Goal: Task Accomplishment & Management: Manage account settings

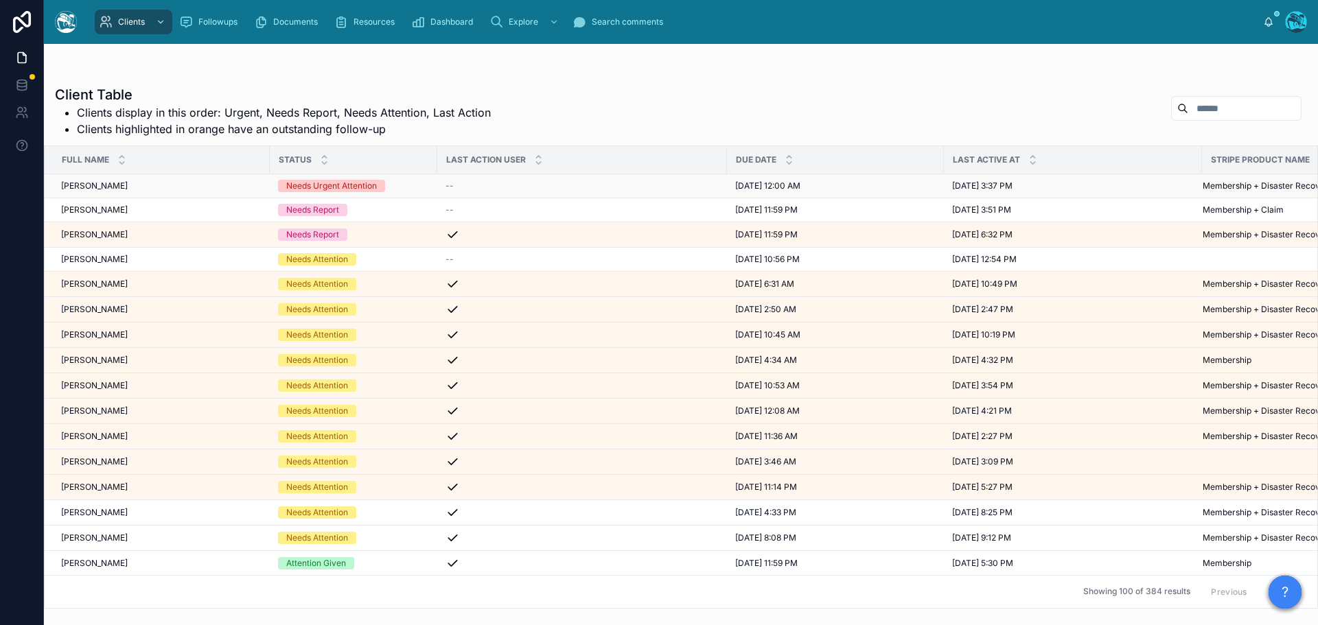
click at [475, 185] on div "--" at bounding box center [581, 185] width 273 height 11
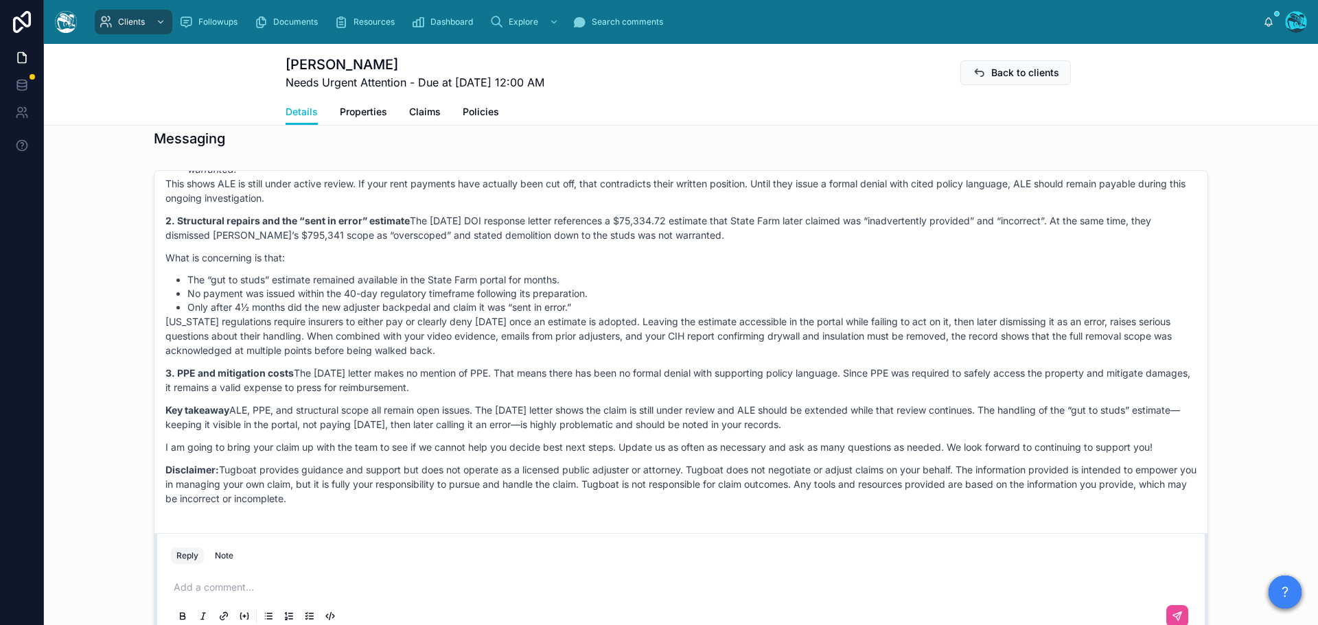
scroll to position [6453, 0]
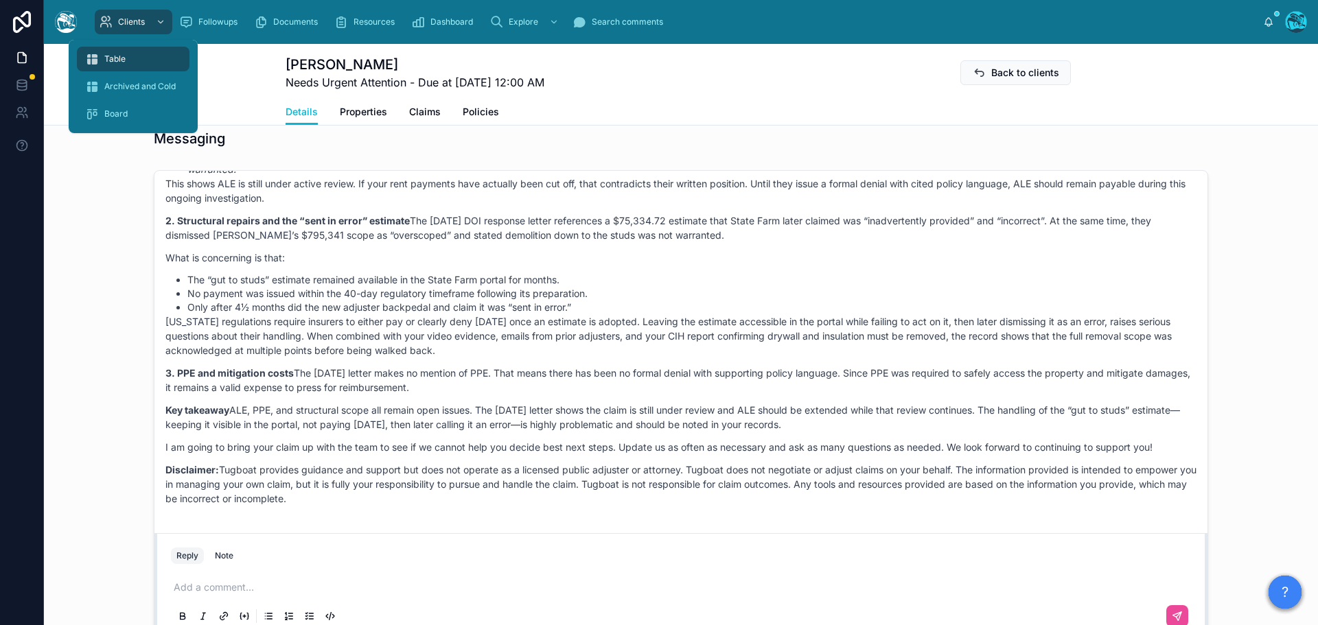
click at [106, 59] on span "Table" at bounding box center [114, 59] width 21 height 11
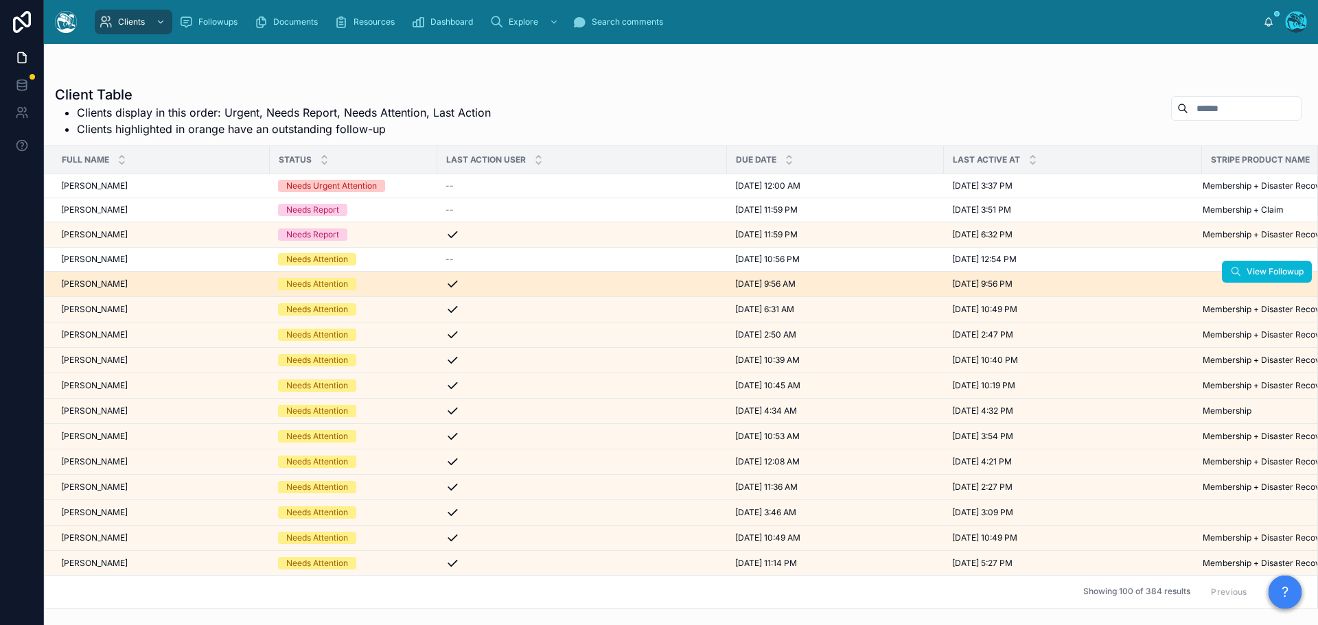
click at [165, 285] on div "[PERSON_NAME] [PERSON_NAME]" at bounding box center [161, 284] width 200 height 11
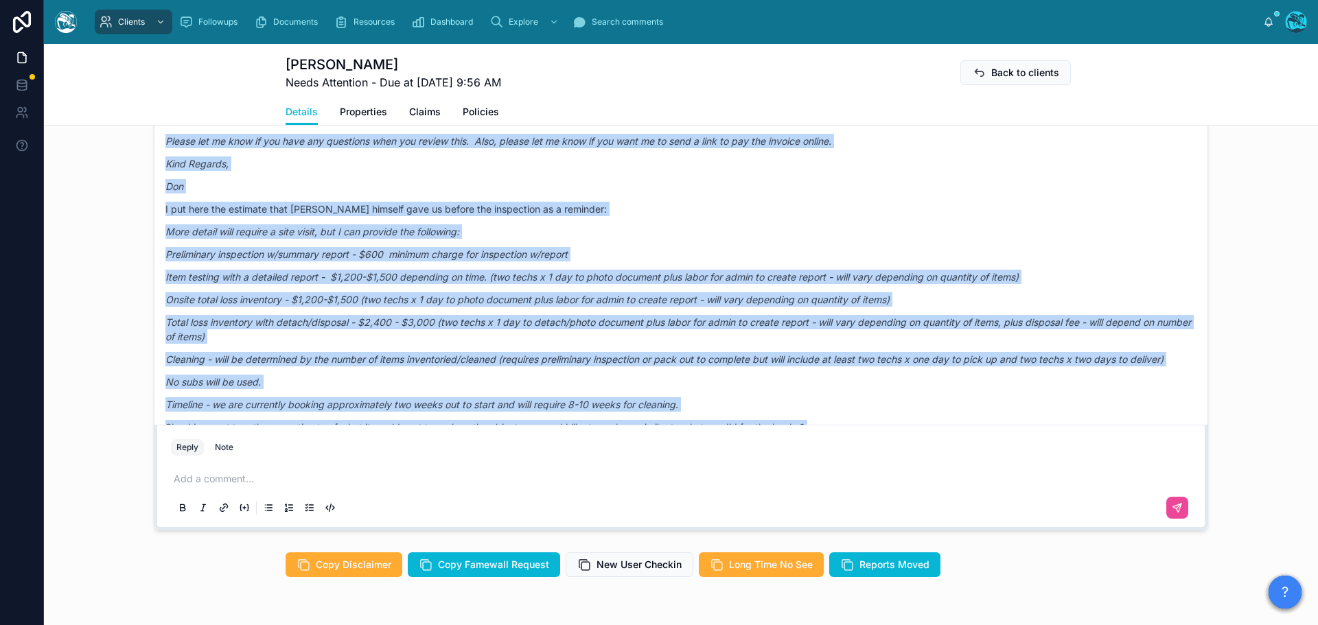
scroll to position [5666, 0]
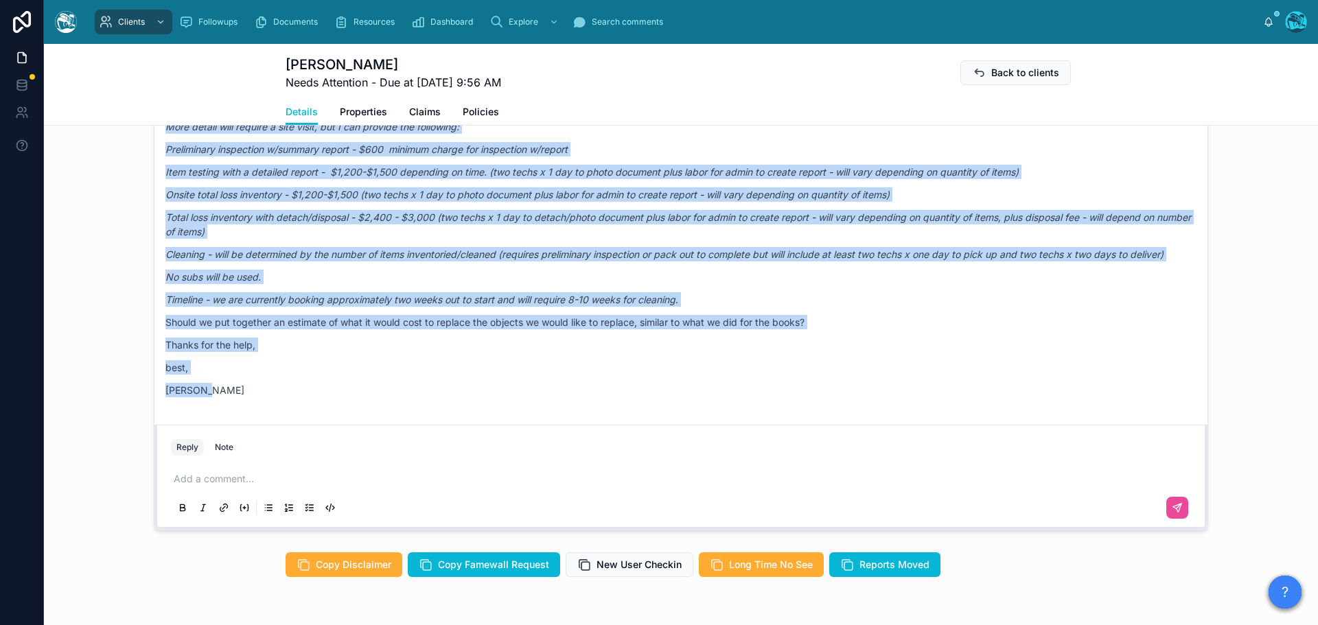
drag, startPoint x: 743, startPoint y: 239, endPoint x: 749, endPoint y: 421, distance: 182.7
copy div "Loremi Dolor 7 sita con Adip elitsed, Doe tem Incidi! Utl etd Magnaa, enim’a mi…"
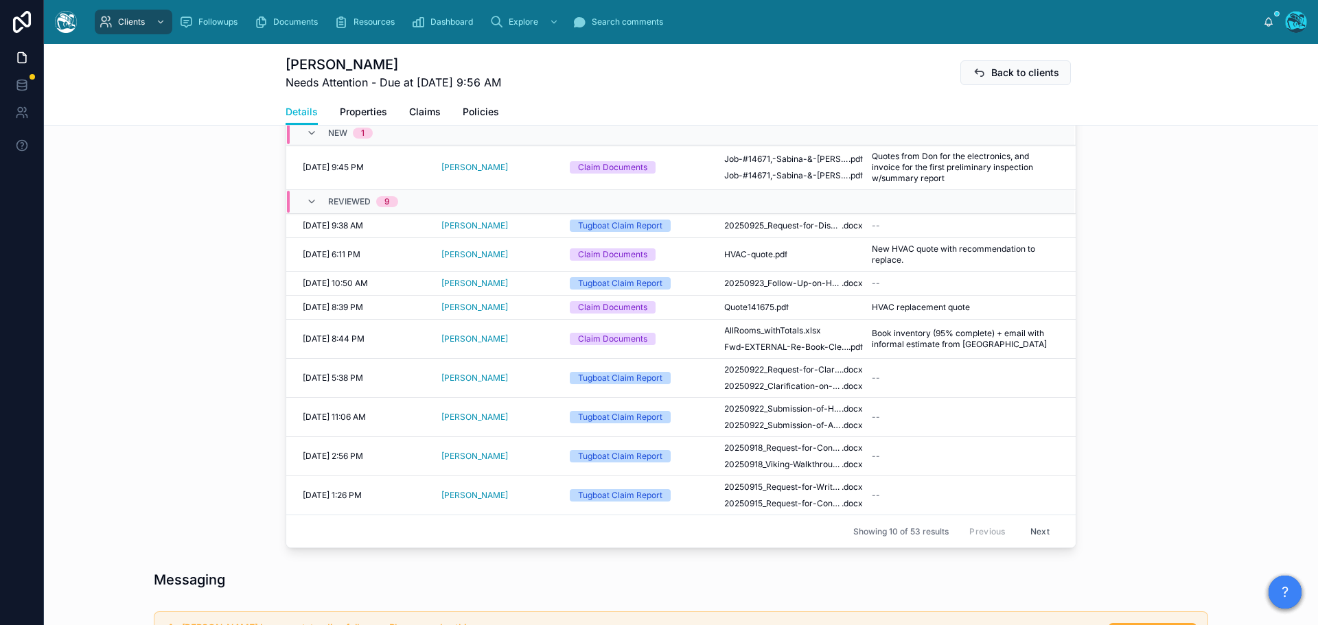
scroll to position [549, 0]
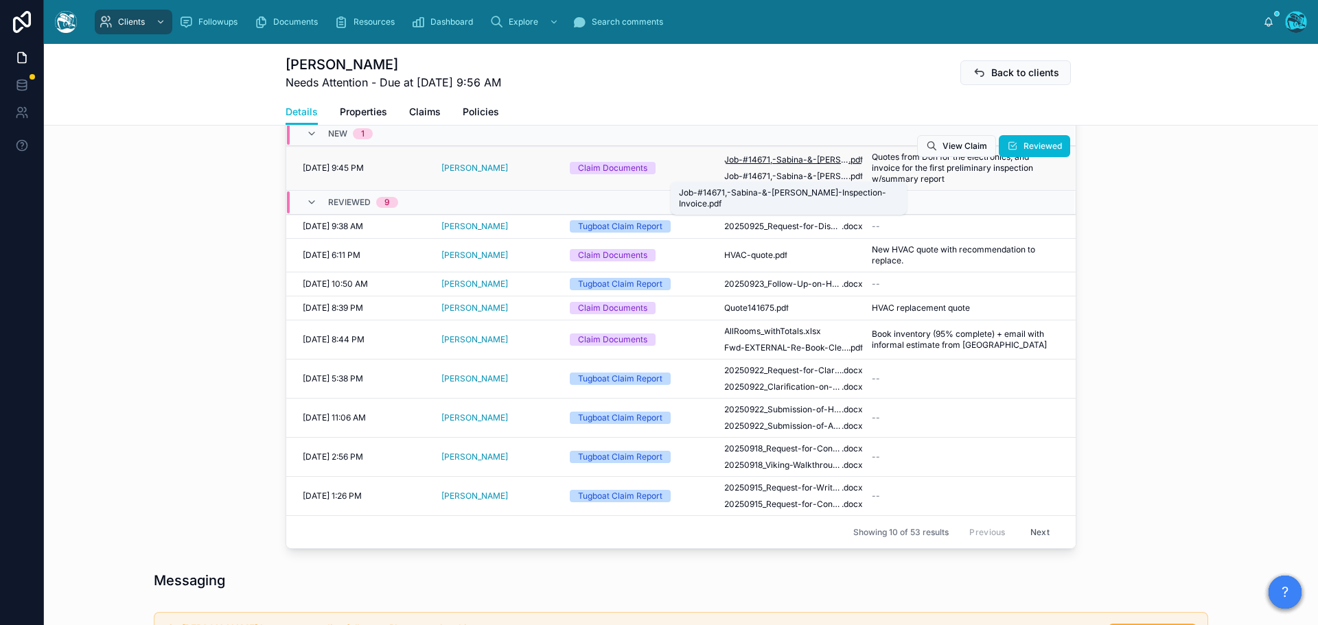
click at [803, 165] on span "Job-#14671,-Sabina-&-[PERSON_NAME]-Inspection-Invoice" at bounding box center [786, 159] width 124 height 11
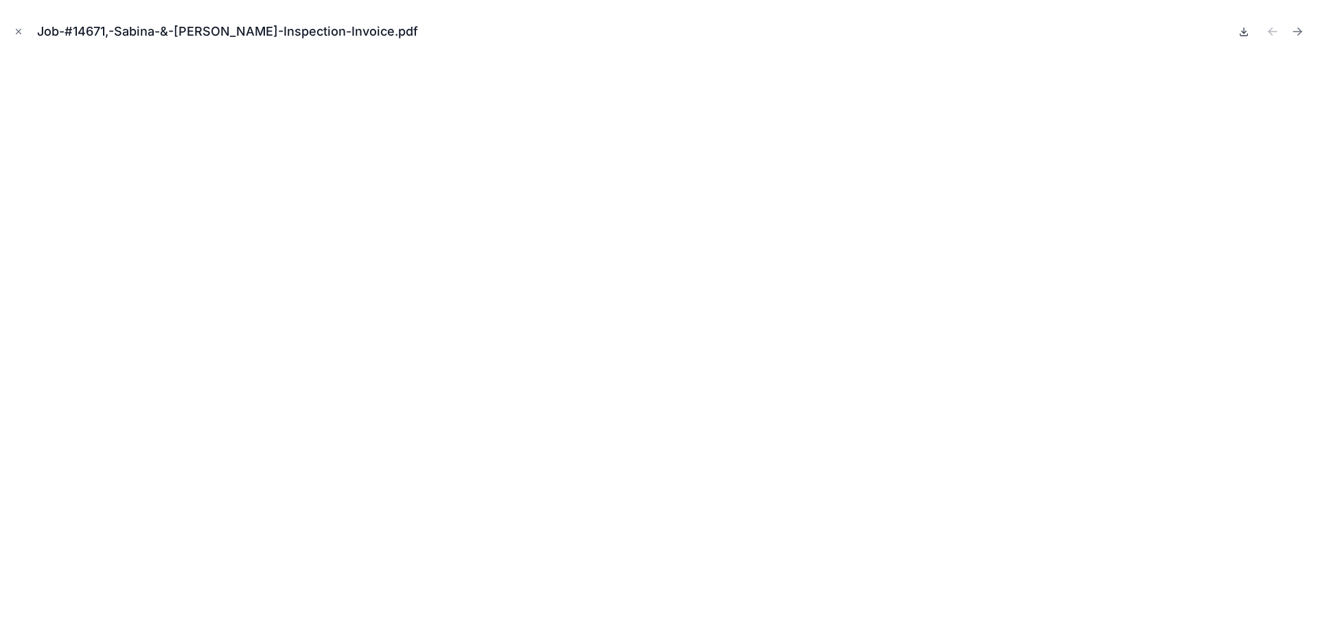
click at [878, 32] on icon at bounding box center [1244, 32] width 5 height 2
click at [878, 32] on icon "Next file" at bounding box center [1297, 32] width 14 height 14
click at [878, 34] on icon at bounding box center [1243, 31] width 11 height 11
click at [19, 32] on icon "Close modal" at bounding box center [19, 32] width 10 height 10
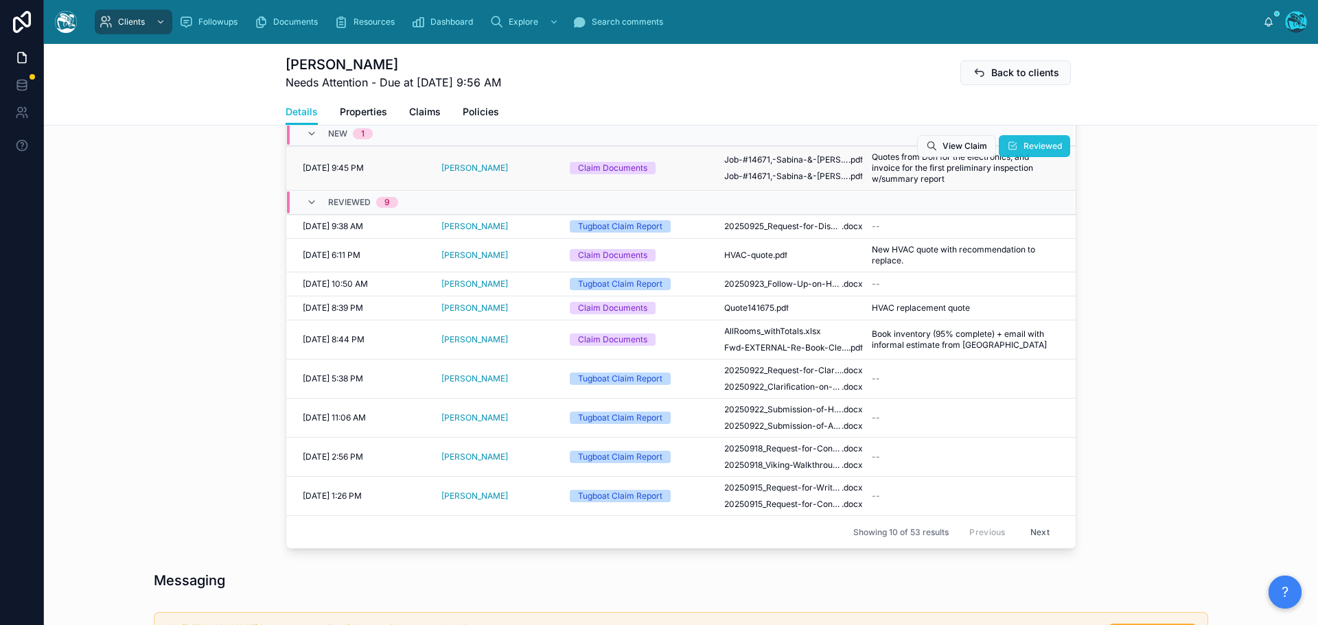
click at [878, 157] on button "Reviewed" at bounding box center [1034, 146] width 71 height 22
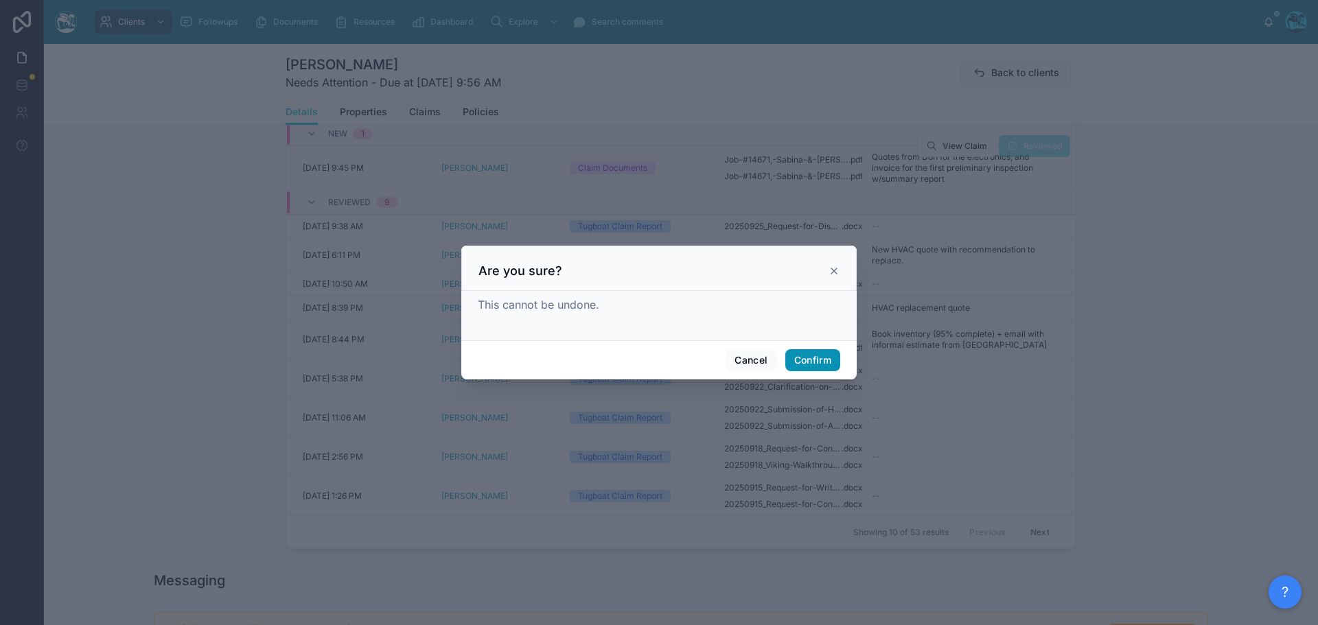
click at [806, 362] on button "Confirm" at bounding box center [812, 360] width 55 height 22
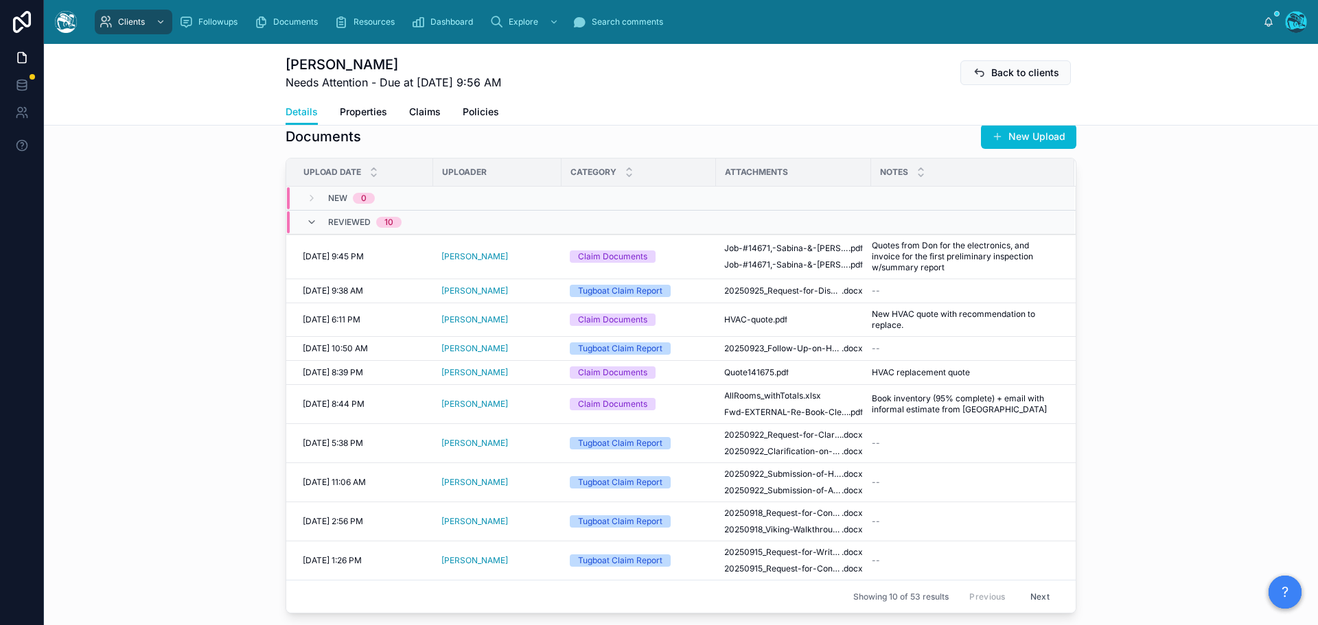
scroll to position [480, 0]
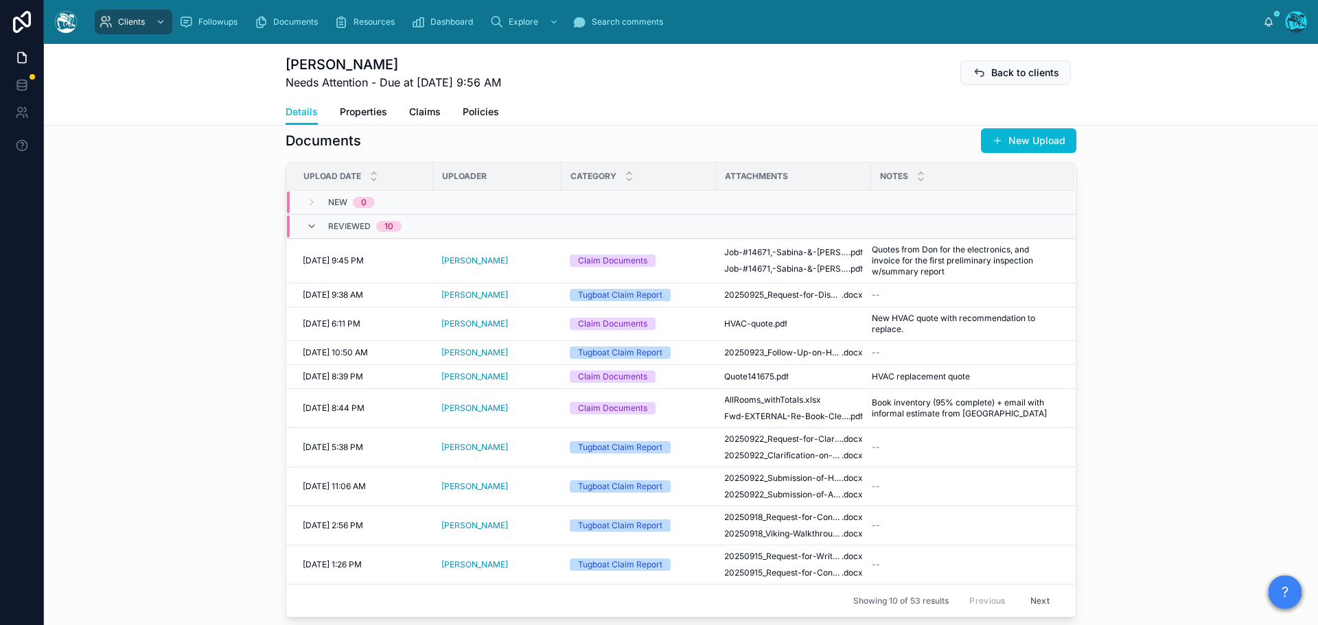
click at [756, 301] on span "20250925_Request-for-Disbursement-–-HVAC-Replacement-Recommendation_Morsut" at bounding box center [782, 295] width 117 height 11
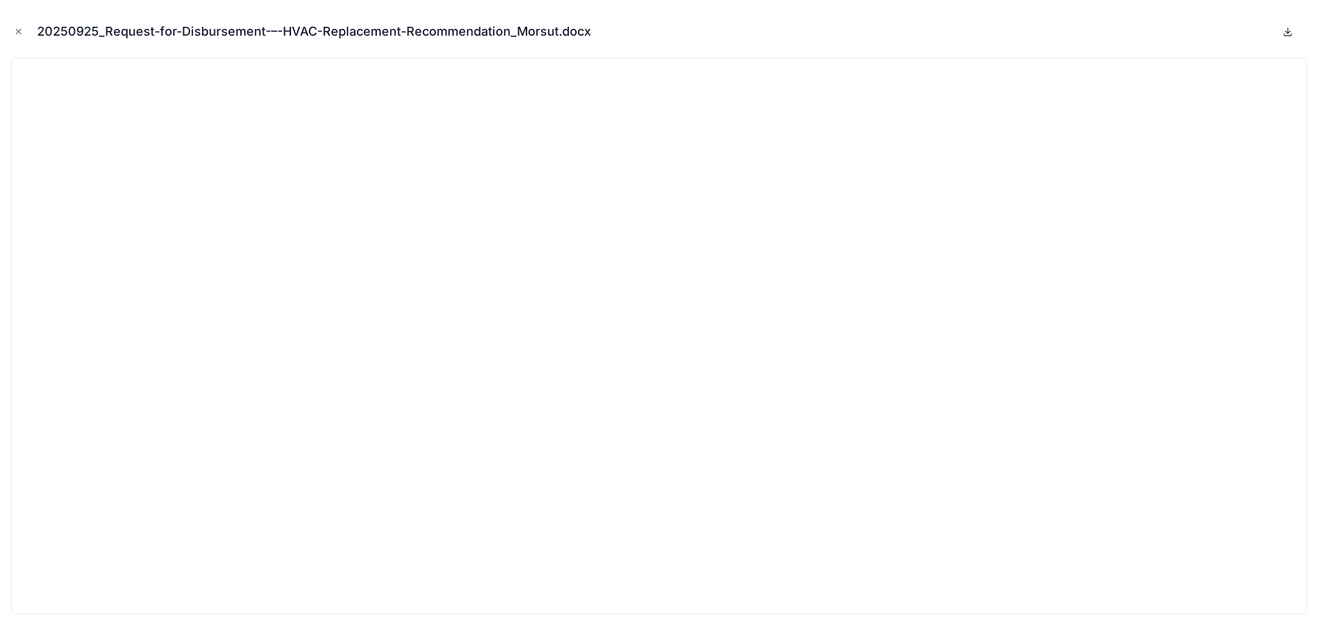
click at [878, 29] on icon at bounding box center [1287, 31] width 11 height 11
click at [19, 32] on icon "Close modal" at bounding box center [19, 32] width 10 height 10
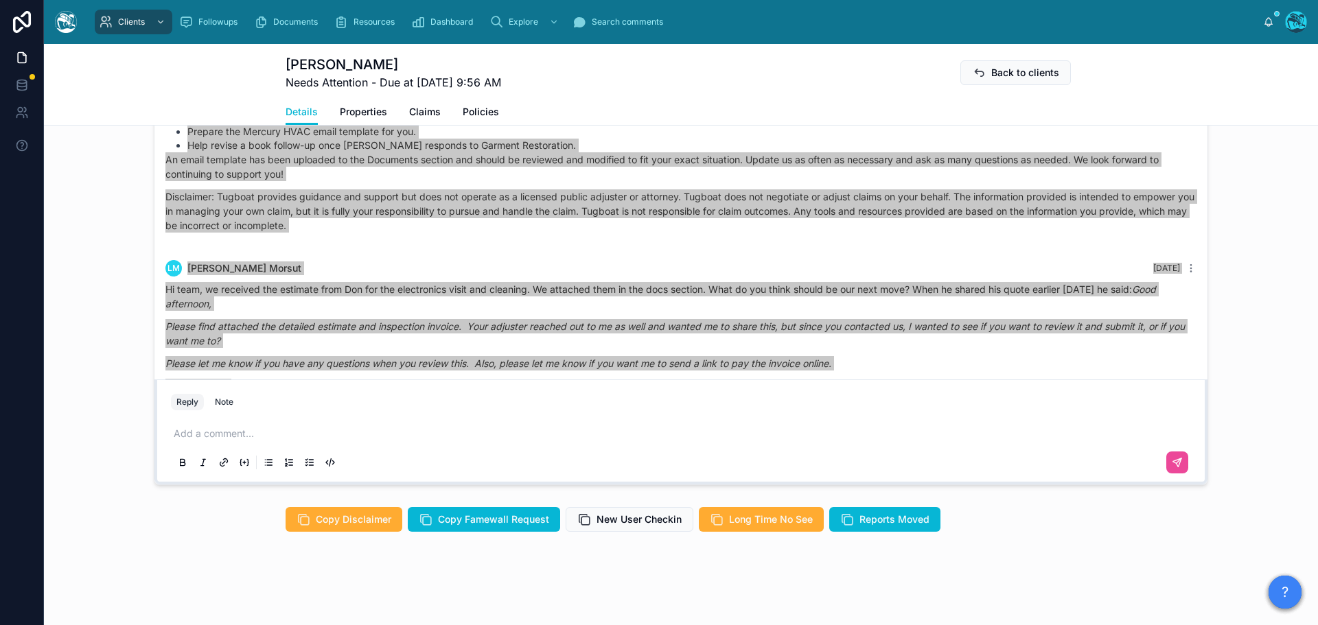
scroll to position [5254, 0]
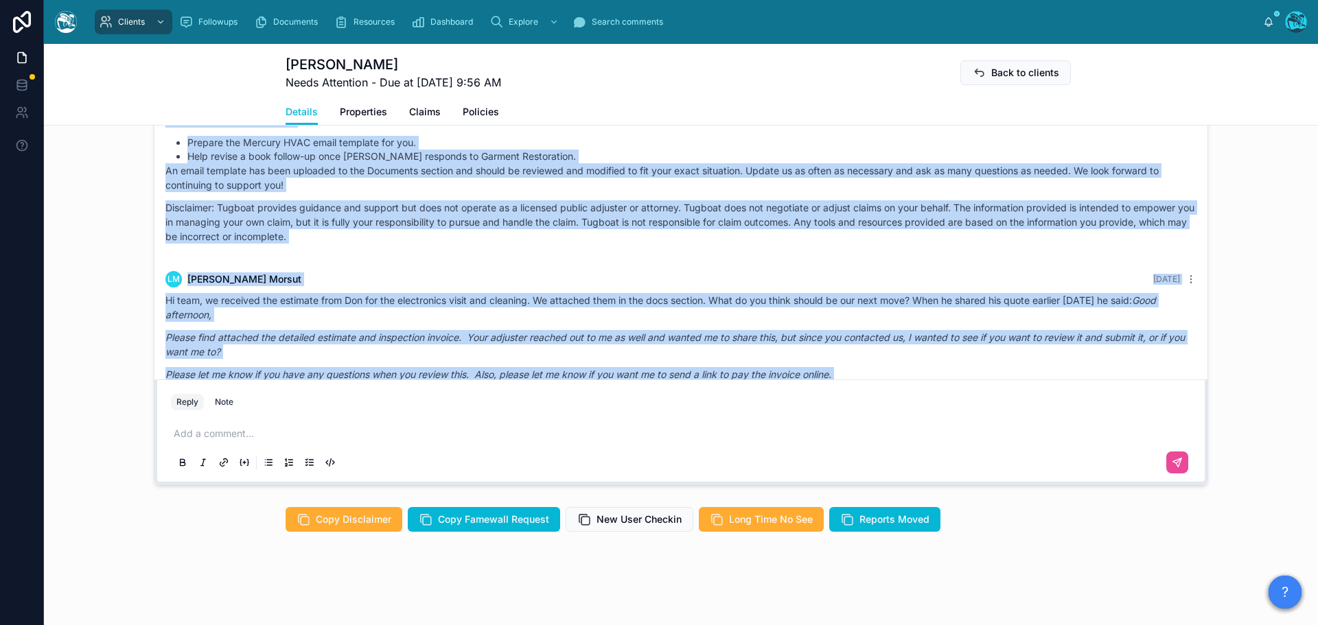
click at [214, 432] on p at bounding box center [684, 434] width 1020 height 14
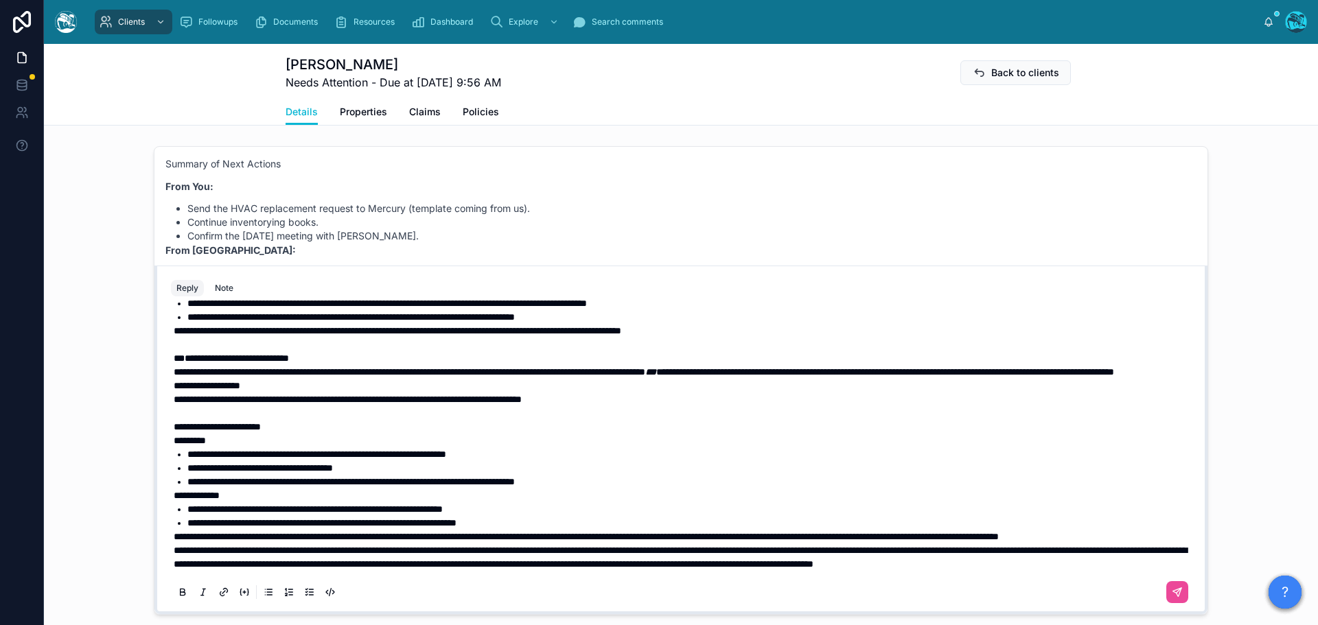
scroll to position [428, 0]
click at [291, 432] on p "**********" at bounding box center [684, 537] width 1020 height 14
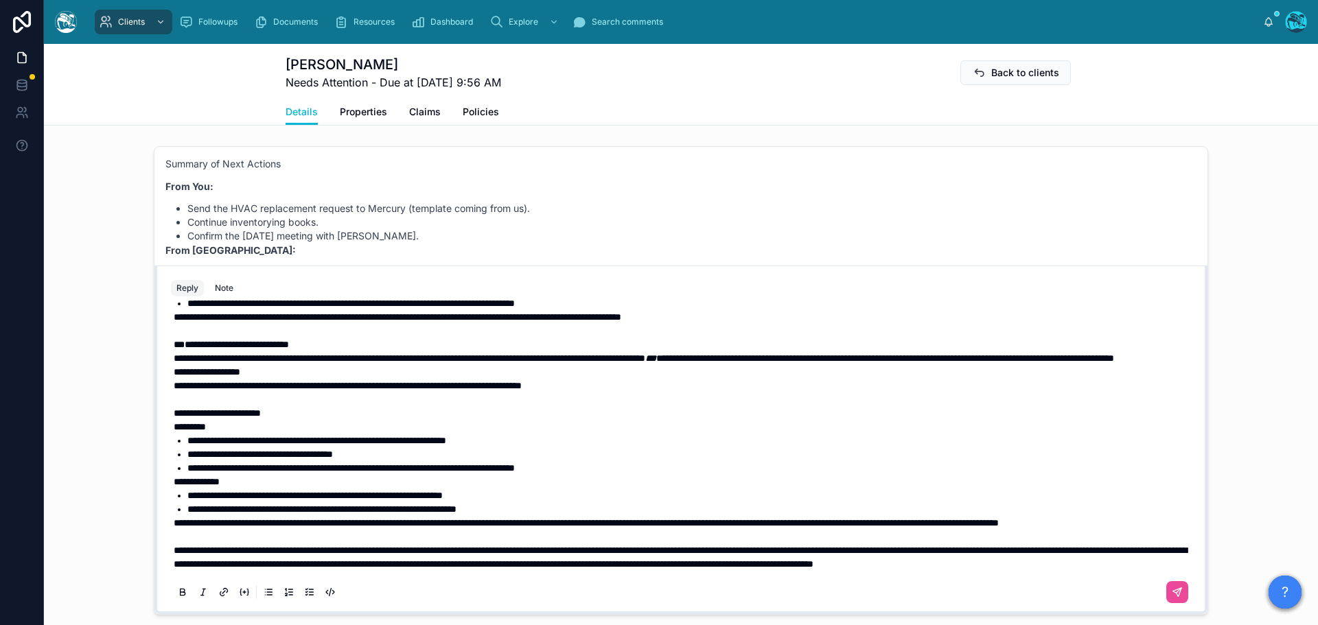
click at [174, 432] on span "**********" at bounding box center [586, 523] width 825 height 10
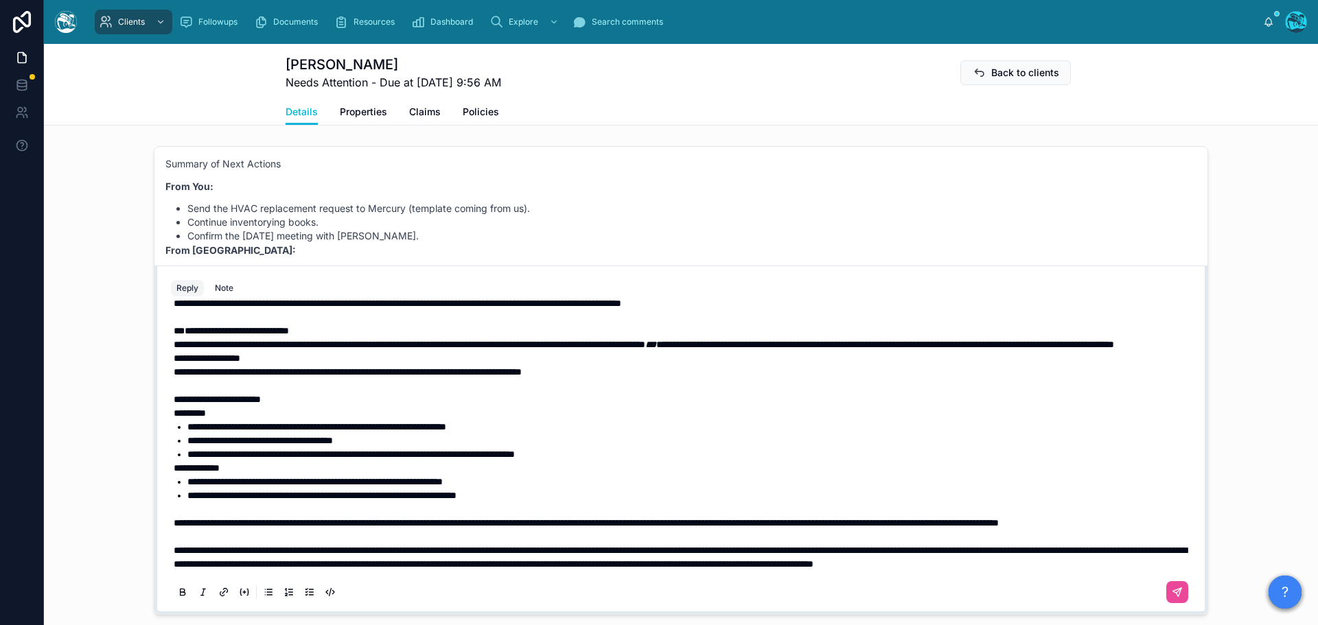
click at [185, 404] on span "**********" at bounding box center [217, 400] width 87 height 10
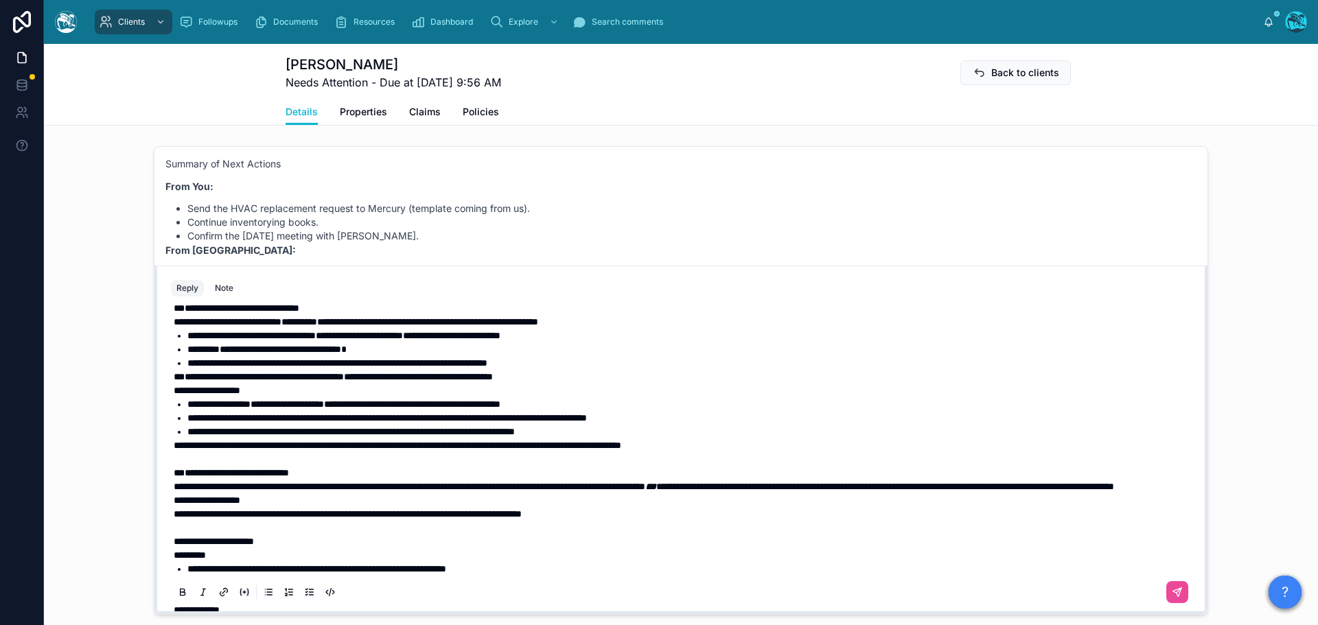
scroll to position [222, 0]
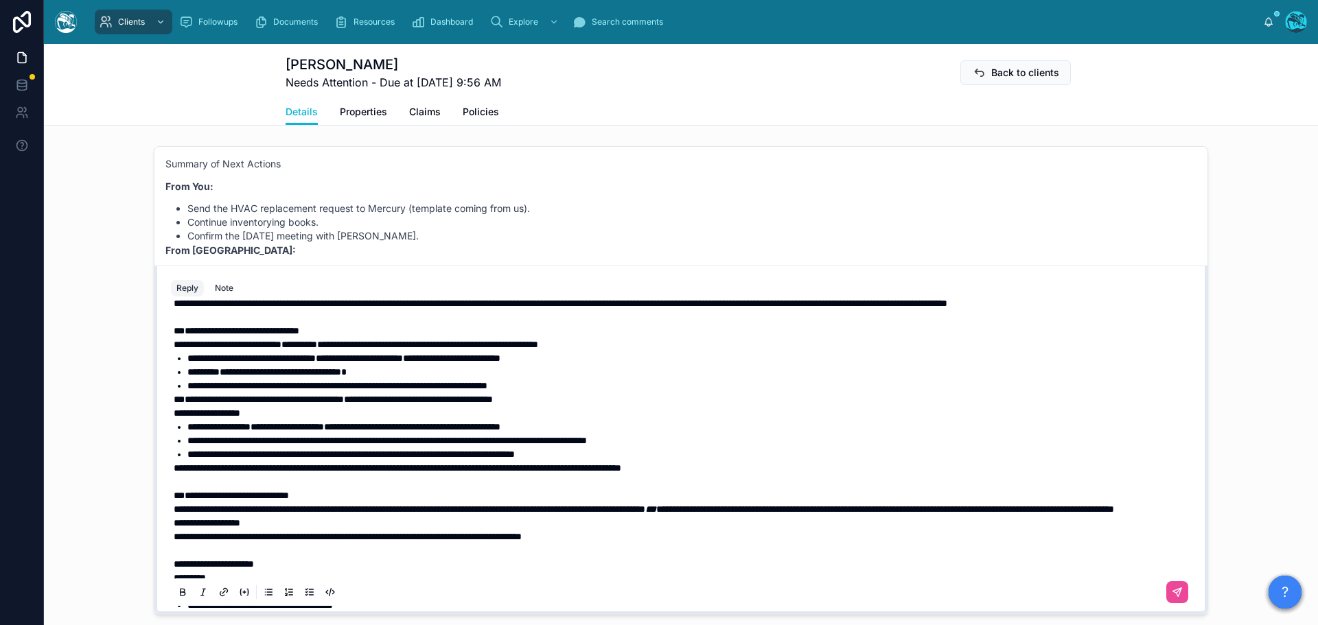
drag, startPoint x: 185, startPoint y: 441, endPoint x: 284, endPoint y: 397, distance: 109.1
click at [185, 404] on strong "**********" at bounding box center [264, 400] width 159 height 10
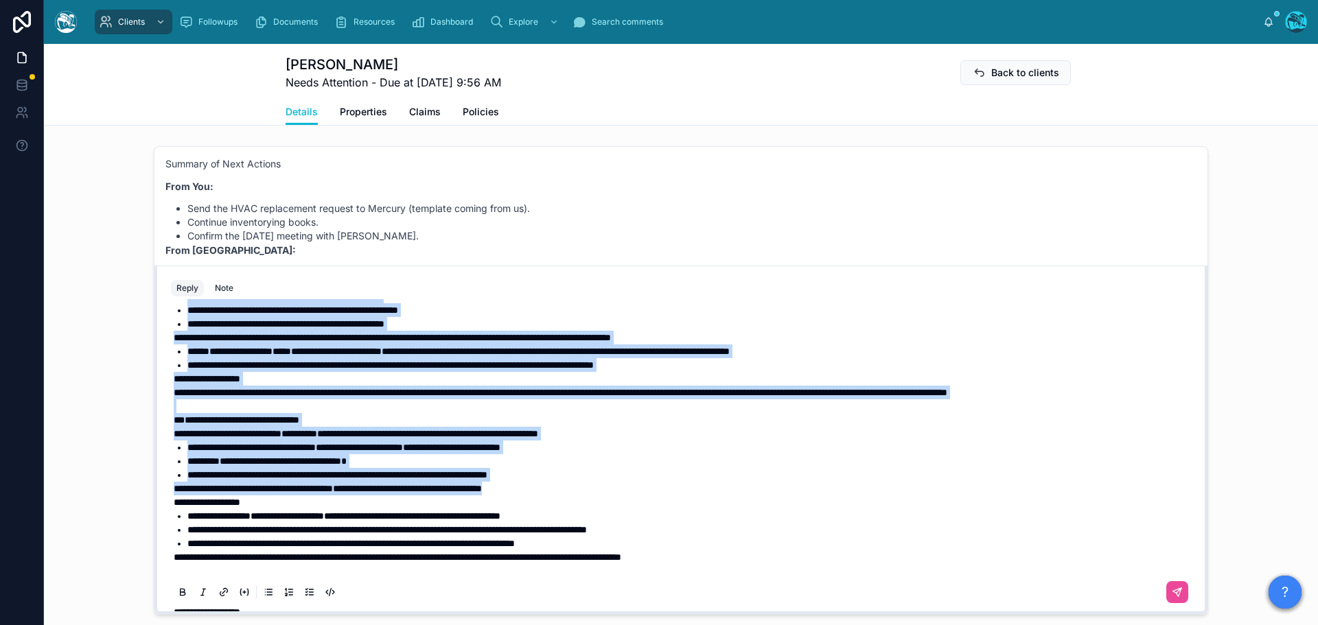
scroll to position [113, 0]
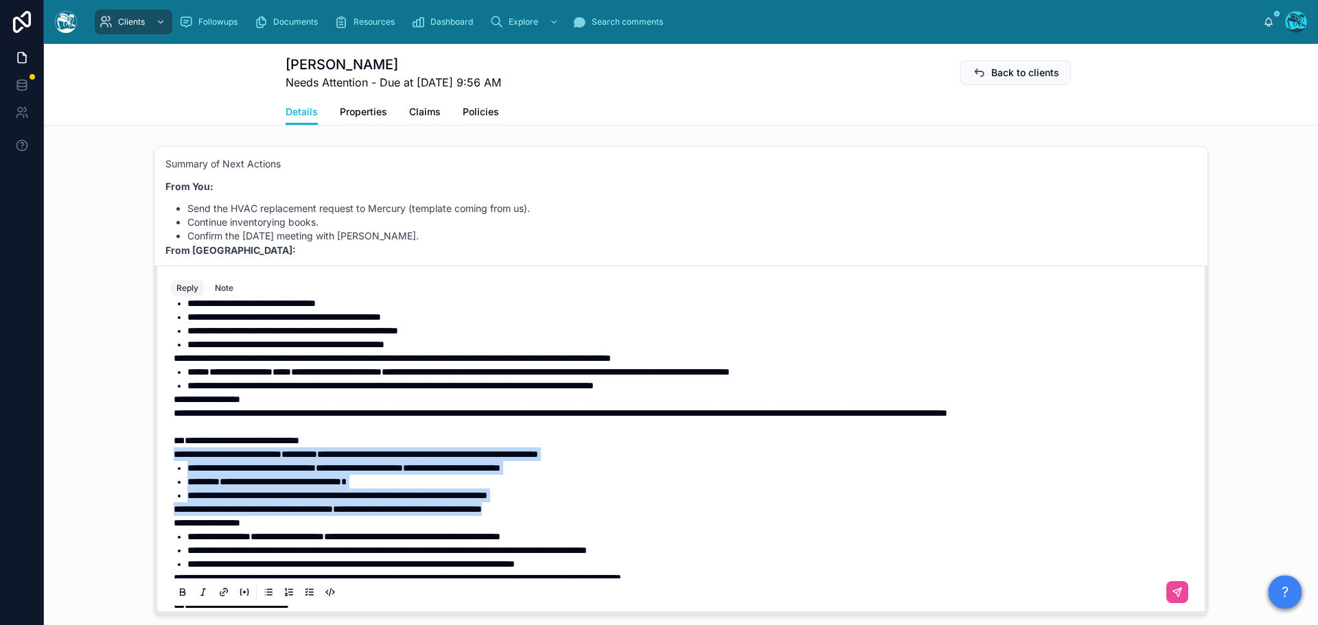
drag, startPoint x: 585, startPoint y: 369, endPoint x: 145, endPoint y: 492, distance: 456.7
click at [145, 432] on div "[PERSON_NAME] [DATE] Hi thanks for that. We have the visit with Don [DATE] we w…" at bounding box center [681, 381] width 1274 height 480
click at [180, 432] on icon at bounding box center [182, 592] width 11 height 11
click at [180, 432] on icon at bounding box center [182, 593] width 5 height 3
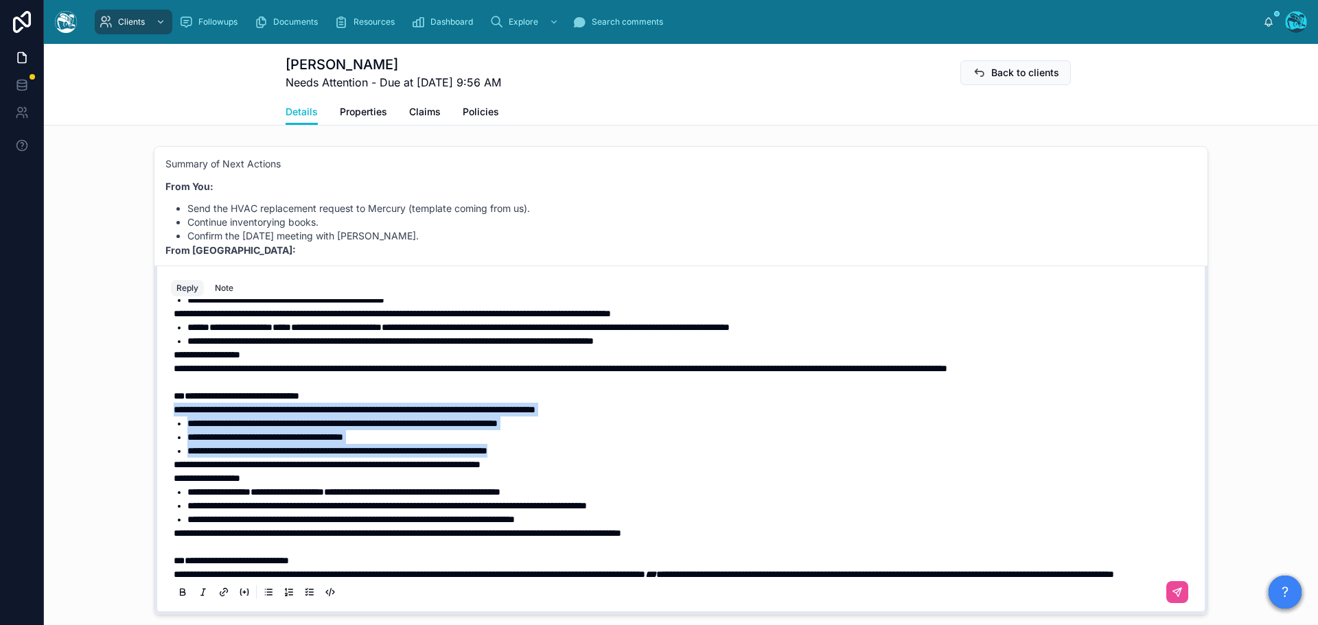
scroll to position [250, 0]
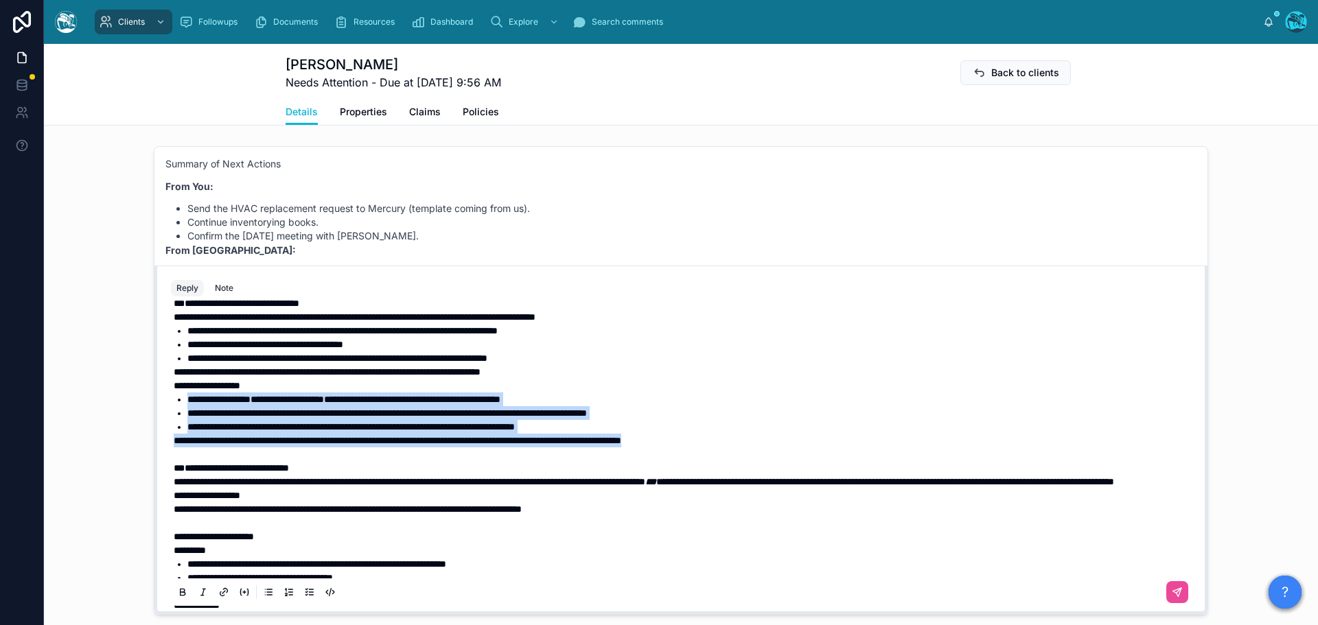
drag, startPoint x: 791, startPoint y: 480, endPoint x: 167, endPoint y: 441, distance: 625.0
click at [171, 432] on div "**********" at bounding box center [681, 399] width 1020 height 689
click at [180, 432] on icon at bounding box center [182, 593] width 5 height 3
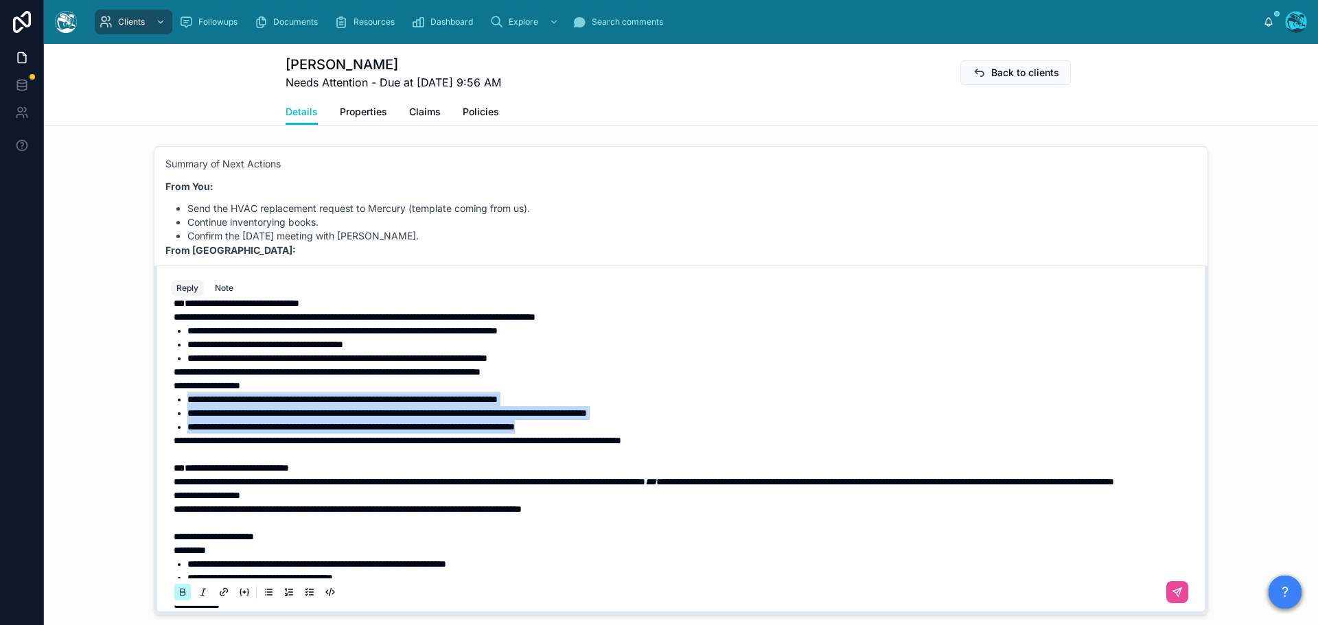
click at [180, 432] on icon at bounding box center [182, 593] width 5 height 3
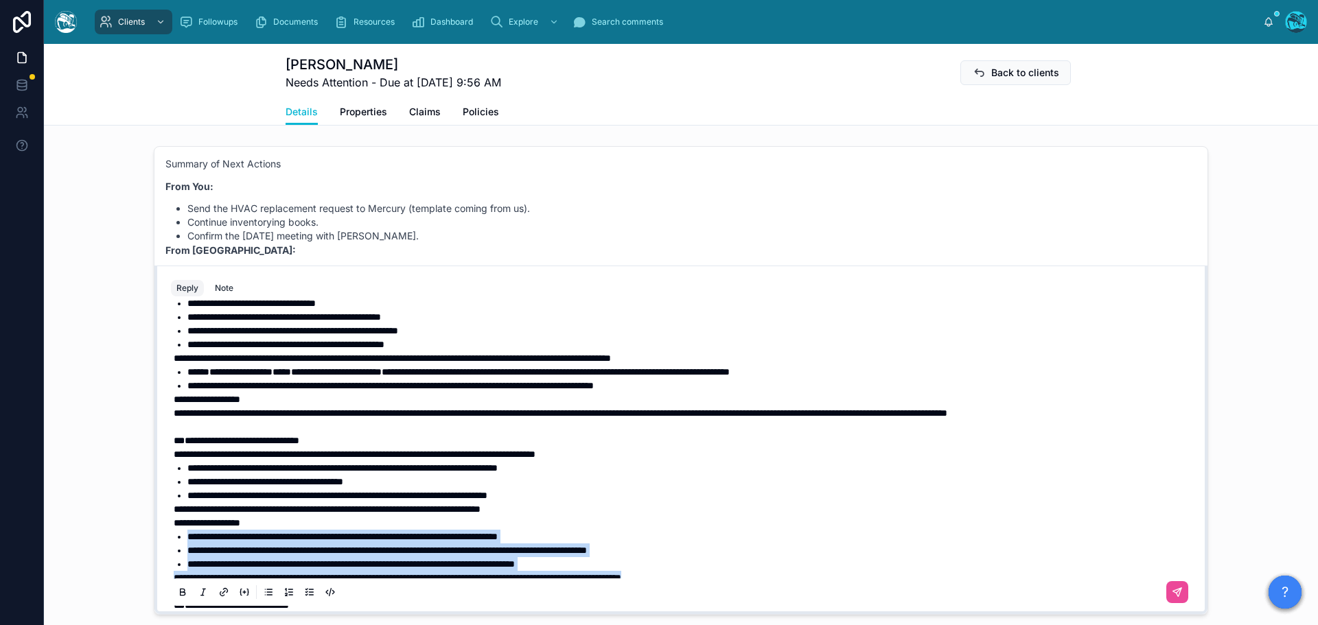
scroll to position [44, 0]
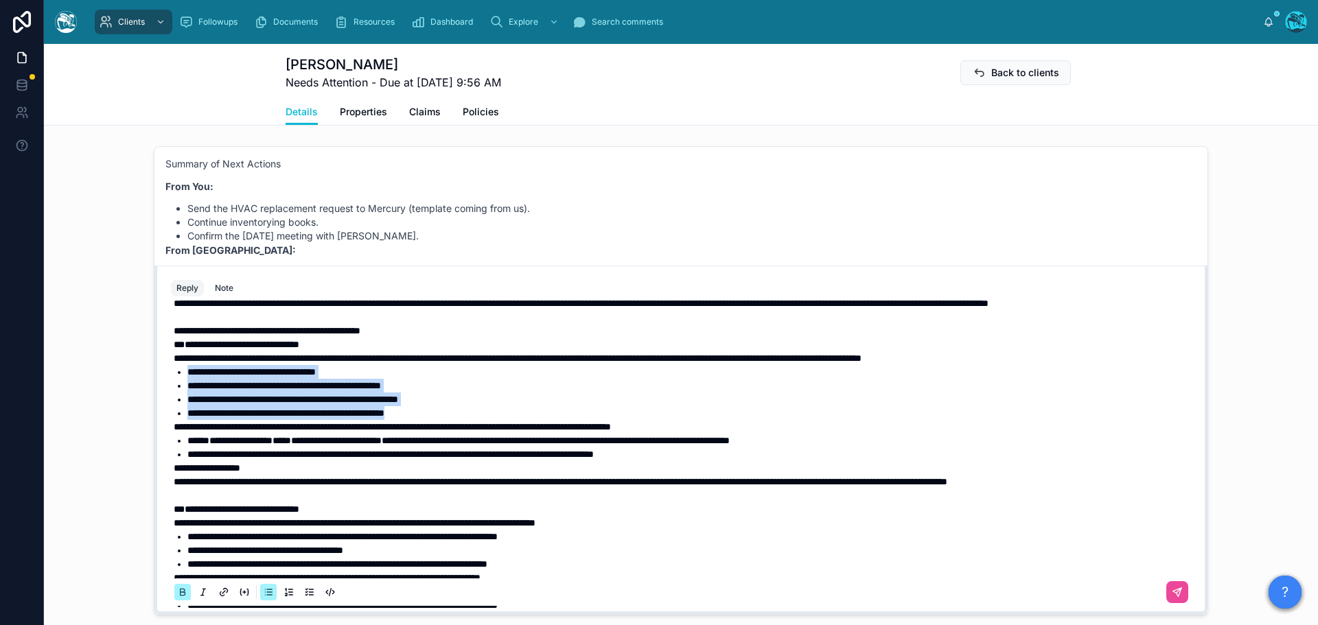
drag, startPoint x: 463, startPoint y: 439, endPoint x: 130, endPoint y: 396, distance: 335.6
click at [130, 396] on div "[PERSON_NAME] [DATE] Hi thanks for that. We have the visit with Don [DATE] we w…" at bounding box center [681, 381] width 1274 height 480
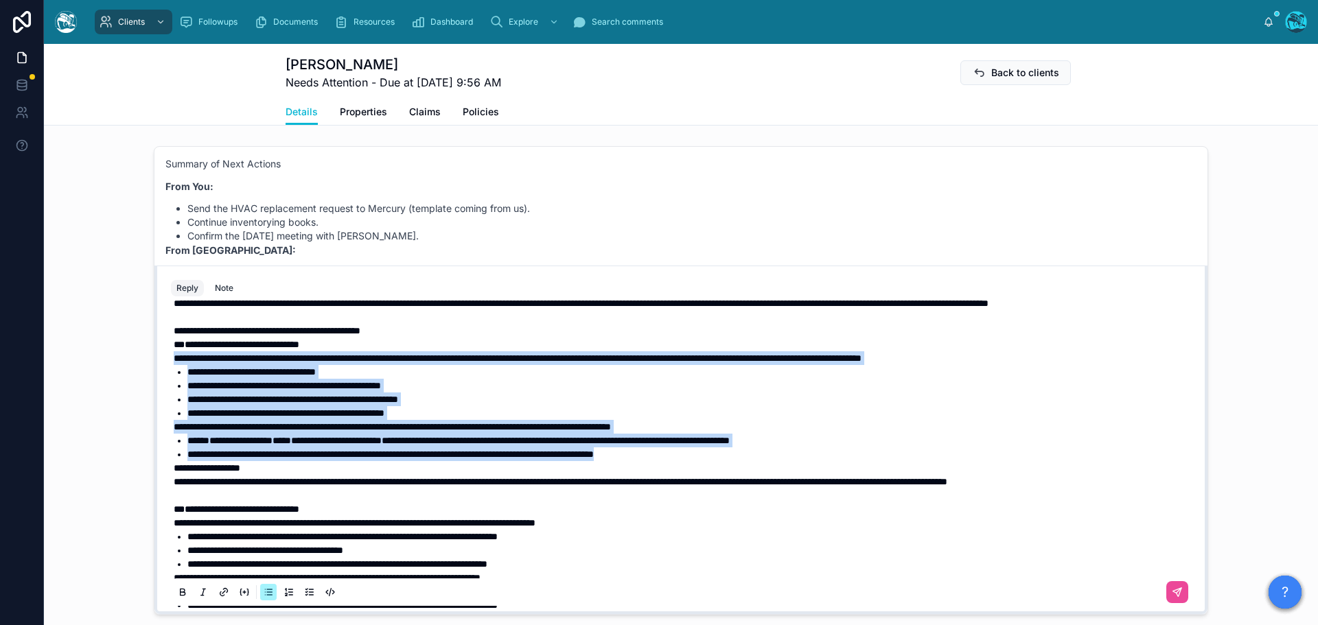
drag, startPoint x: 732, startPoint y: 479, endPoint x: 135, endPoint y: 383, distance: 605.4
click at [135, 383] on div "[PERSON_NAME] [DATE] Hi thanks for that. We have the visit with Don [DATE] we w…" at bounding box center [681, 381] width 1274 height 480
click at [177, 432] on icon at bounding box center [182, 592] width 11 height 11
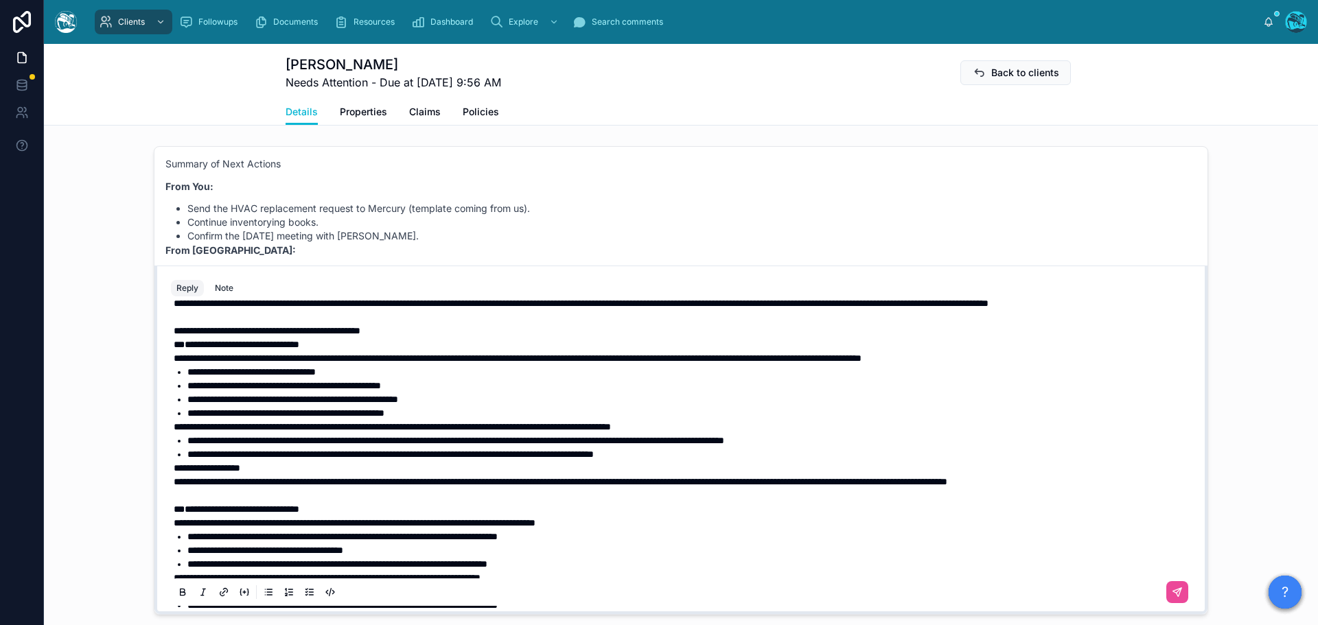
click at [186, 336] on span "**********" at bounding box center [267, 331] width 187 height 10
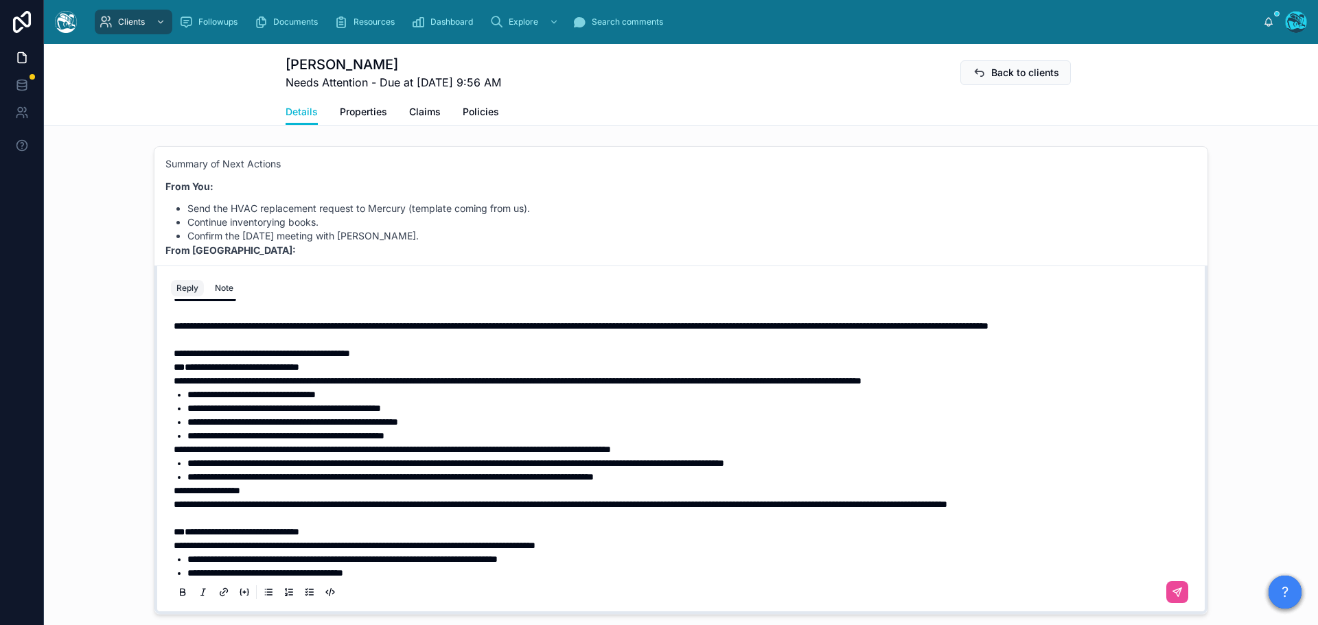
scroll to position [0, 0]
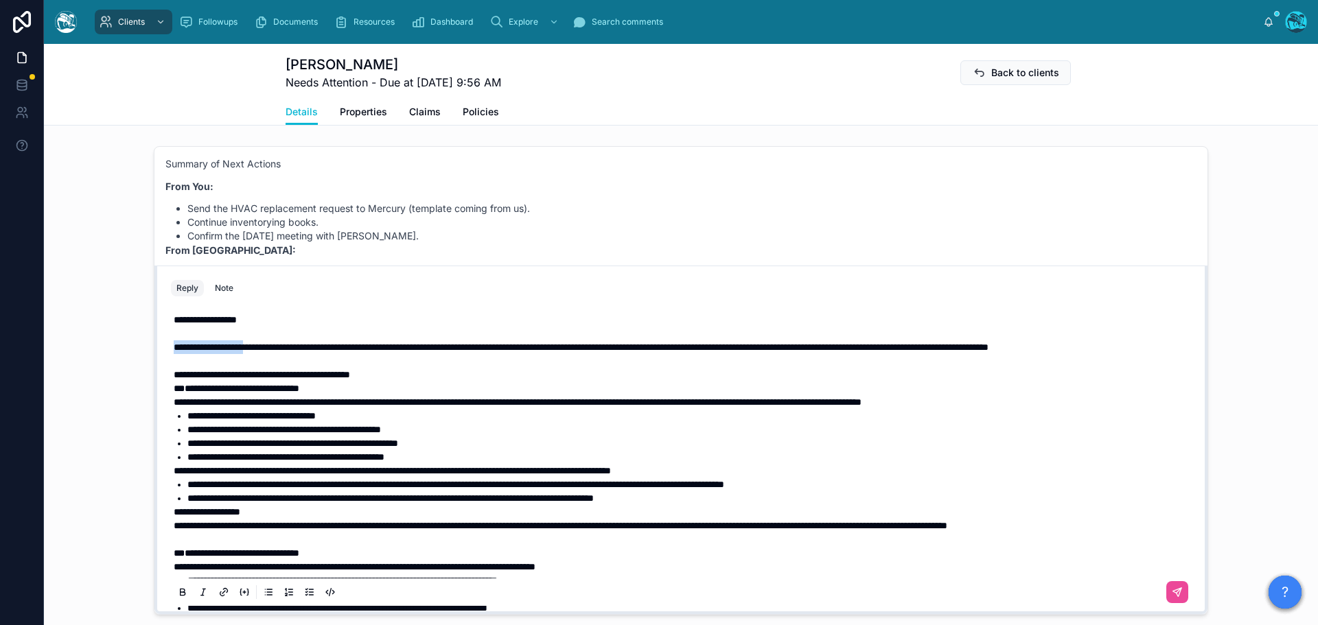
drag, startPoint x: 268, startPoint y: 362, endPoint x: 154, endPoint y: 367, distance: 114.0
click at [154, 367] on div "**********" at bounding box center [680, 440] width 1053 height 349
drag, startPoint x: 1171, startPoint y: 359, endPoint x: 956, endPoint y: 364, distance: 214.9
click at [878, 354] on p "**********" at bounding box center [684, 347] width 1020 height 14
click at [180, 432] on icon at bounding box center [182, 591] width 4 height 3
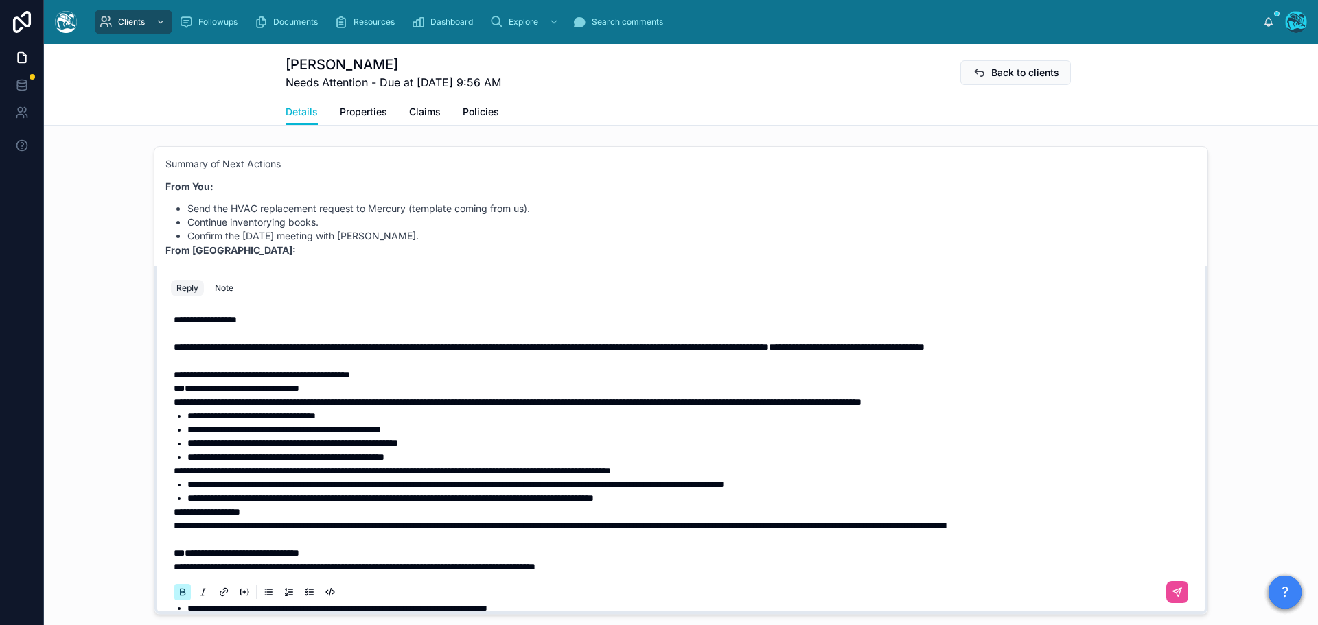
click at [180, 432] on icon at bounding box center [182, 591] width 4 height 3
click at [878, 352] on span "**********" at bounding box center [548, 347] width 749 height 10
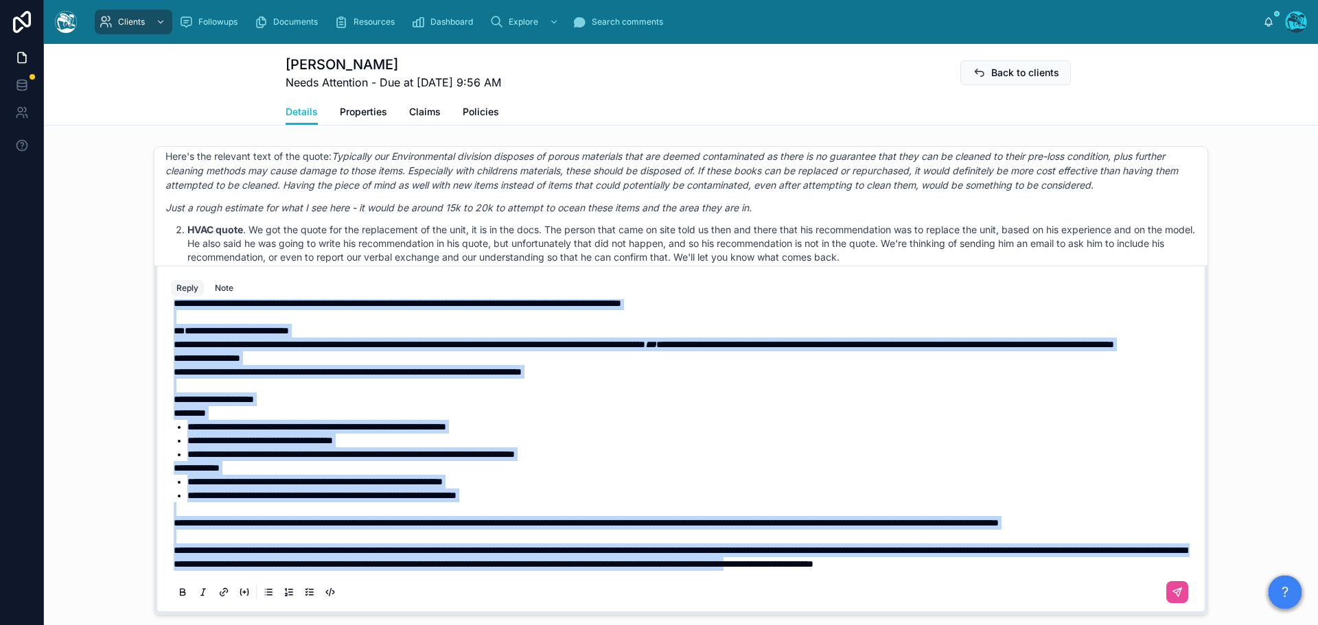
scroll to position [1226, 0]
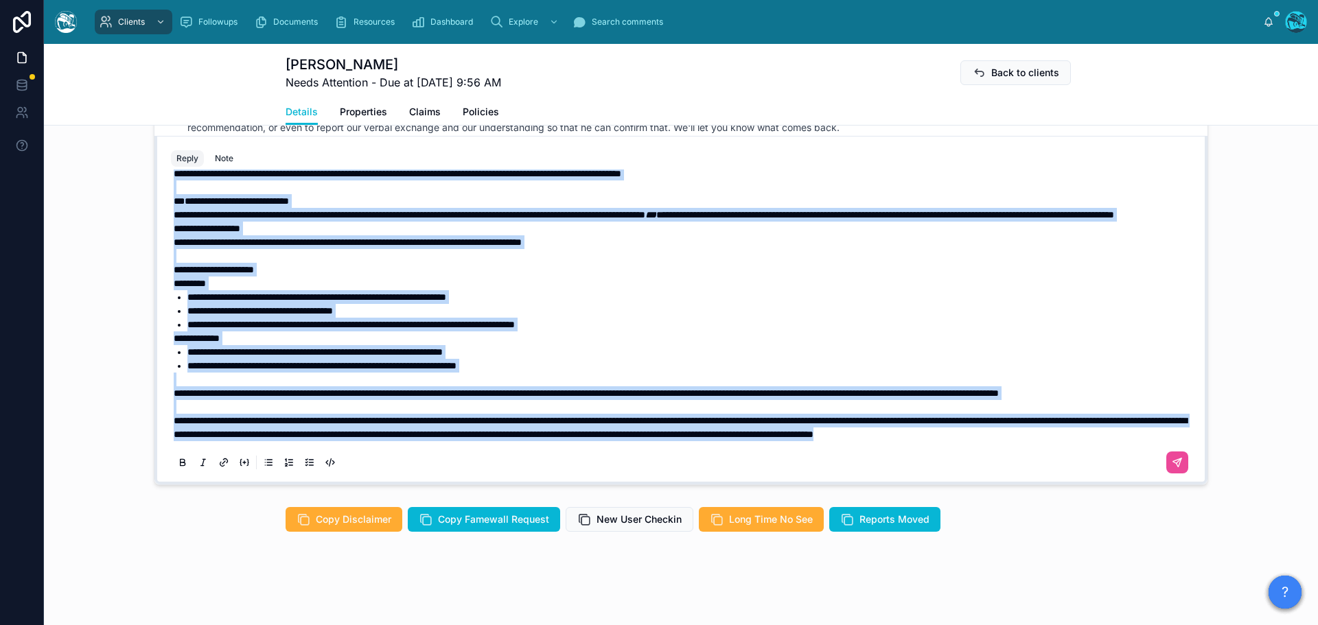
drag, startPoint x: 170, startPoint y: 359, endPoint x: 432, endPoint y: 480, distance: 288.7
click at [432, 432] on div "**********" at bounding box center [681, 326] width 1036 height 313
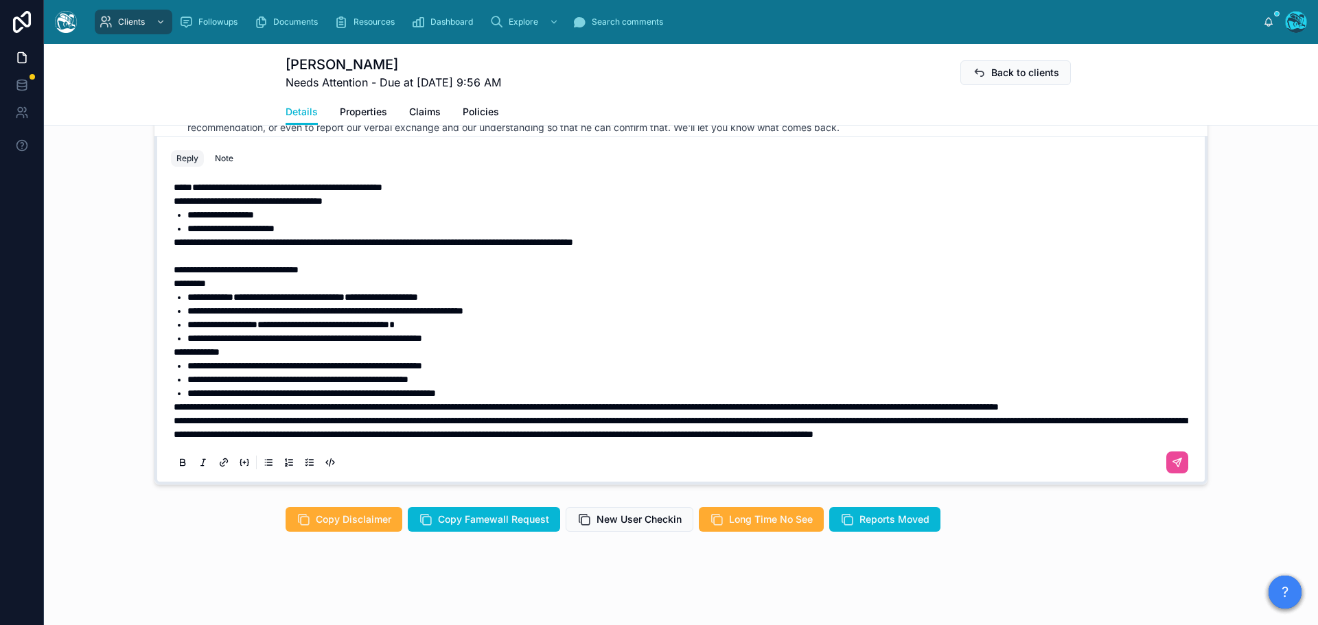
scroll to position [538, 0]
click at [296, 400] on p "**********" at bounding box center [684, 407] width 1020 height 14
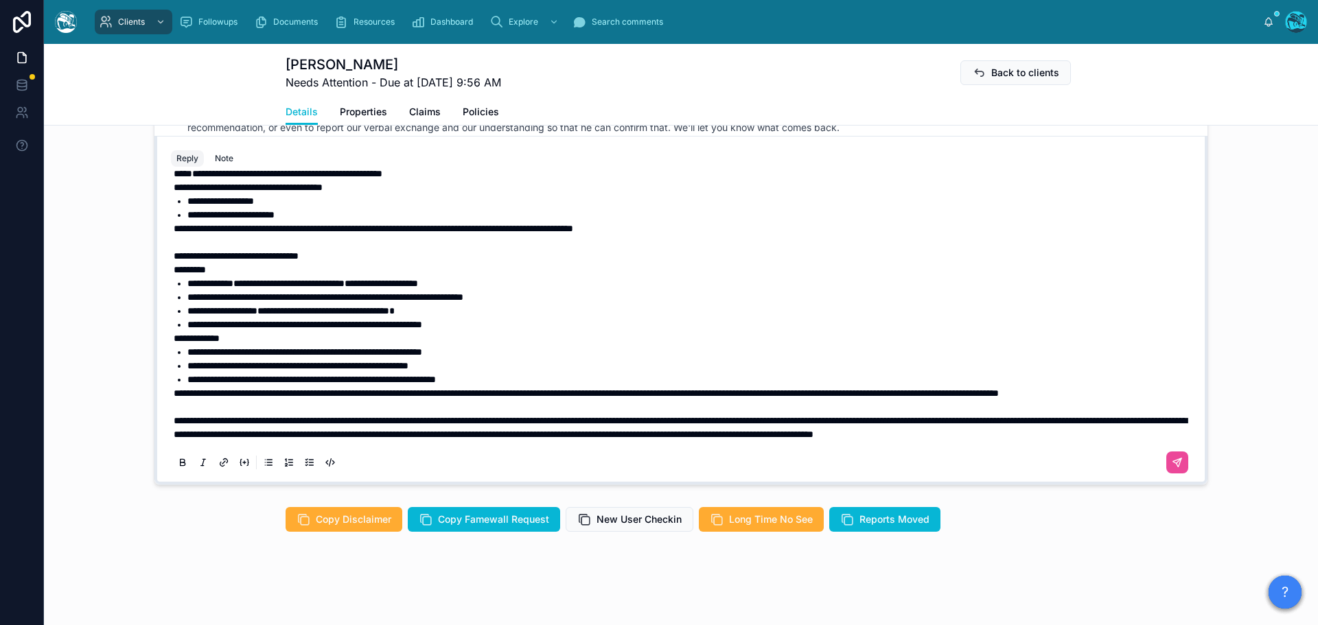
click at [174, 388] on span "**********" at bounding box center [586, 393] width 825 height 10
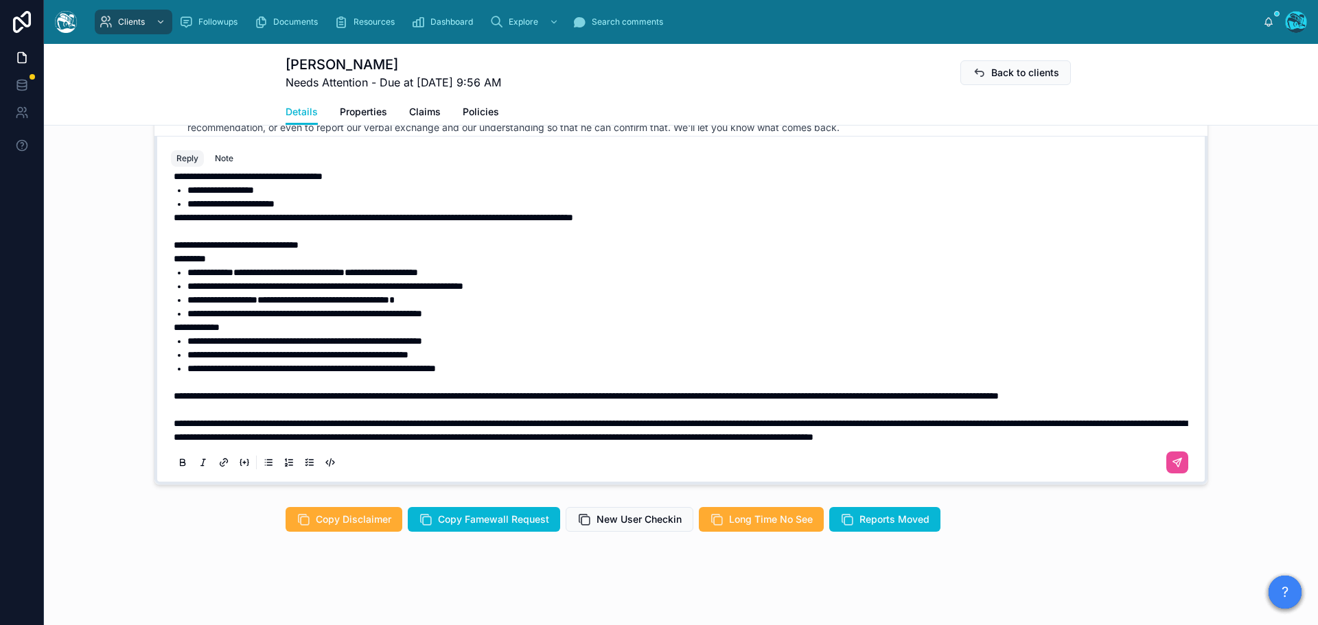
scroll to position [469, 0]
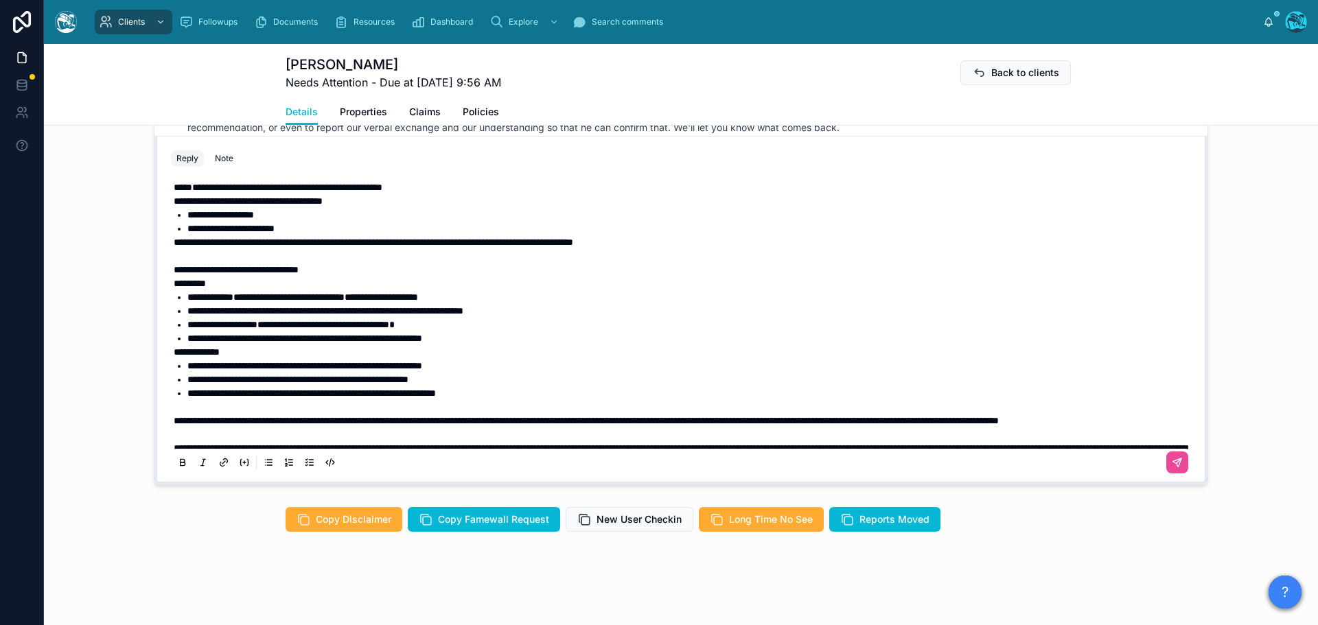
click at [185, 275] on span "**********" at bounding box center [236, 270] width 125 height 10
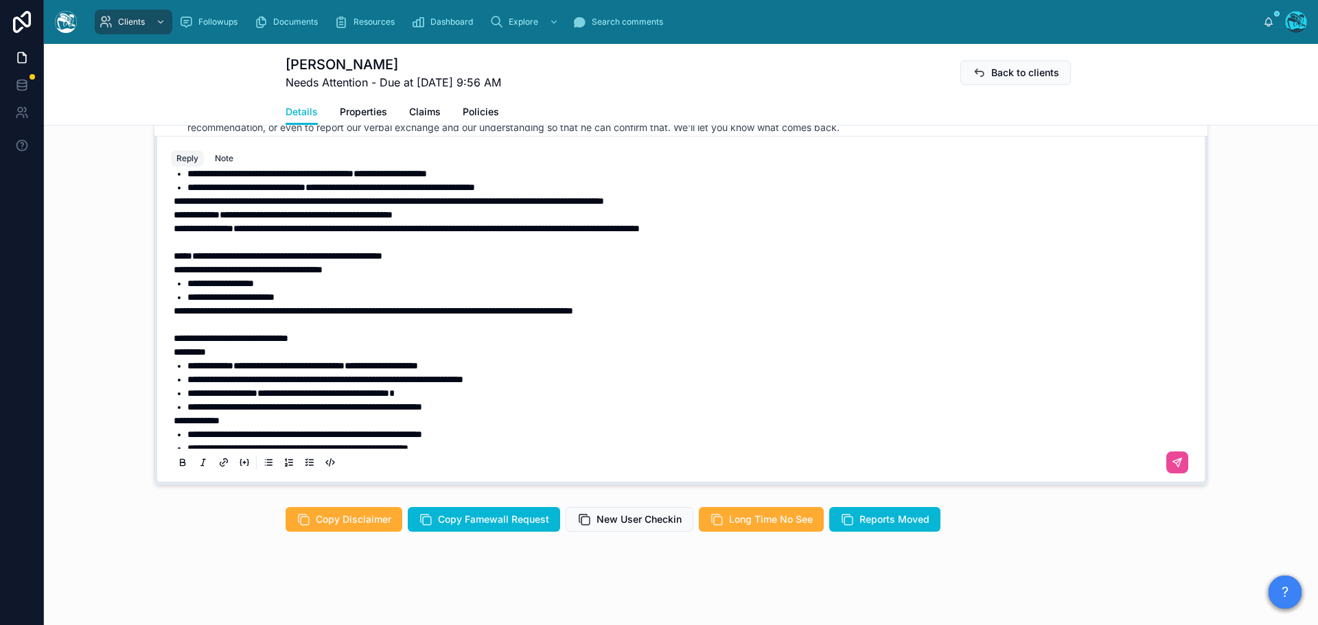
click at [184, 261] on span "****" at bounding box center [183, 256] width 19 height 10
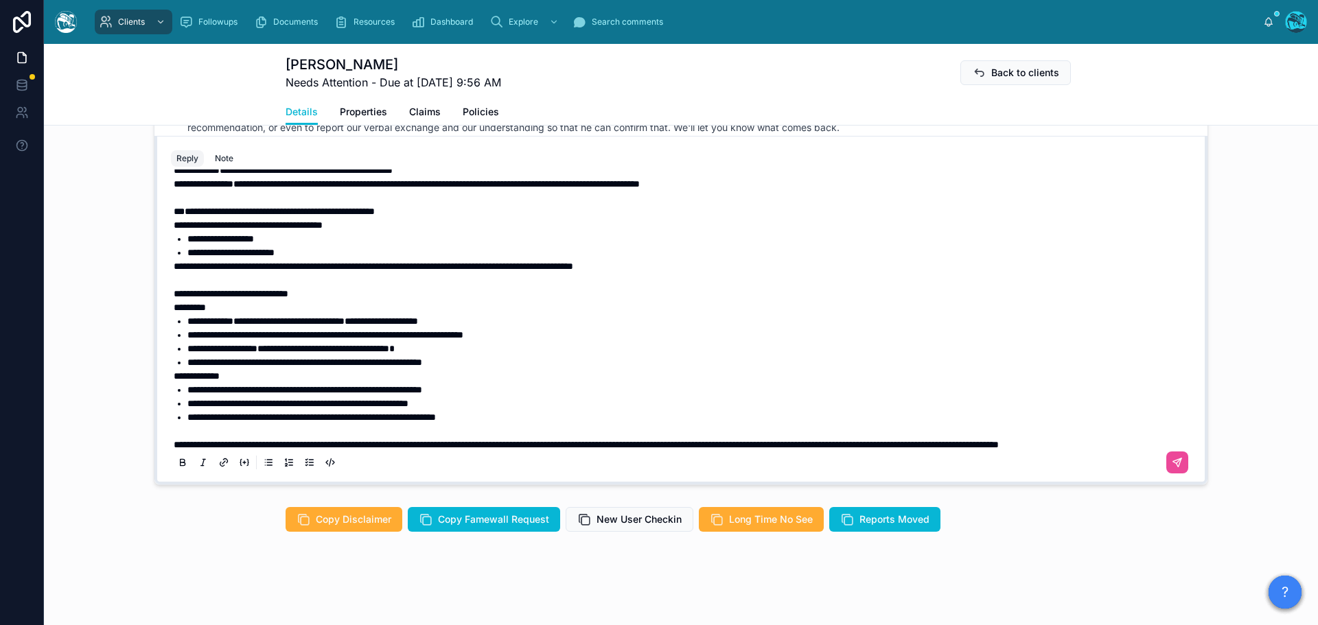
scroll to position [469, 0]
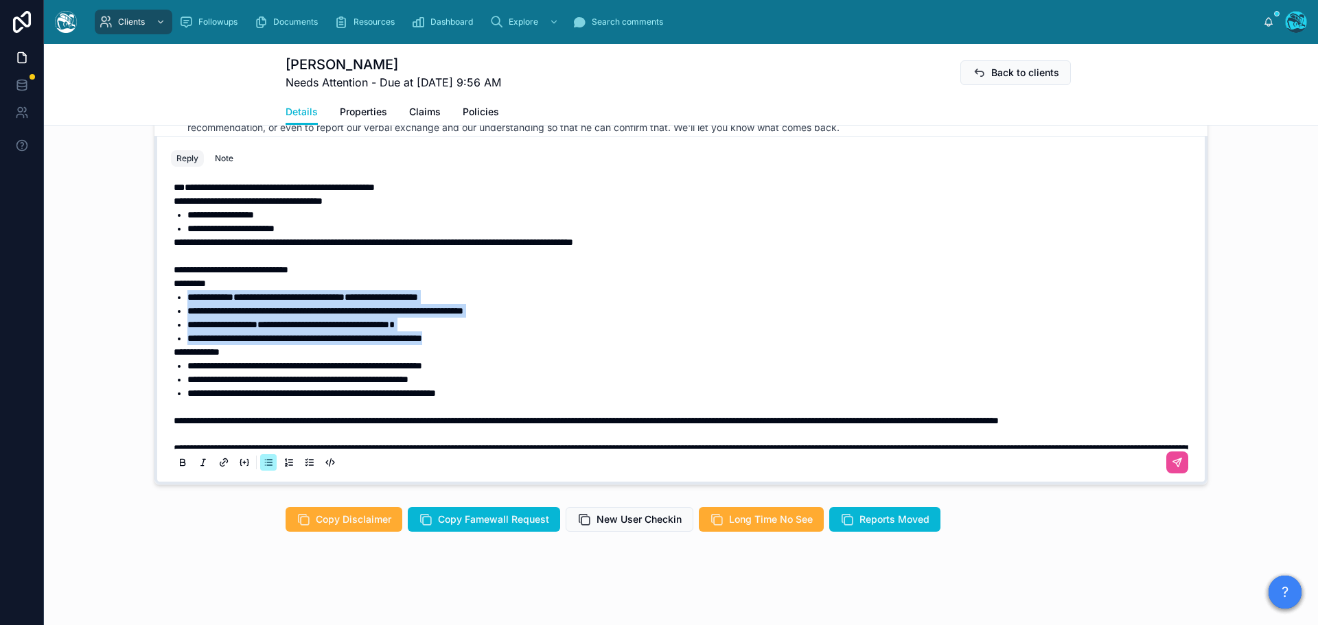
drag, startPoint x: 494, startPoint y: 382, endPoint x: 155, endPoint y: 343, distance: 341.2
click at [155, 343] on div "**********" at bounding box center [680, 310] width 1053 height 349
click at [178, 432] on icon at bounding box center [182, 462] width 11 height 11
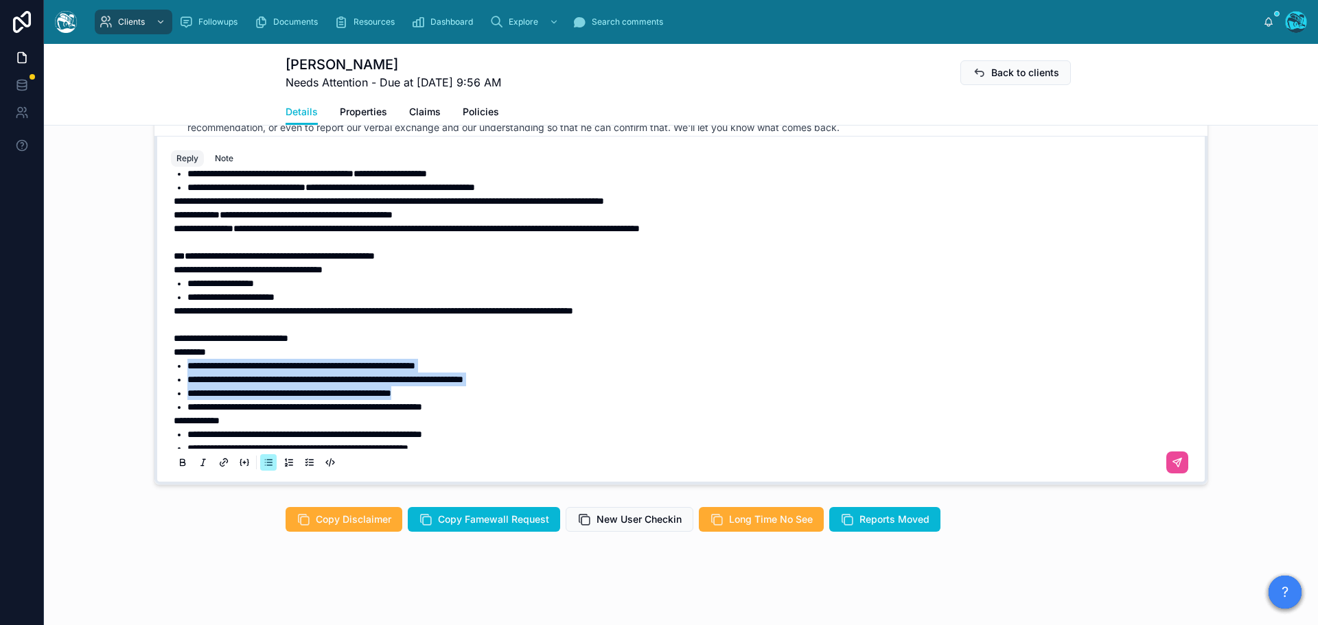
scroll to position [332, 0]
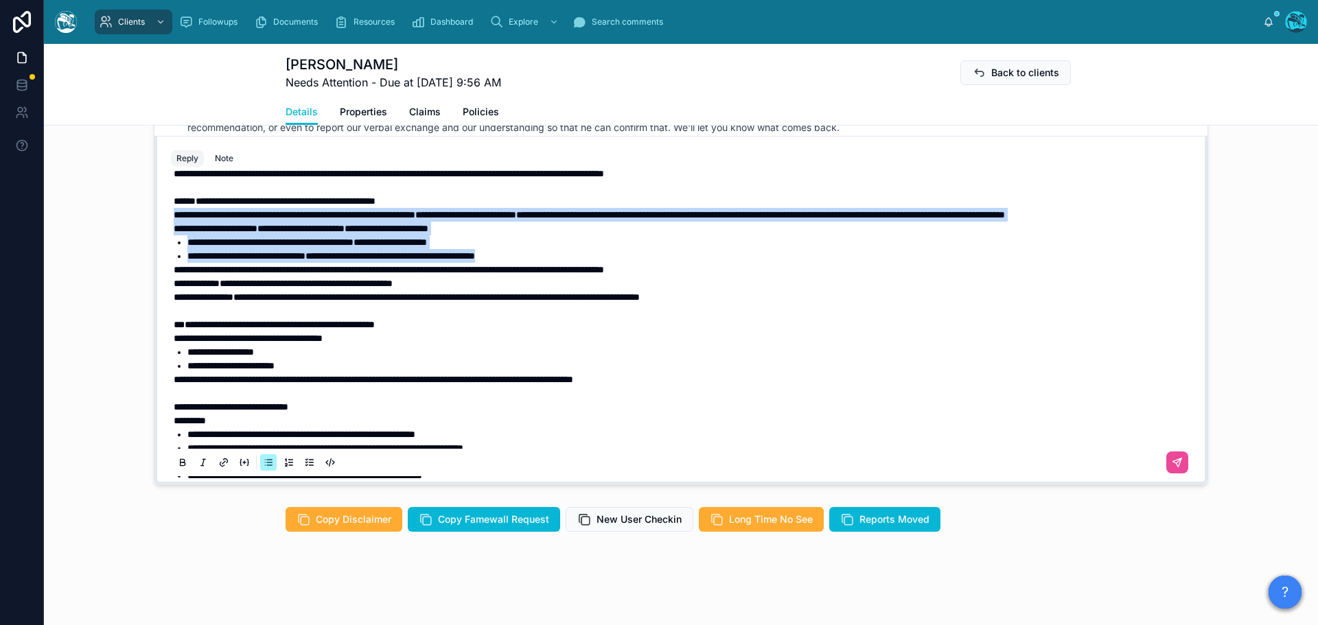
drag, startPoint x: 566, startPoint y: 296, endPoint x: 149, endPoint y: 247, distance: 420.2
click at [154, 247] on div "**********" at bounding box center [680, 310] width 1053 height 349
click at [180, 432] on icon at bounding box center [182, 464] width 5 height 3
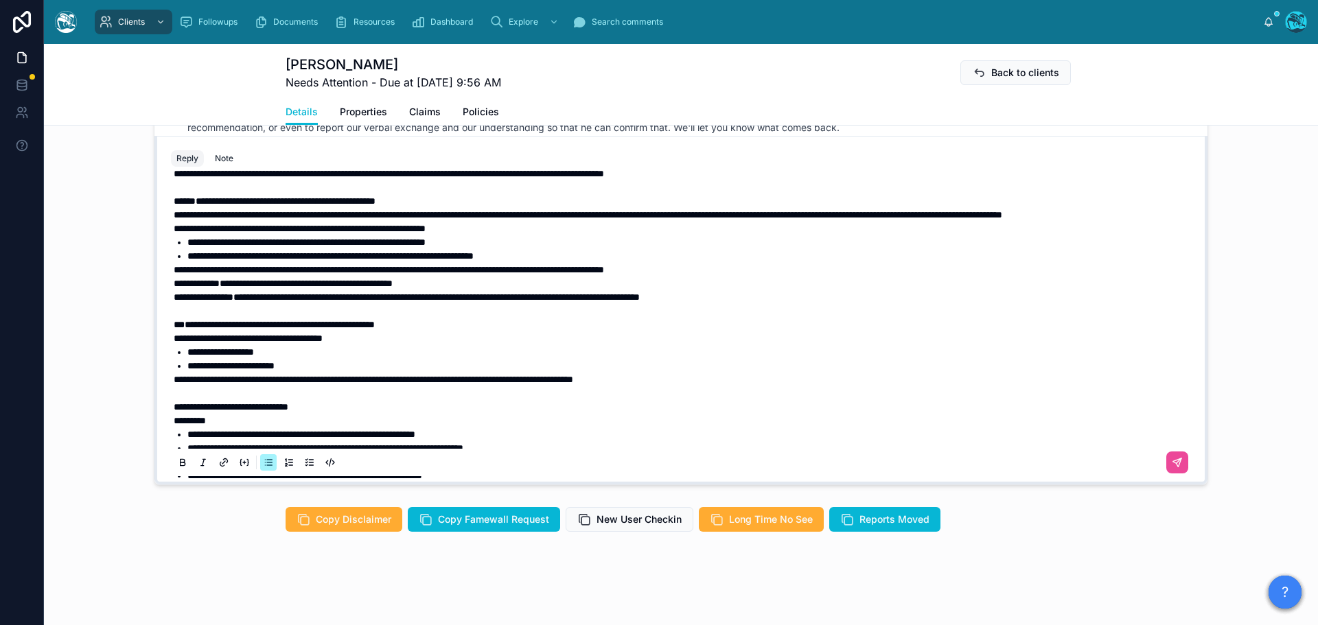
click at [185, 206] on span "*****" at bounding box center [185, 201] width 22 height 10
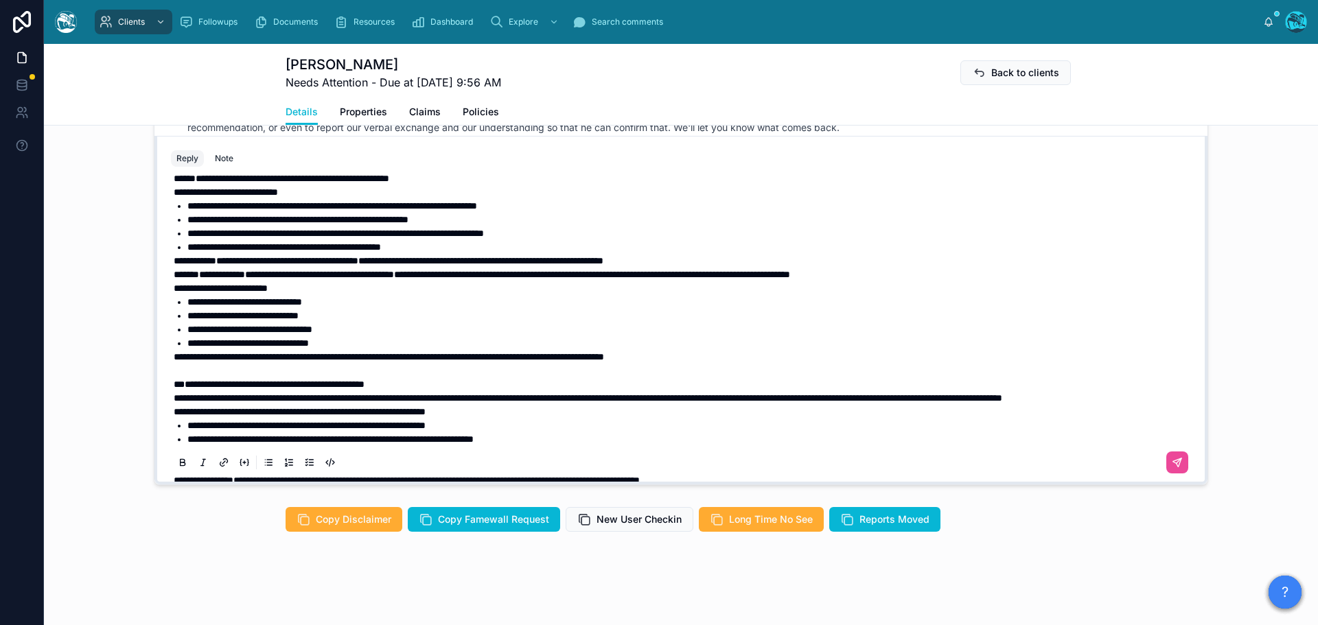
scroll to position [126, 0]
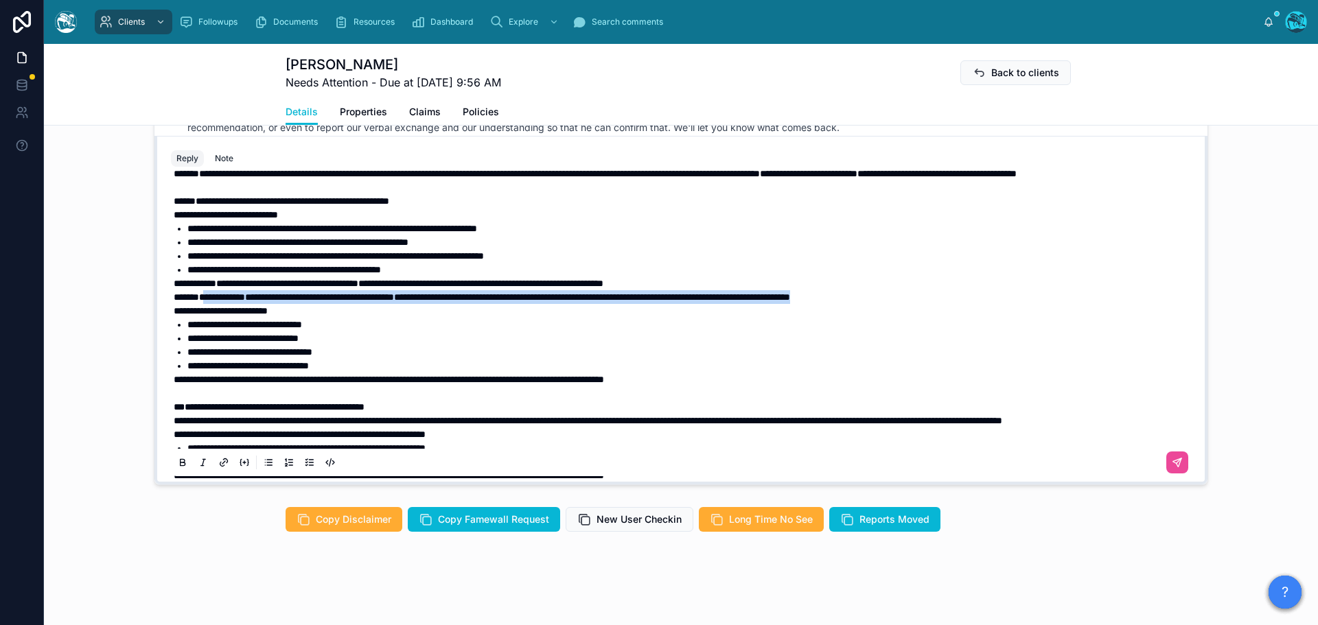
drag, startPoint x: 985, startPoint y: 327, endPoint x: 205, endPoint y: 323, distance: 779.6
click at [205, 304] on p "**********" at bounding box center [684, 297] width 1020 height 14
click at [174, 432] on button at bounding box center [182, 462] width 16 height 16
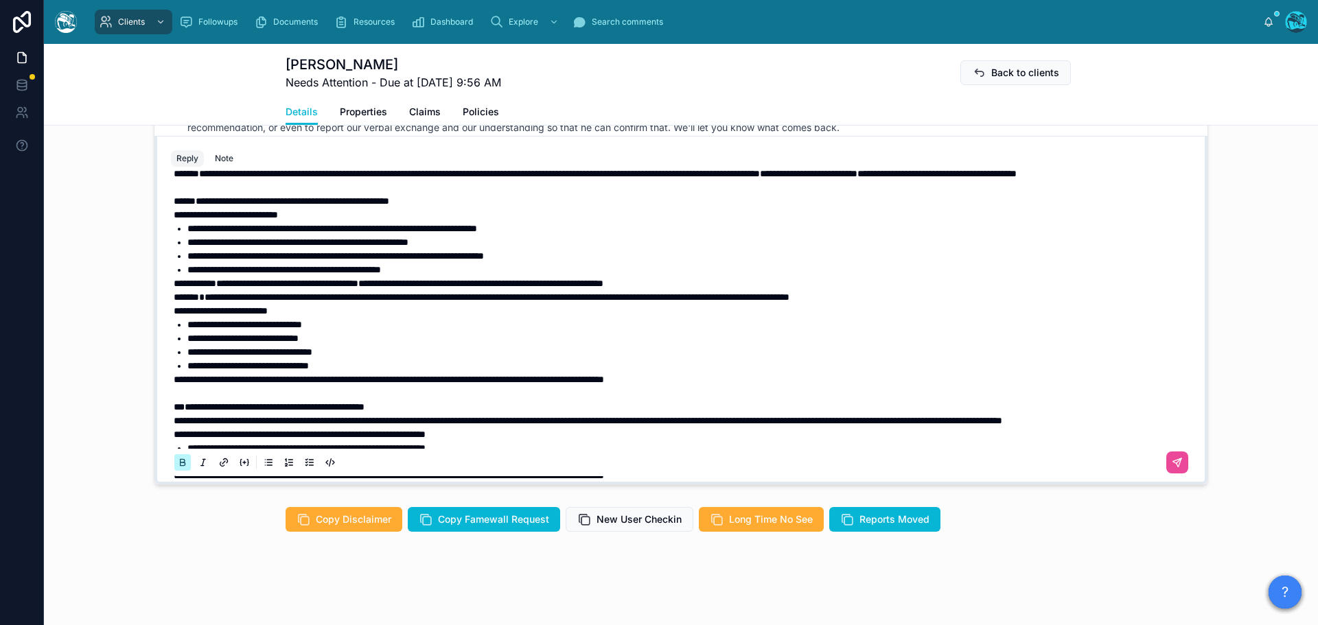
click at [174, 432] on button at bounding box center [182, 462] width 16 height 16
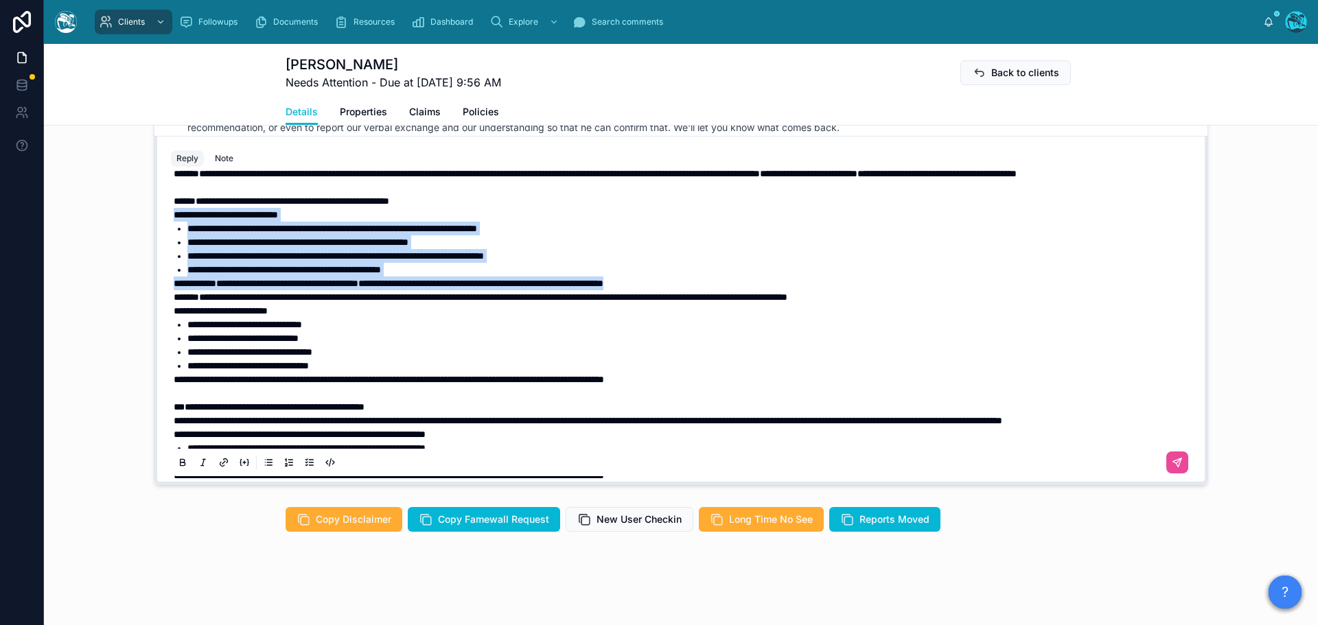
drag, startPoint x: 721, startPoint y: 310, endPoint x: 131, endPoint y: 246, distance: 593.6
click at [131, 246] on div "[PERSON_NAME] [DATE] Hi thanks for that. We have the visit with Don [DATE] we w…" at bounding box center [681, 251] width 1274 height 480
click at [177, 432] on icon at bounding box center [182, 462] width 11 height 11
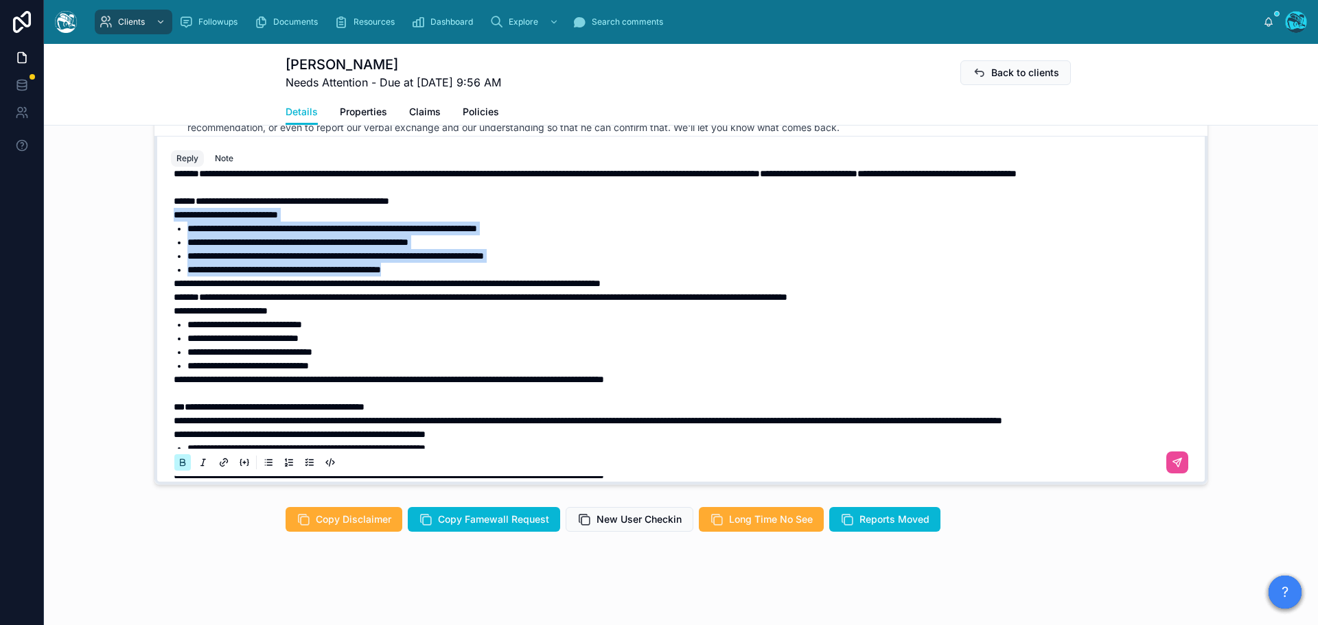
click at [177, 432] on icon at bounding box center [182, 462] width 11 height 11
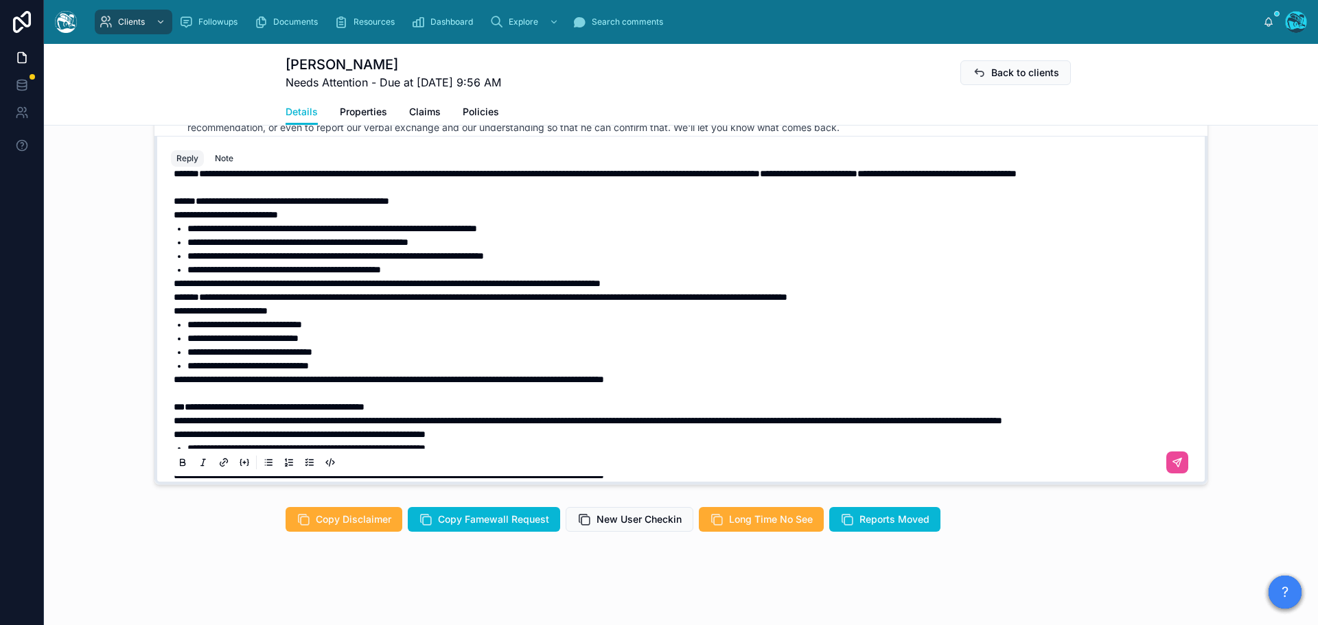
click at [184, 206] on span "*****" at bounding box center [185, 201] width 22 height 10
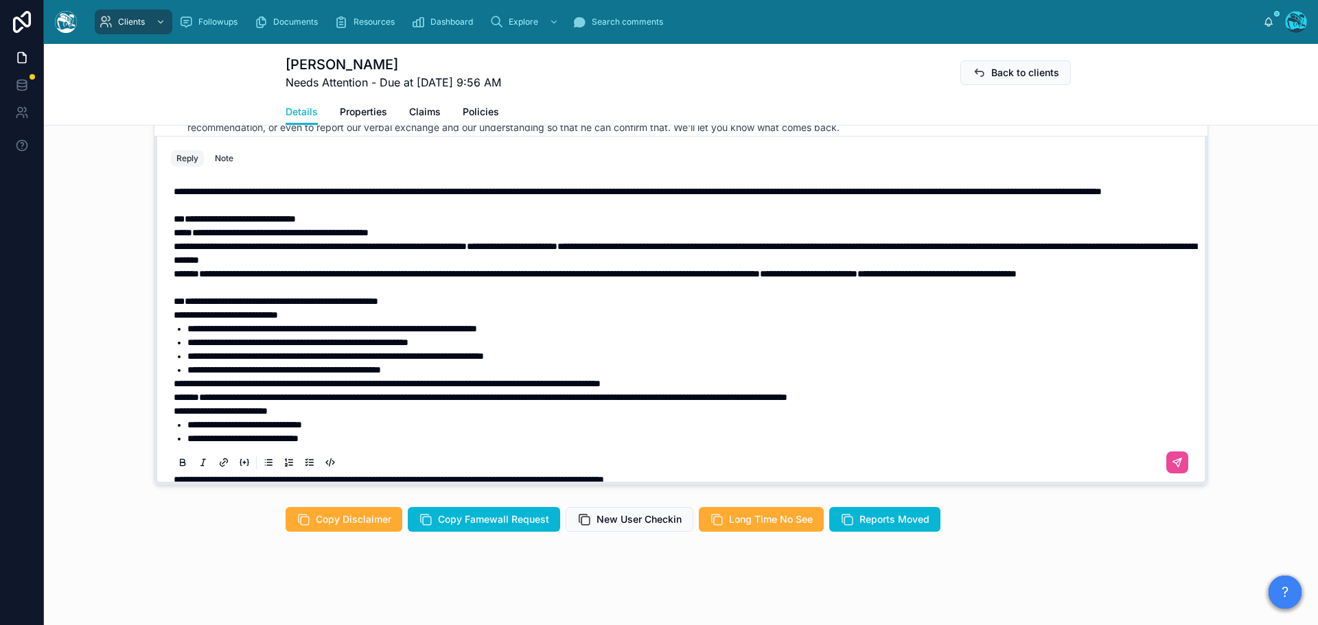
scroll to position [0, 0]
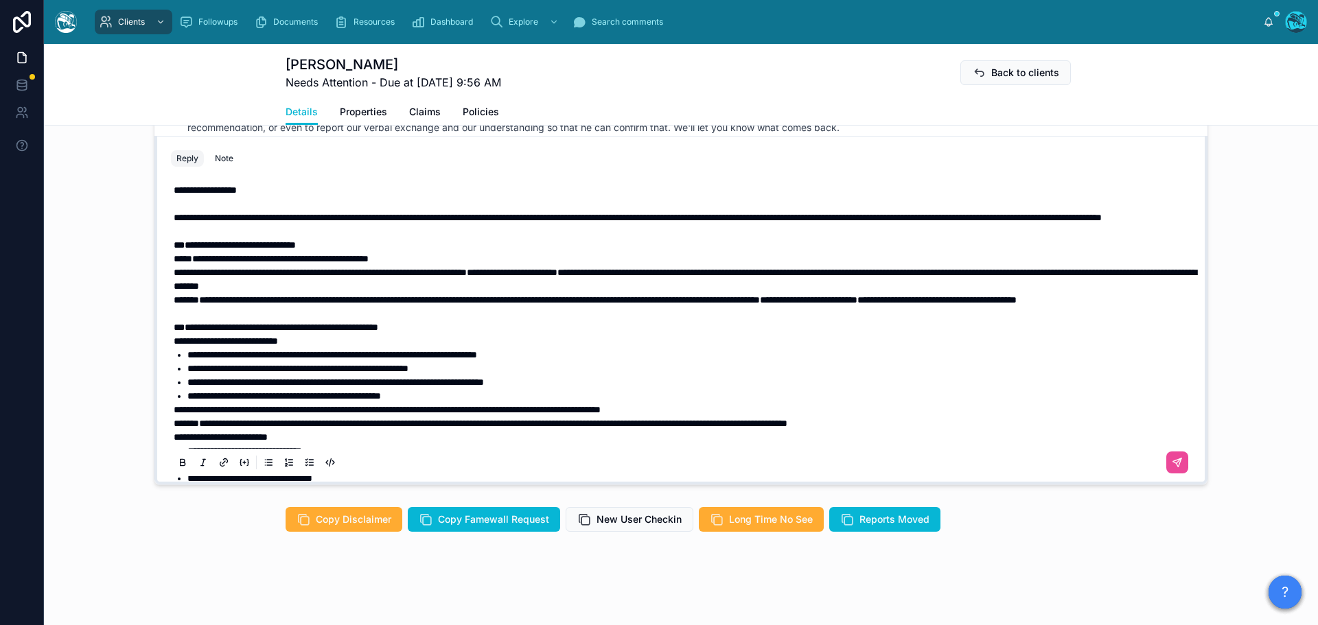
click at [184, 264] on span "****" at bounding box center [183, 259] width 19 height 10
click at [185, 250] on strong "**********" at bounding box center [240, 245] width 111 height 10
click at [240, 219] on span "**********" at bounding box center [638, 218] width 928 height 10
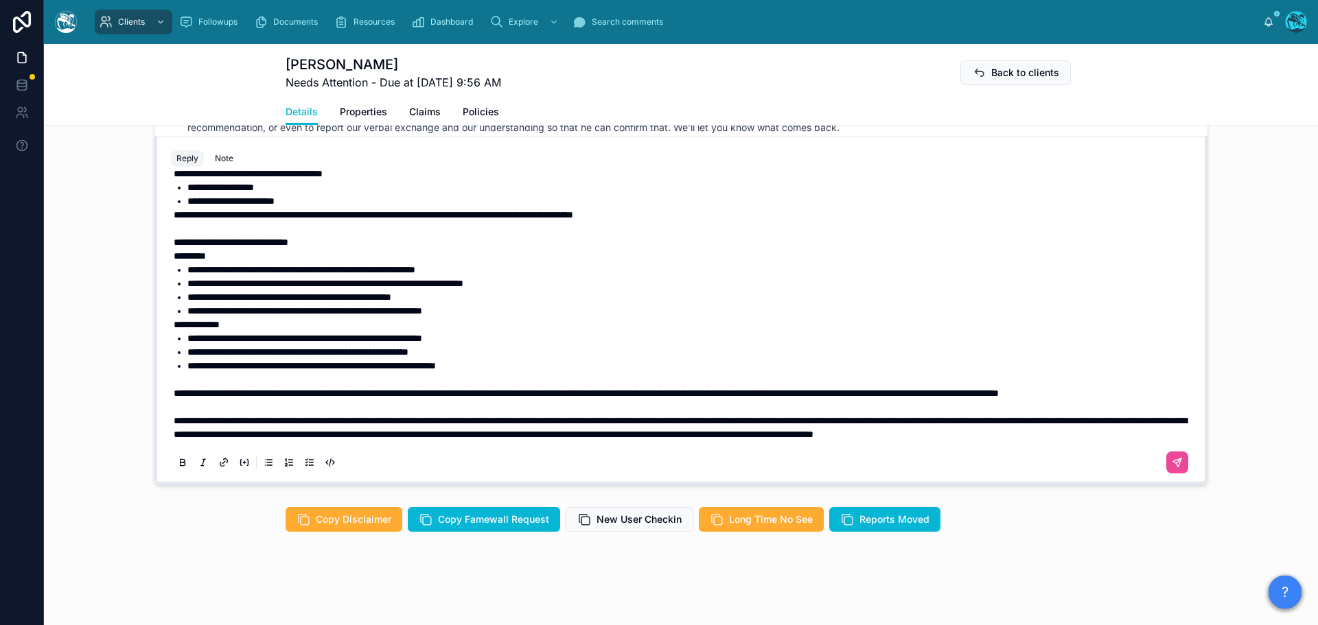
scroll to position [566, 0]
click at [878, 432] on icon at bounding box center [1177, 462] width 11 height 11
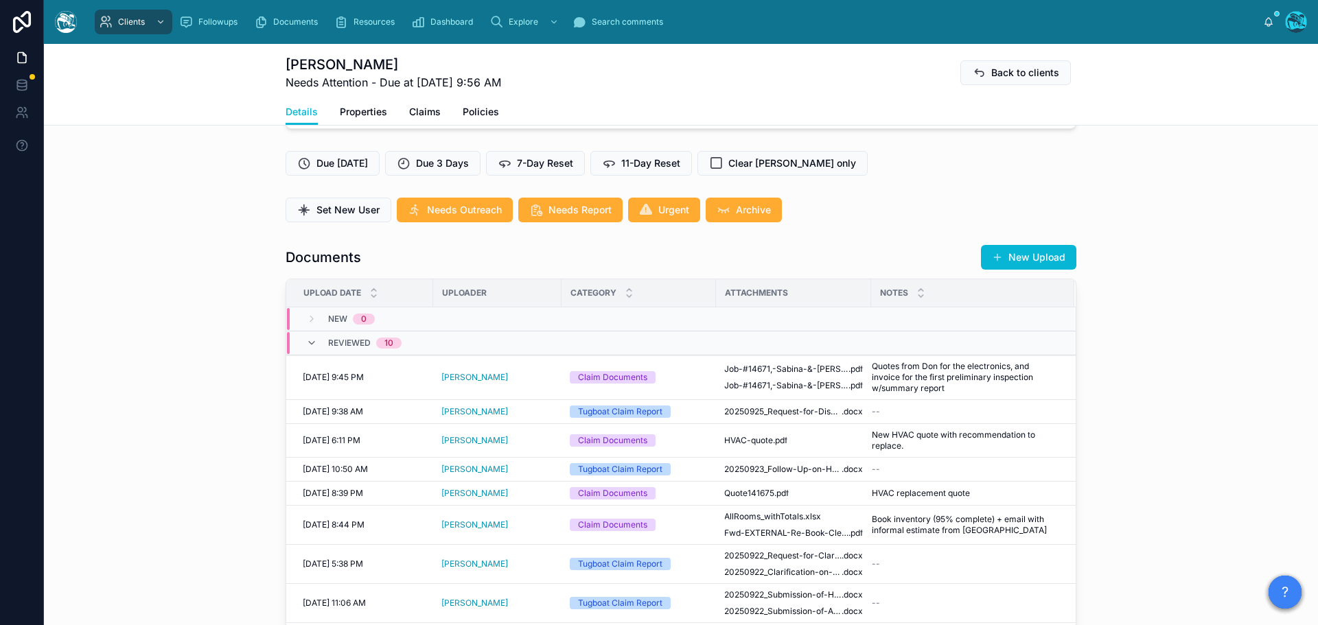
scroll to position [354, 0]
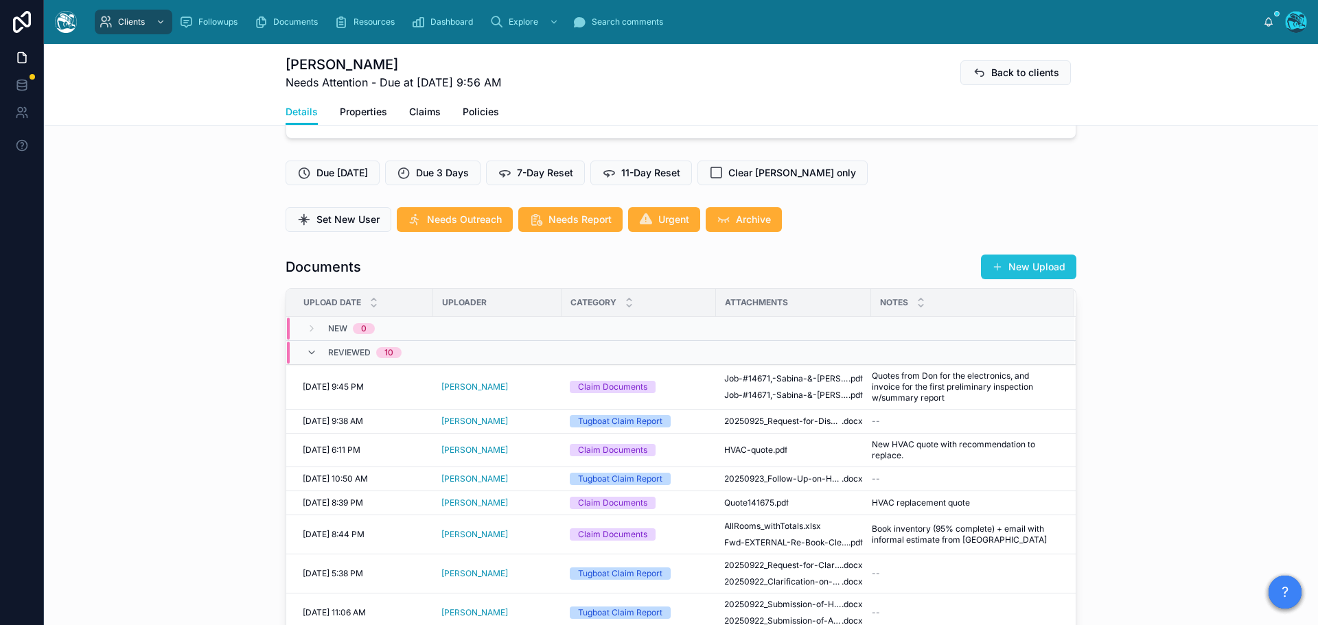
click at [878, 275] on button "New Upload" at bounding box center [1028, 267] width 95 height 25
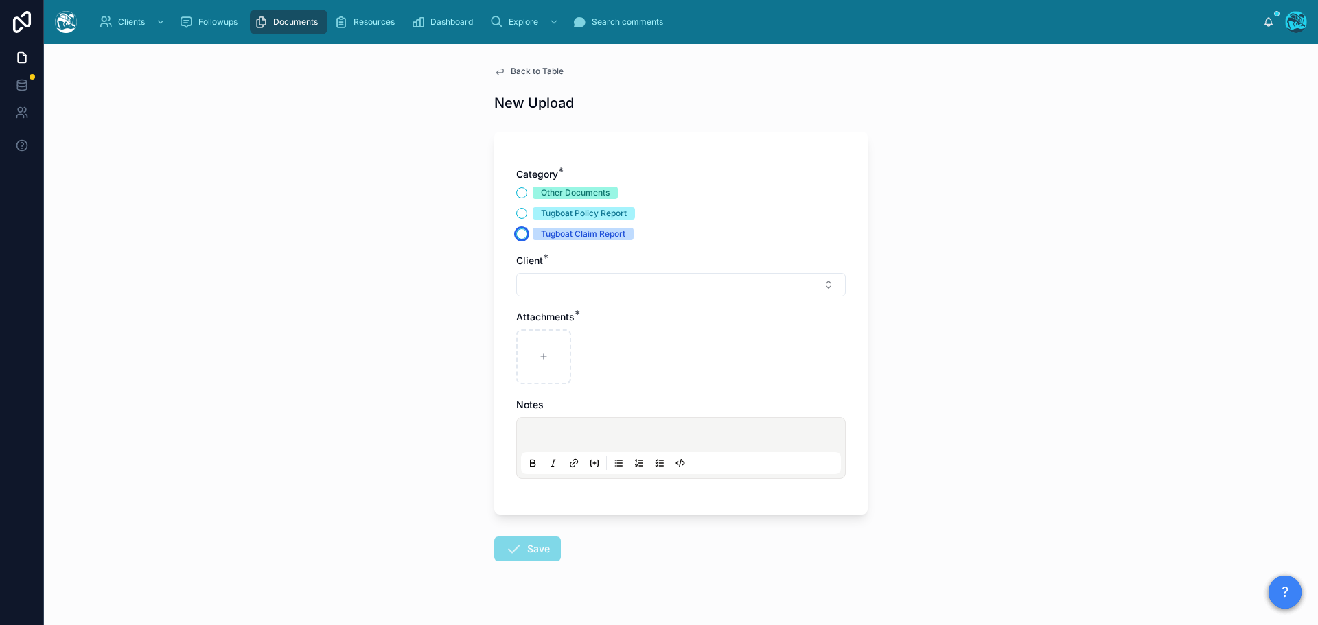
click at [517, 235] on button "Tugboat Claim Report" at bounding box center [521, 234] width 11 height 11
click at [541, 282] on button "Select Button" at bounding box center [680, 284] width 329 height 23
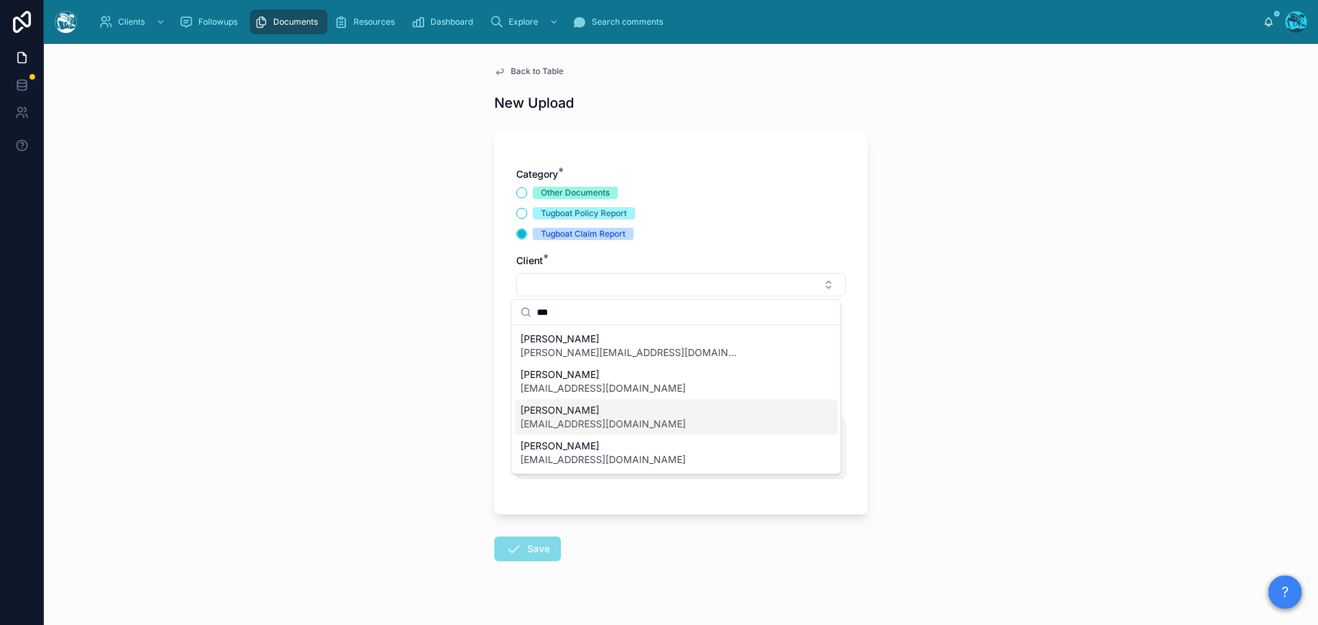
type input "***"
click at [552, 416] on span "[PERSON_NAME]" at bounding box center [602, 411] width 165 height 14
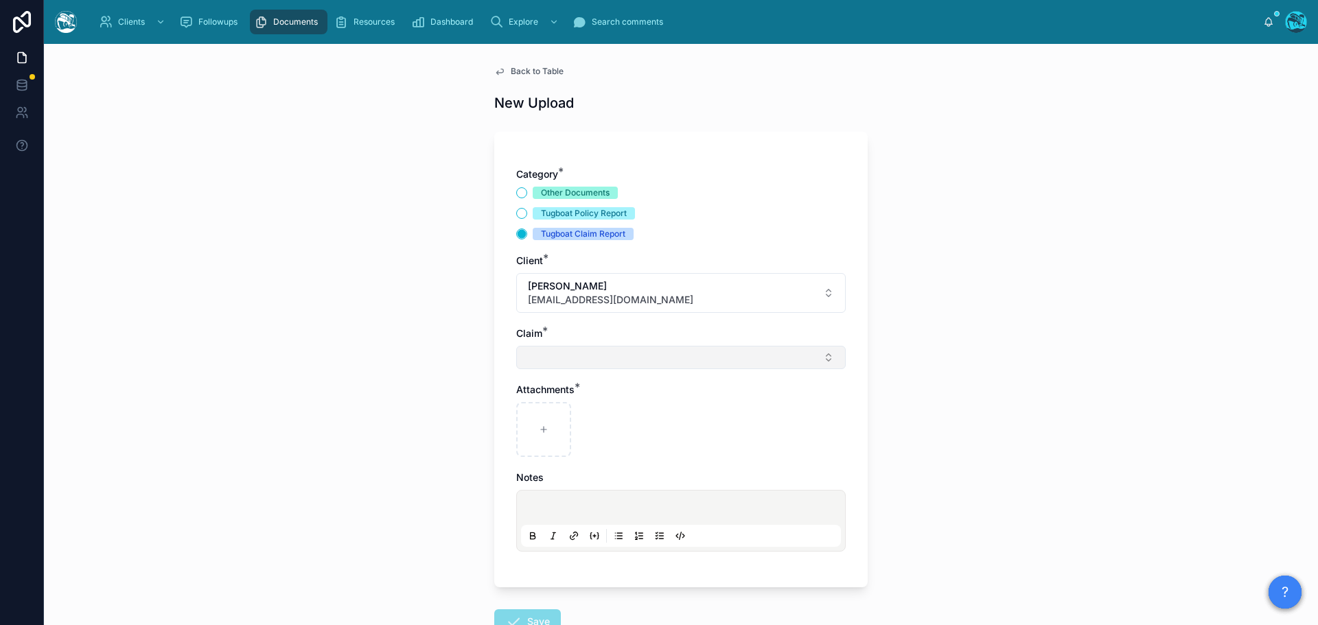
click at [539, 355] on button "Select Button" at bounding box center [680, 357] width 329 height 23
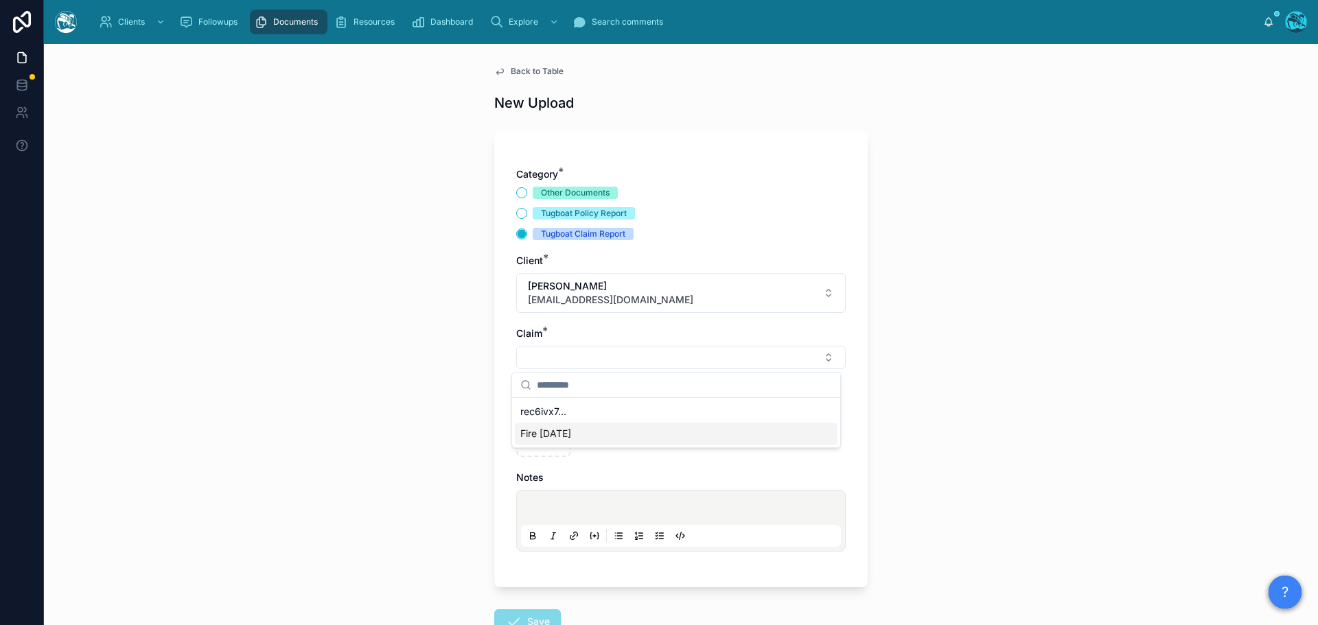
click at [538, 432] on span "Fire [DATE]" at bounding box center [545, 434] width 51 height 14
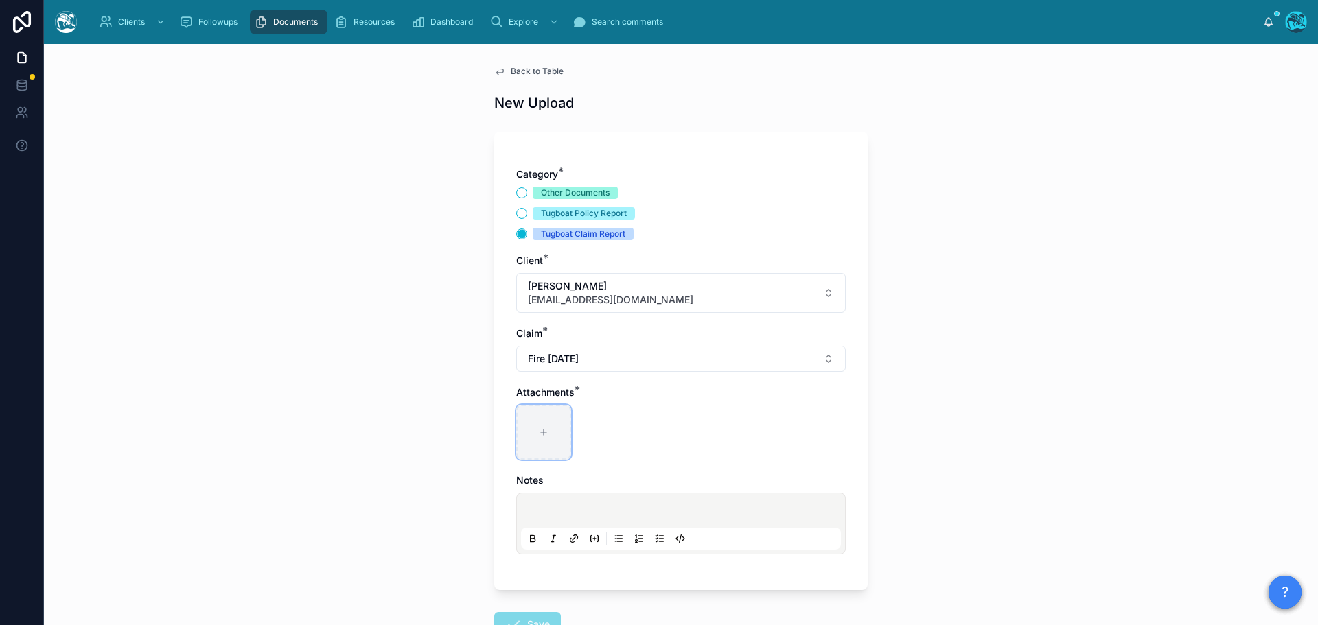
click at [538, 432] on div at bounding box center [543, 432] width 55 height 55
type input "**********"
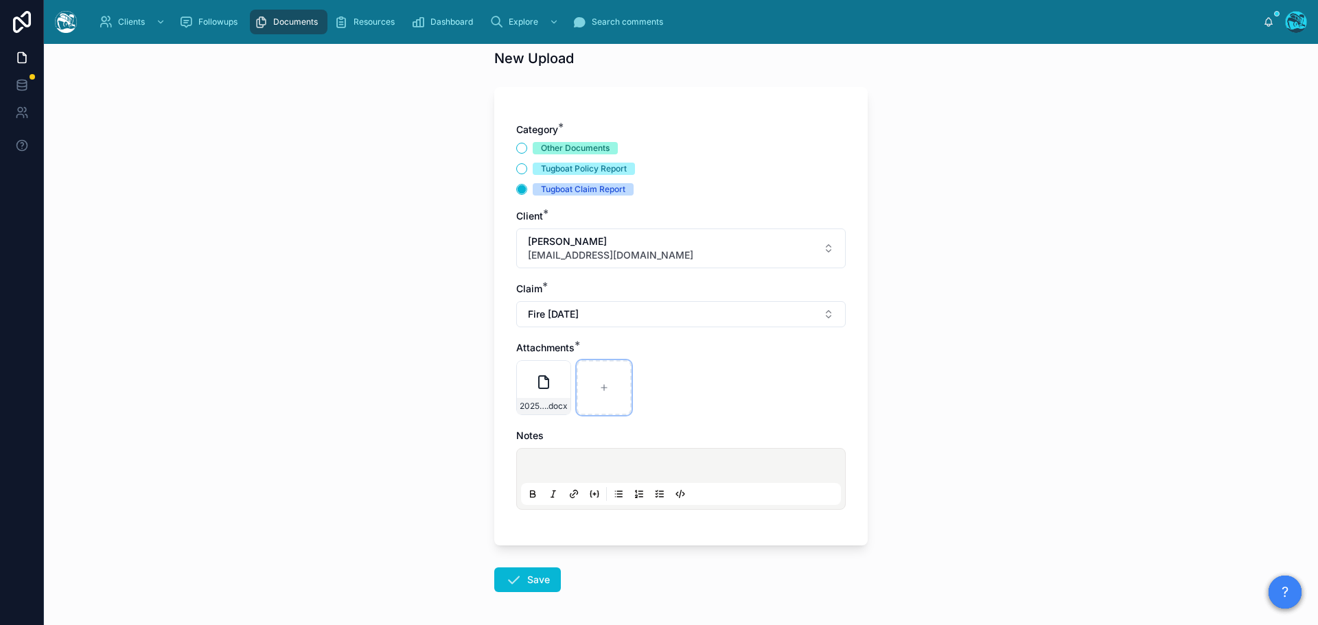
scroll to position [69, 0]
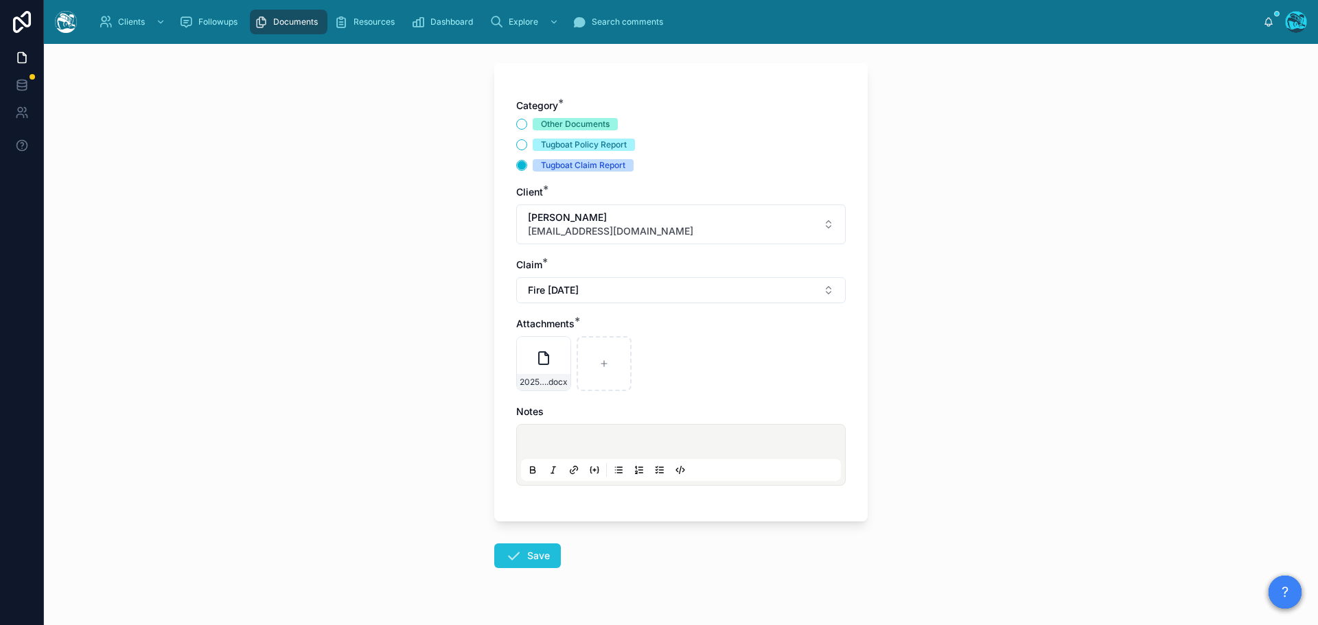
click at [530, 432] on button "Save" at bounding box center [527, 556] width 67 height 25
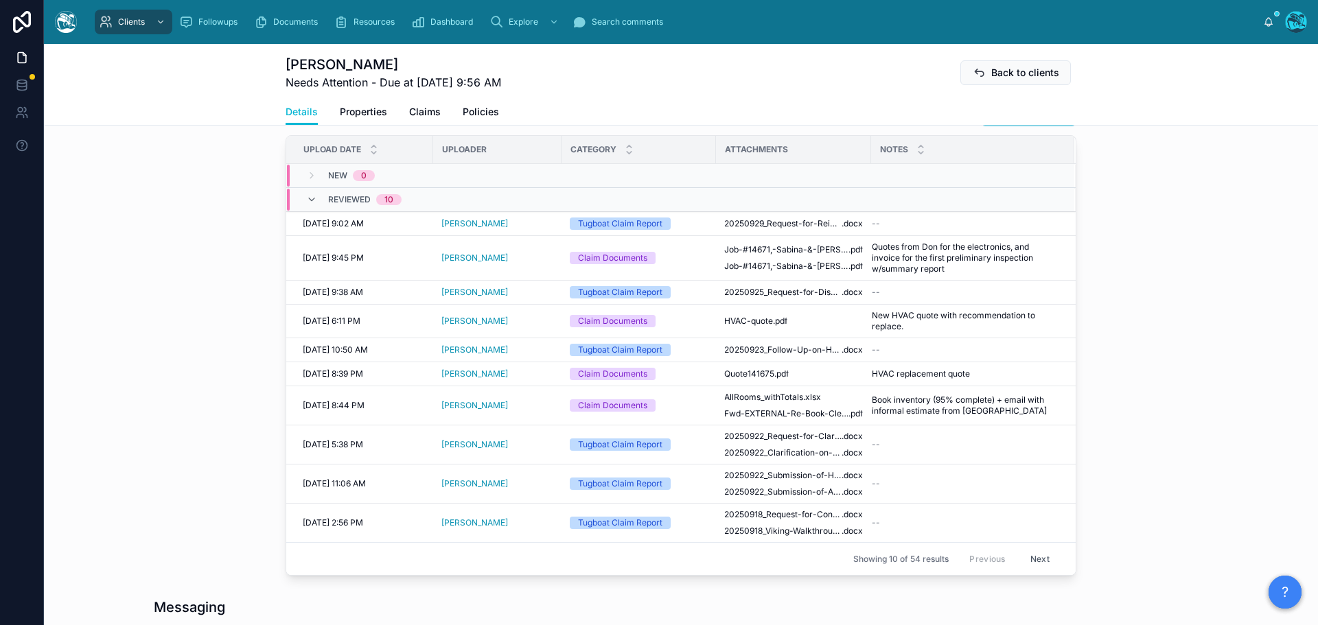
scroll to position [755, 0]
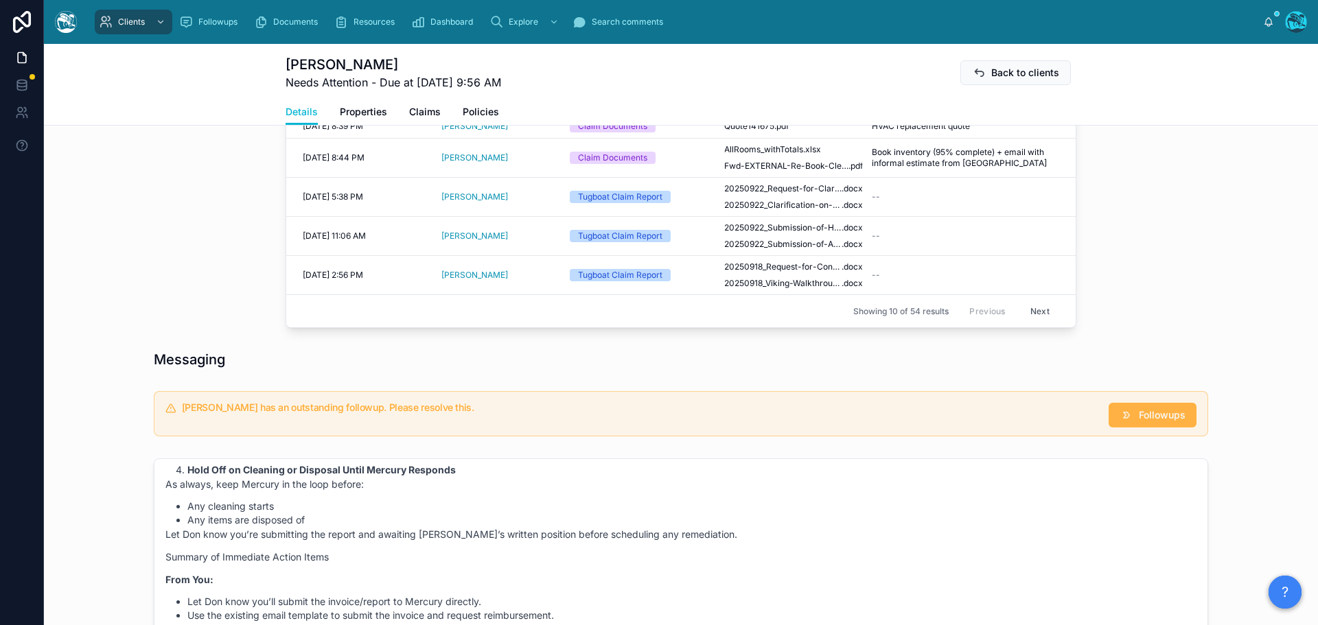
click at [878, 422] on span "Followups" at bounding box center [1162, 415] width 47 height 14
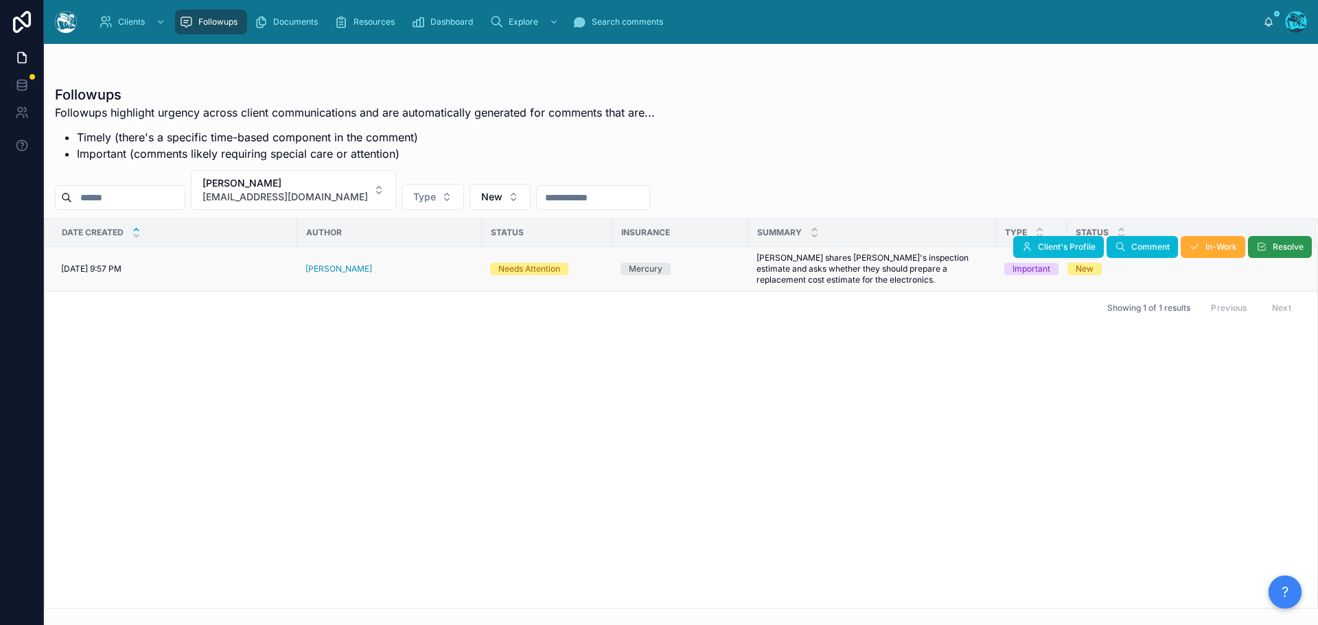
click at [878, 246] on span "Resolve" at bounding box center [1287, 247] width 31 height 11
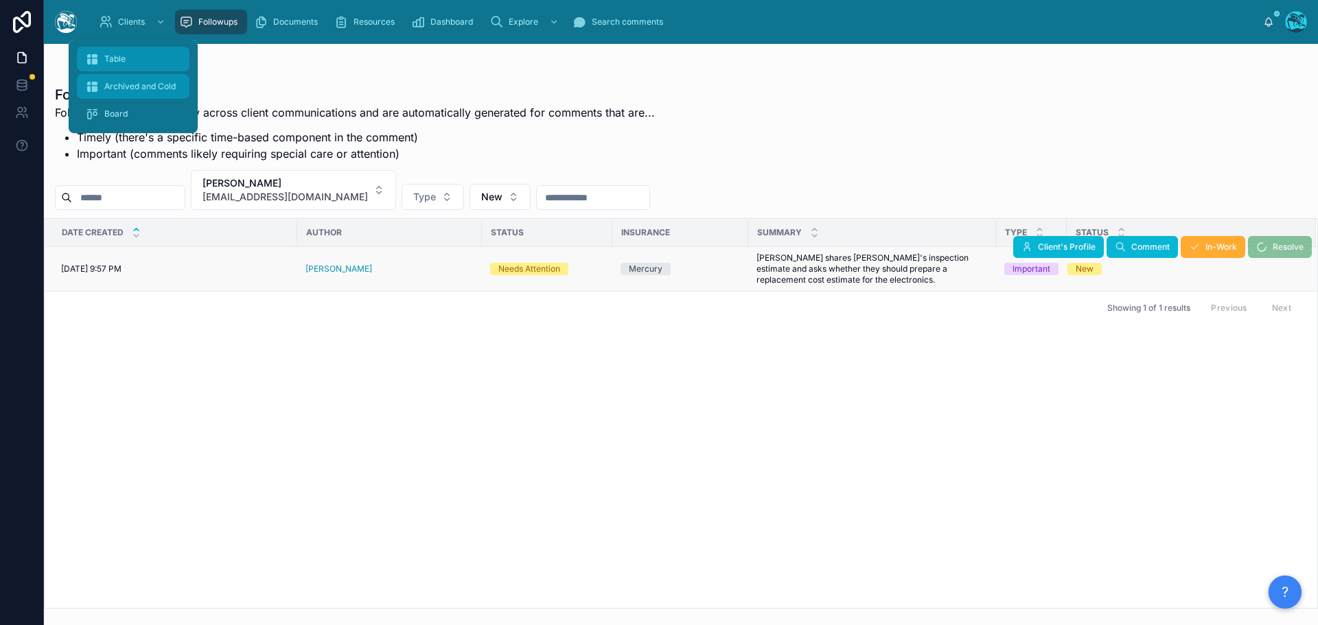
drag, startPoint x: 121, startPoint y: 62, endPoint x: 116, endPoint y: 80, distance: 18.5
click at [121, 62] on span "Table" at bounding box center [114, 59] width 21 height 11
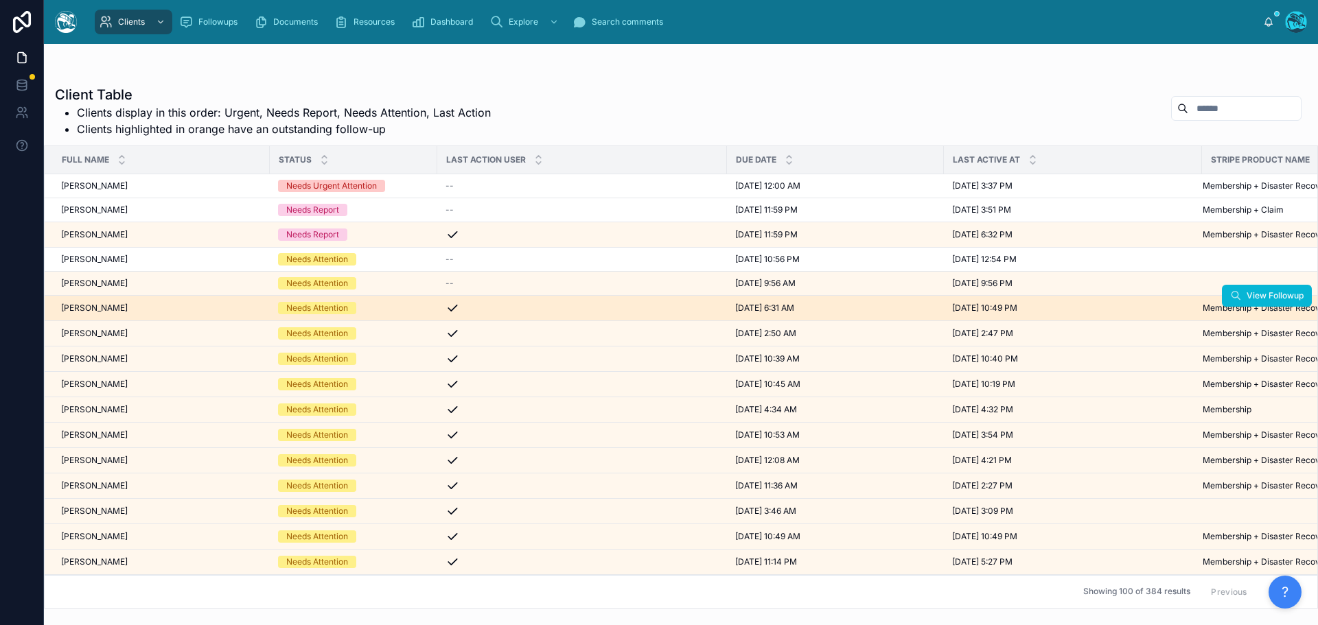
click at [110, 312] on div "[PERSON_NAME] [PERSON_NAME]" at bounding box center [161, 308] width 200 height 11
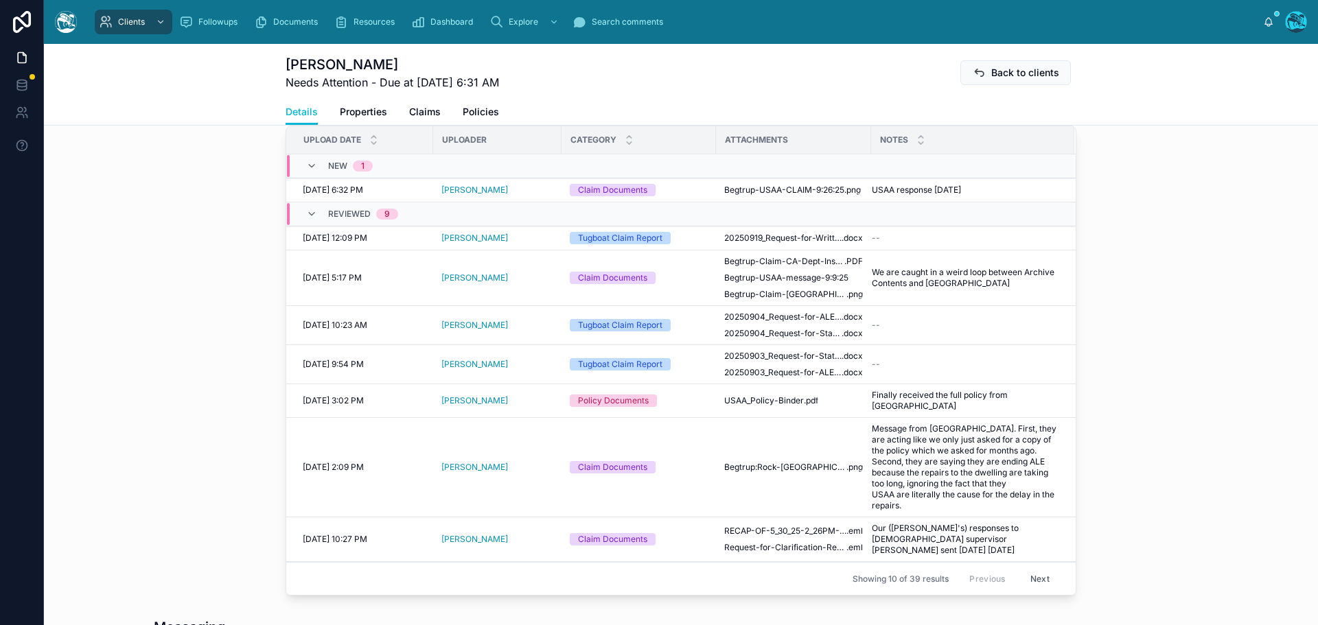
scroll to position [549, 0]
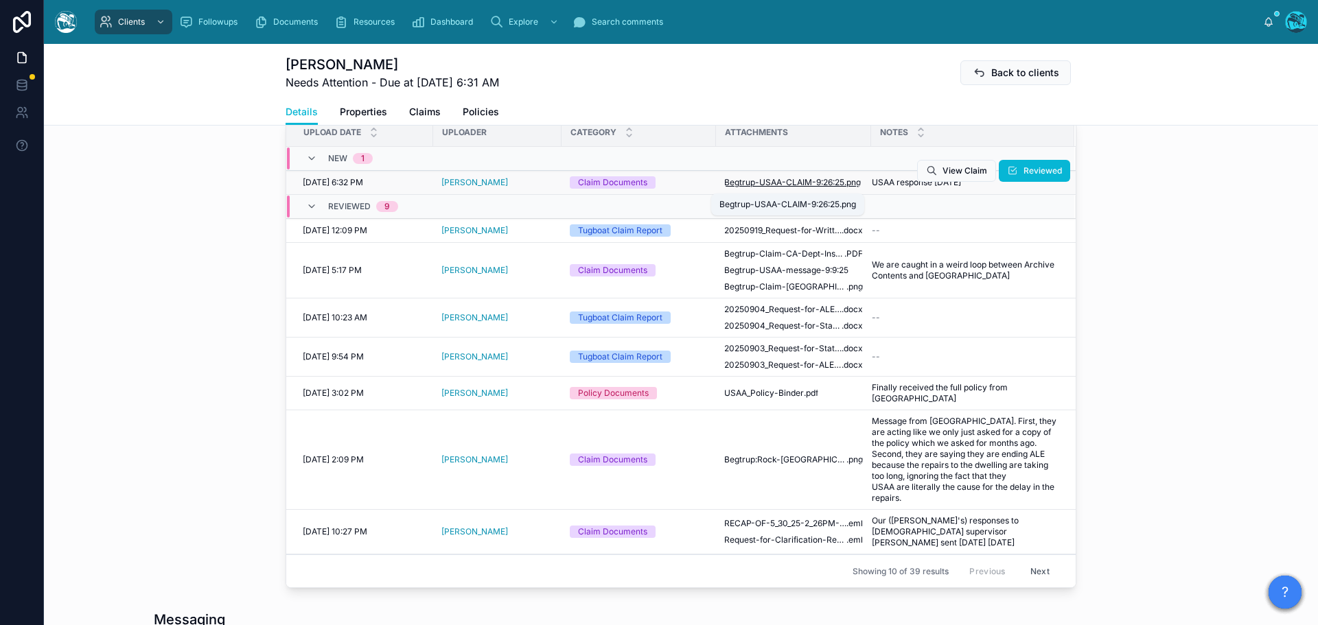
click at [795, 187] on span "Begtrup-USAA-CLAIM-9:26:25" at bounding box center [784, 182] width 120 height 11
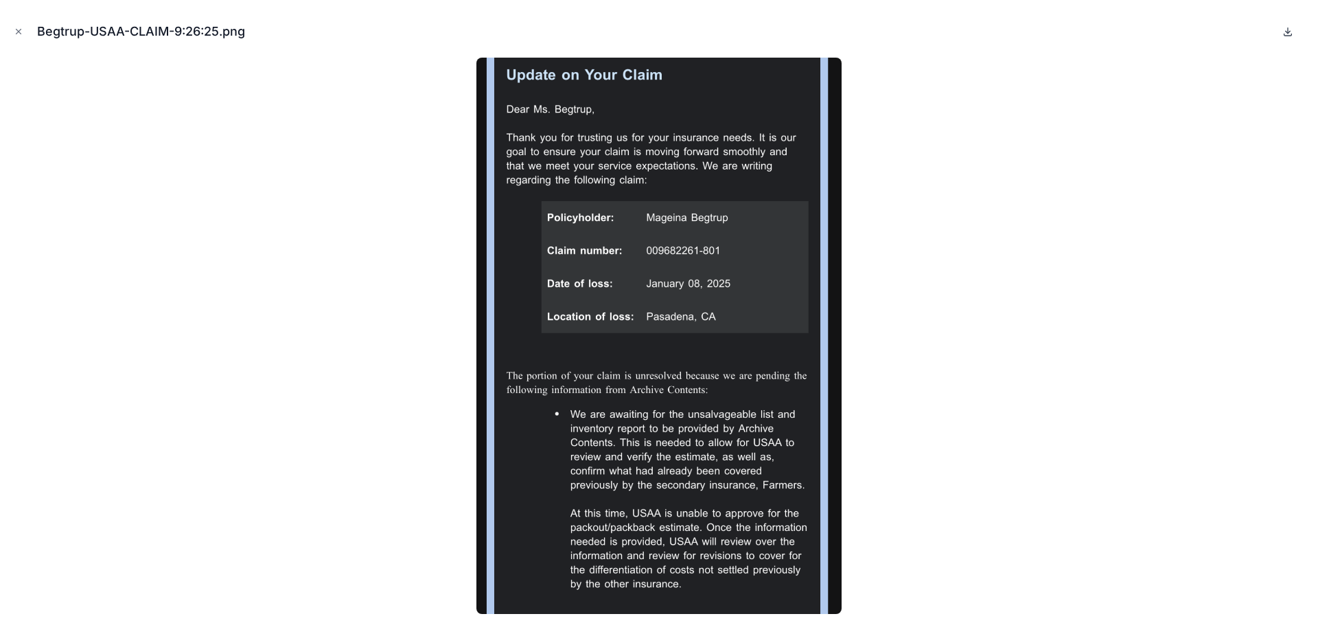
click at [878, 30] on icon at bounding box center [1287, 31] width 11 height 11
click at [16, 32] on icon "Close modal" at bounding box center [19, 32] width 10 height 10
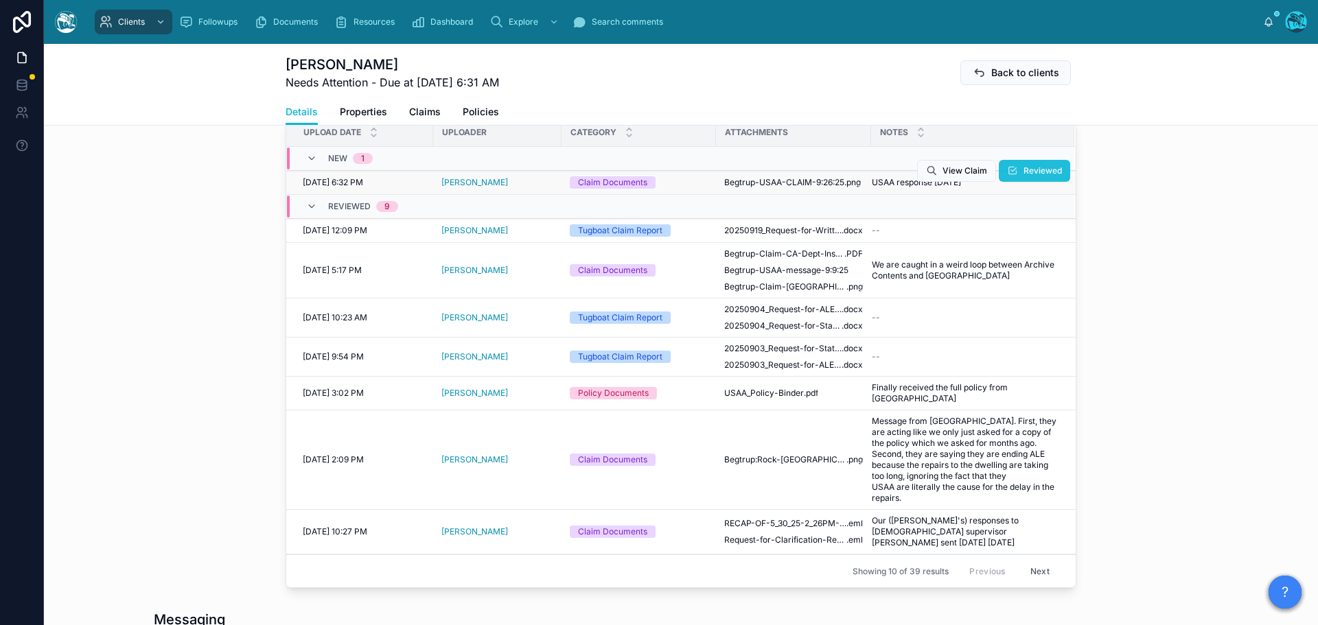
click at [878, 172] on span "Reviewed" at bounding box center [1042, 170] width 38 height 11
click at [878, 176] on span "Reviewed" at bounding box center [1042, 170] width 38 height 11
click at [878, 174] on span "Reviewed" at bounding box center [1042, 170] width 38 height 11
click at [873, 187] on div at bounding box center [869, 182] width 22 height 11
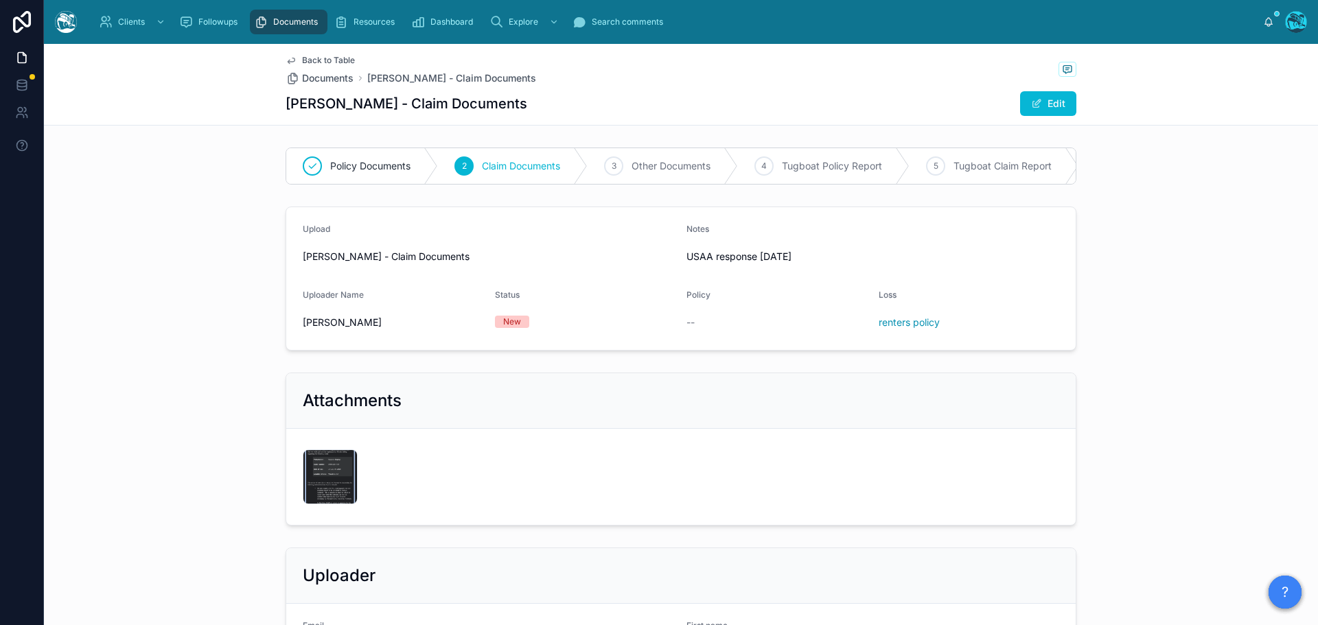
click at [320, 64] on span "Back to Table" at bounding box center [328, 60] width 53 height 11
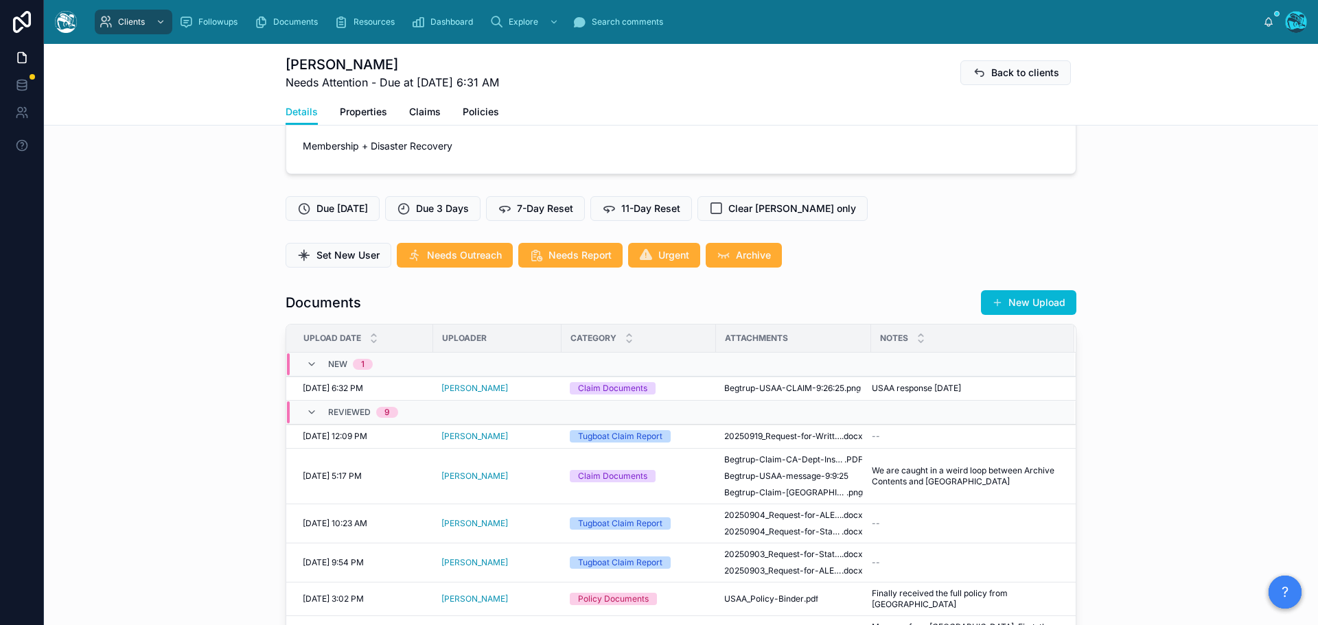
scroll to position [412, 0]
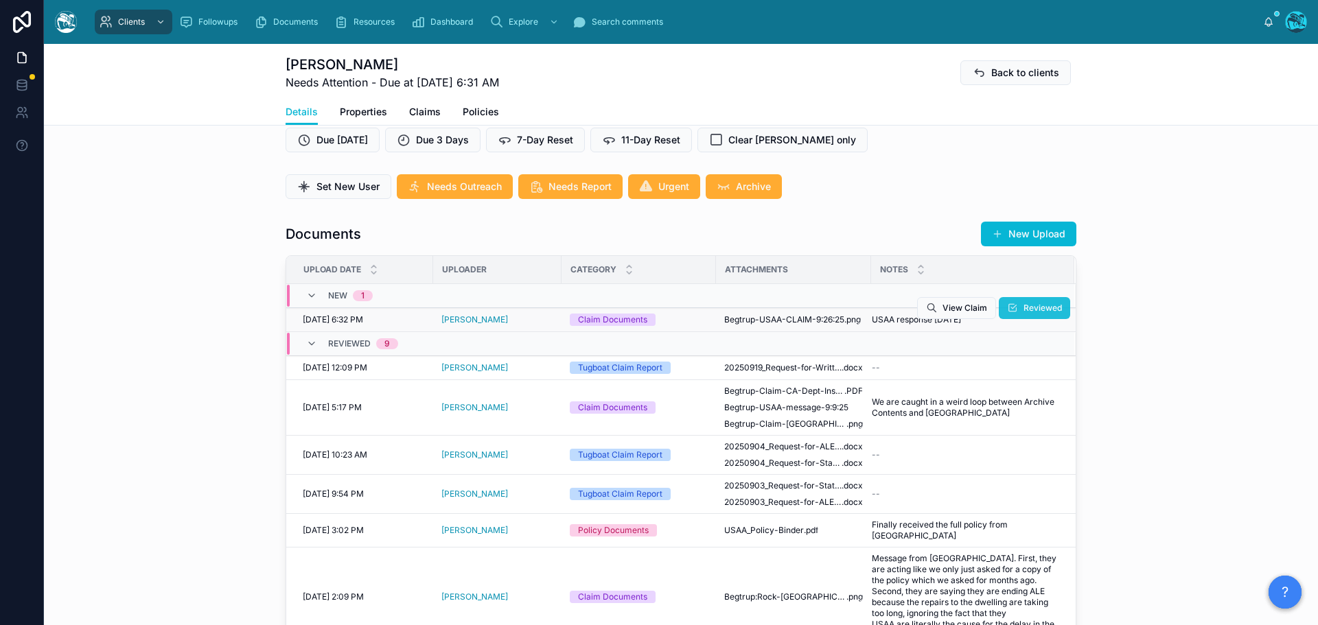
click at [878, 305] on button "Reviewed" at bounding box center [1034, 308] width 71 height 22
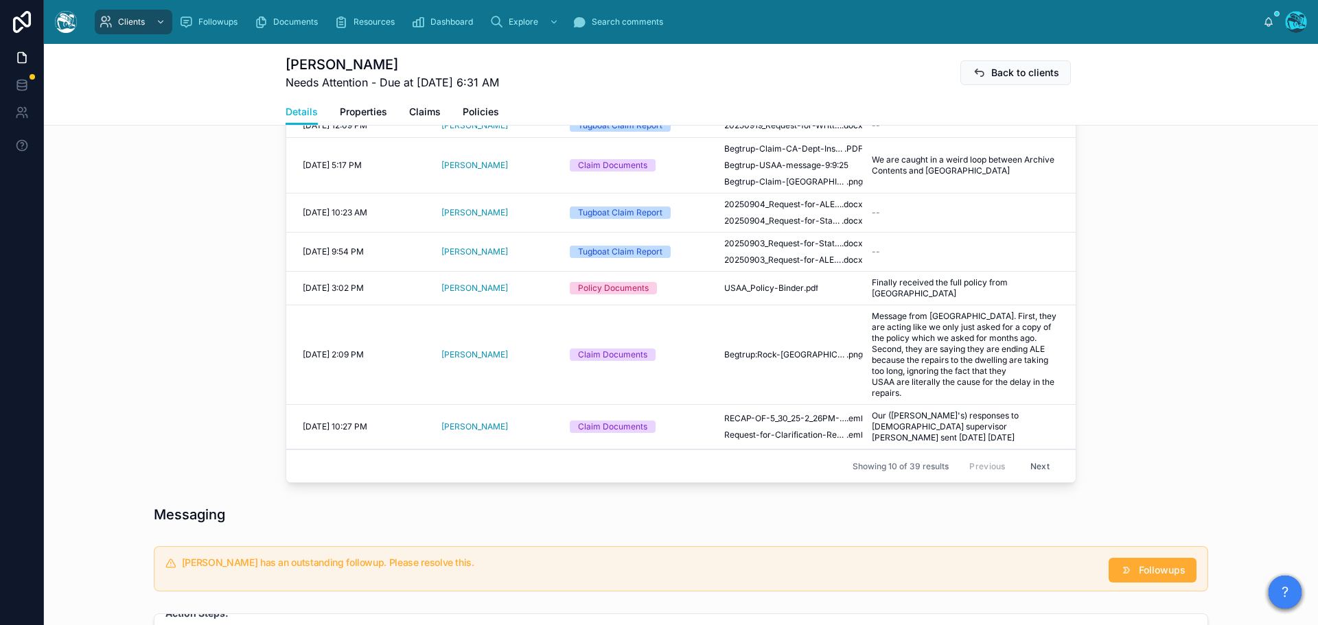
scroll to position [480, 0]
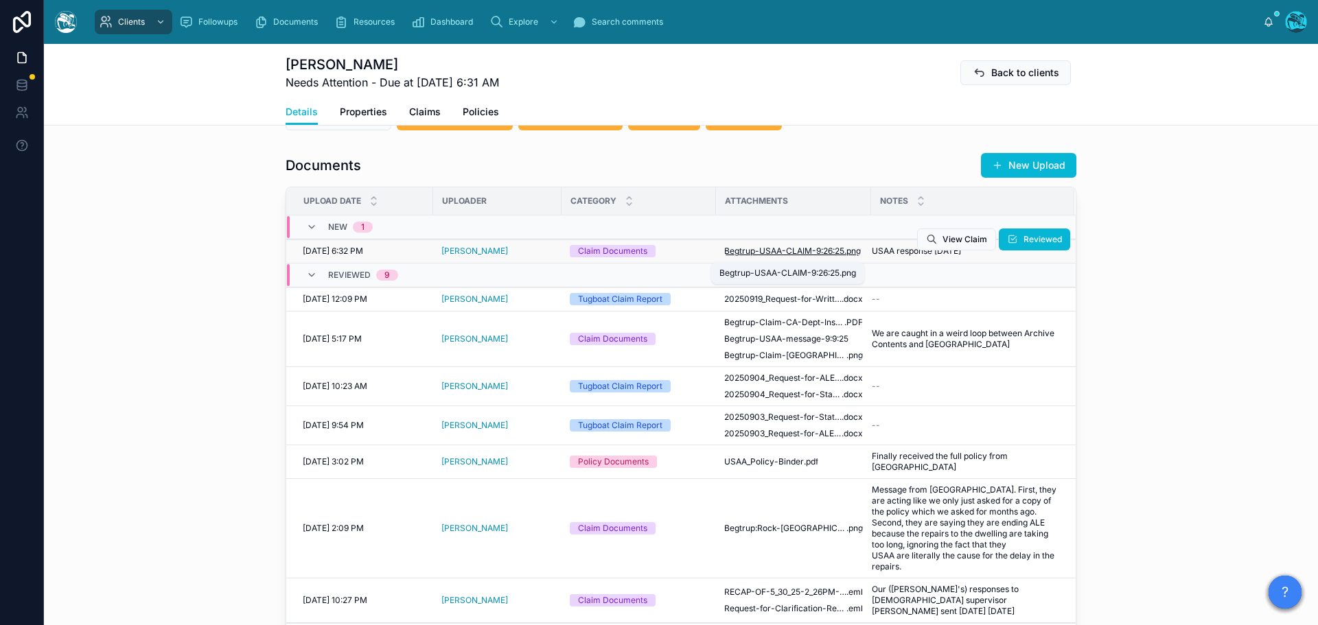
click at [804, 254] on span "Begtrup-USAA-CLAIM-9:26:25" at bounding box center [784, 251] width 120 height 11
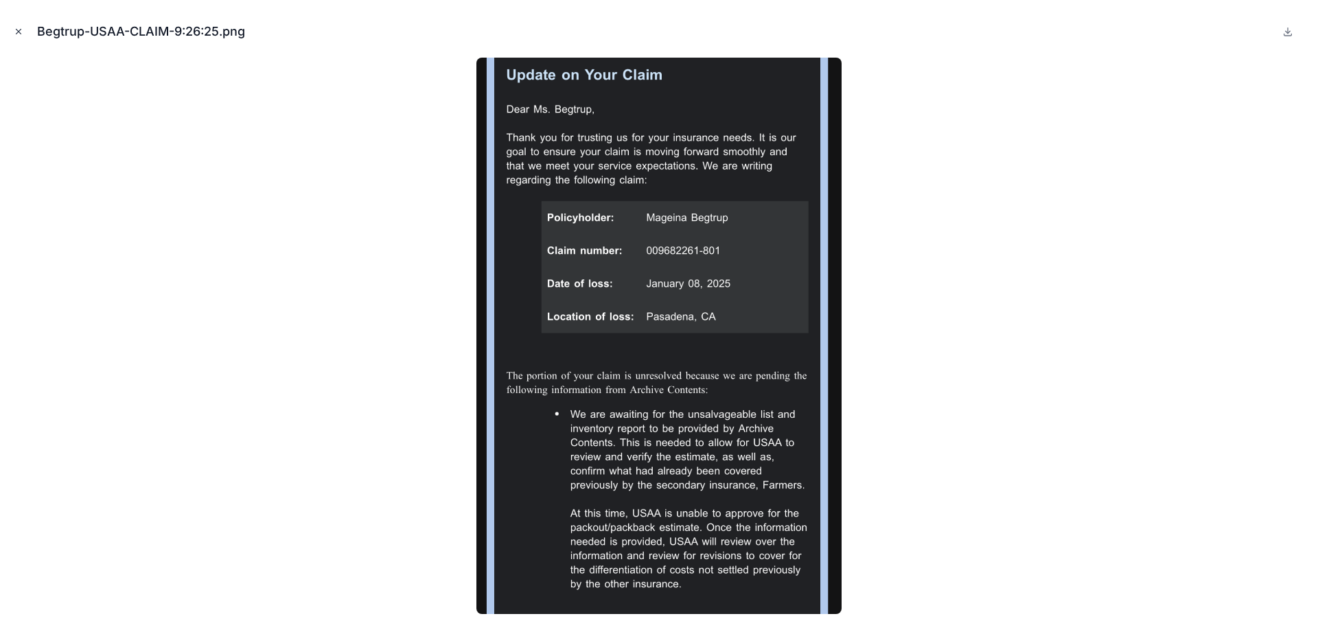
click at [16, 32] on icon "Close modal" at bounding box center [19, 32] width 10 height 10
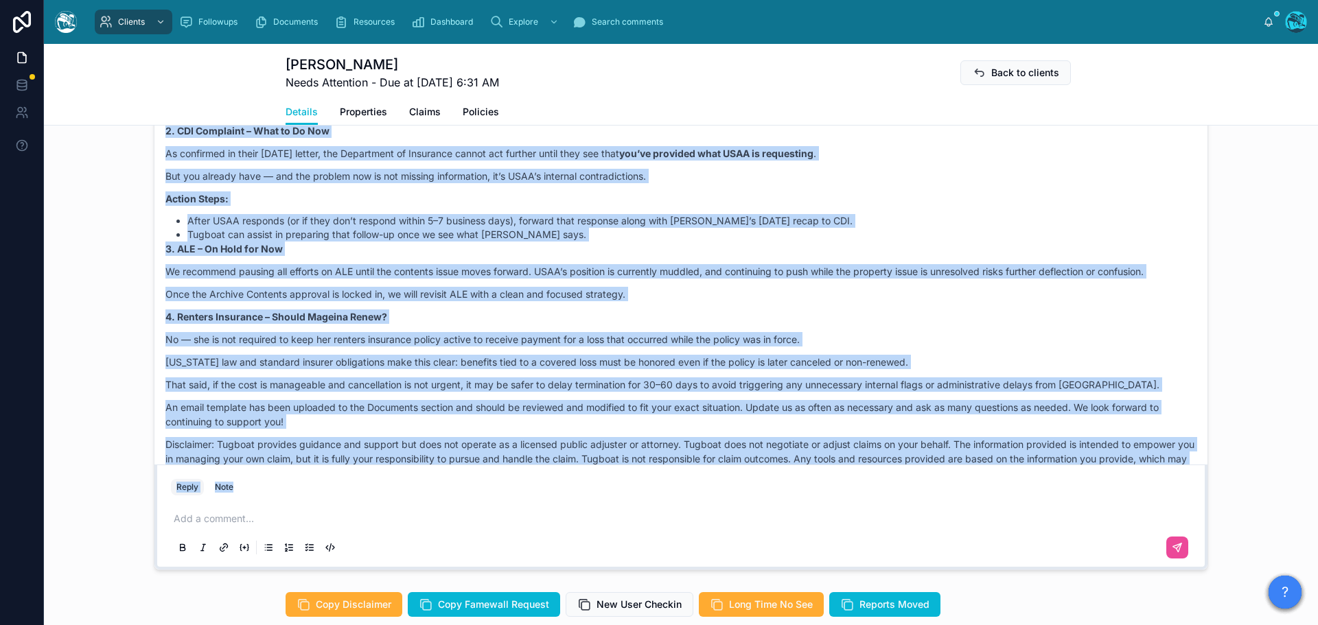
scroll to position [9706, 0]
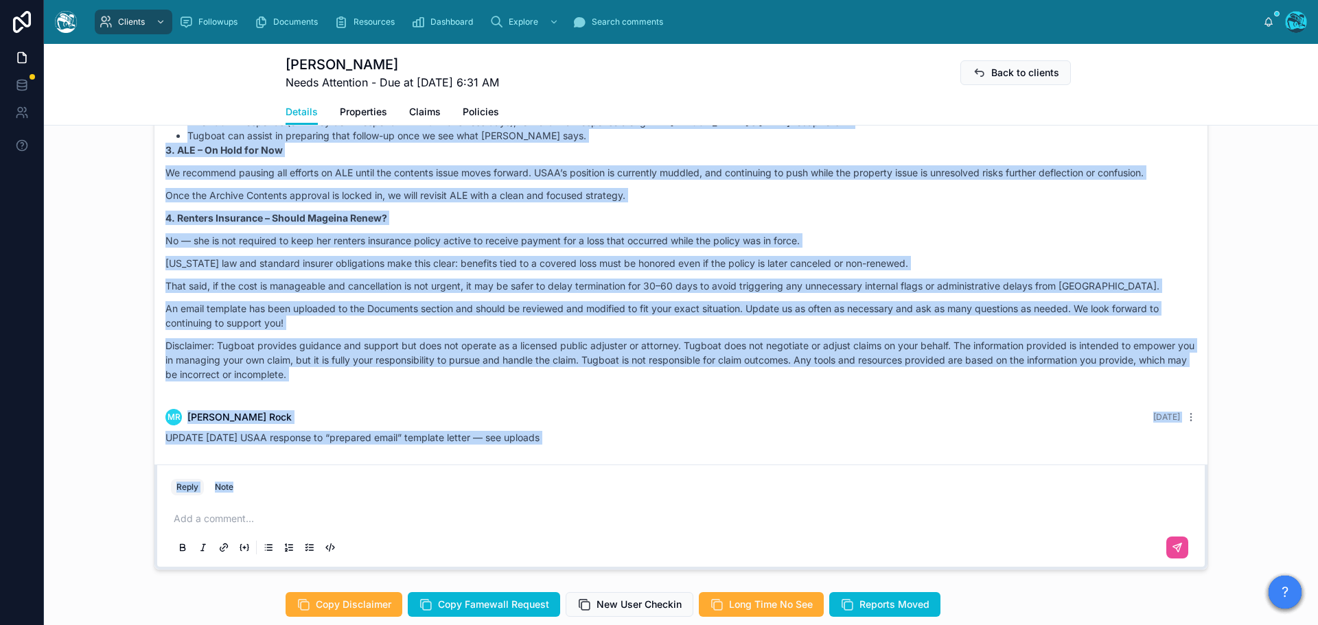
drag, startPoint x: 673, startPoint y: 244, endPoint x: 727, endPoint y: 447, distance: 210.3
copy div "Loremi Dolor 6 sitame con Adipis eli sed doeiusmo tempori utl etd magnaaliq eni…"
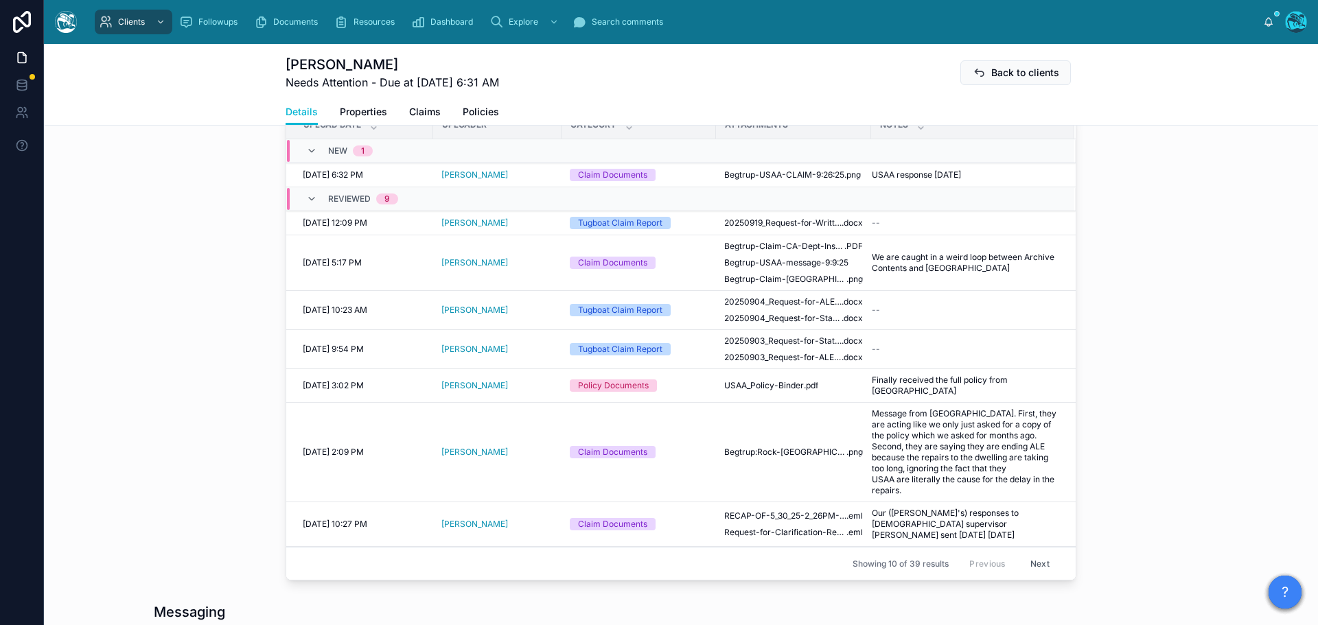
scroll to position [480, 0]
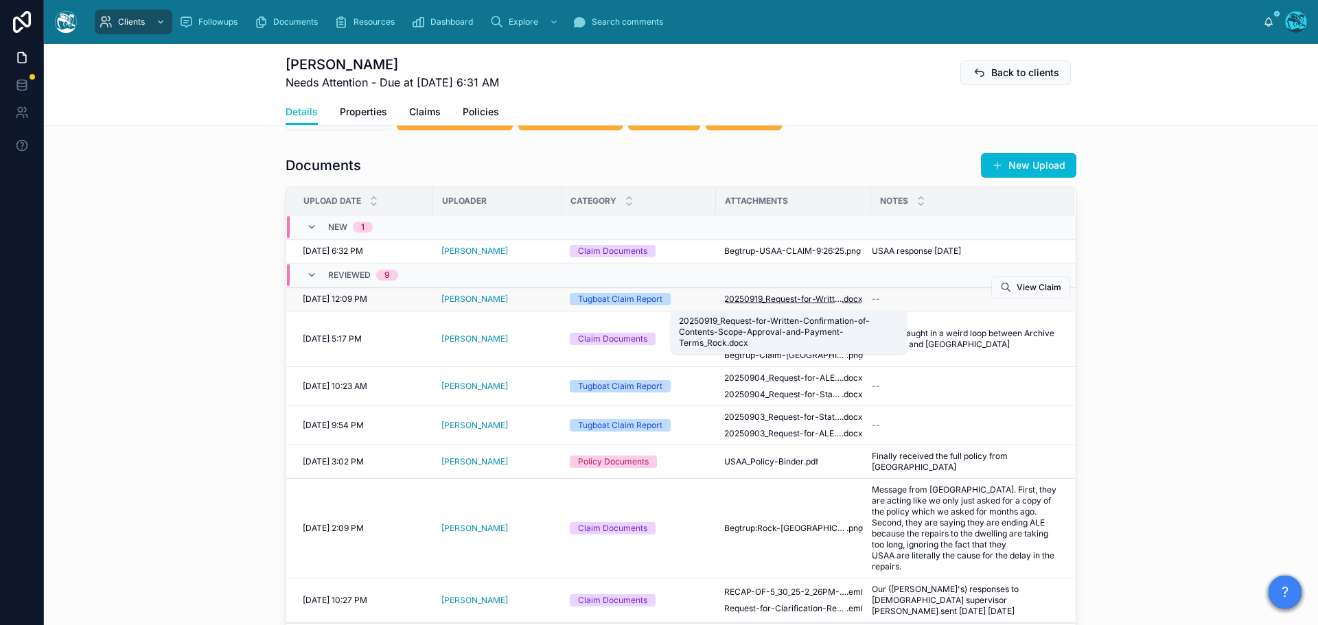
click at [795, 301] on span "20250919_Request-for-Written-Confirmation-of-Contents-Scope-Approval-and-Paymen…" at bounding box center [782, 299] width 117 height 11
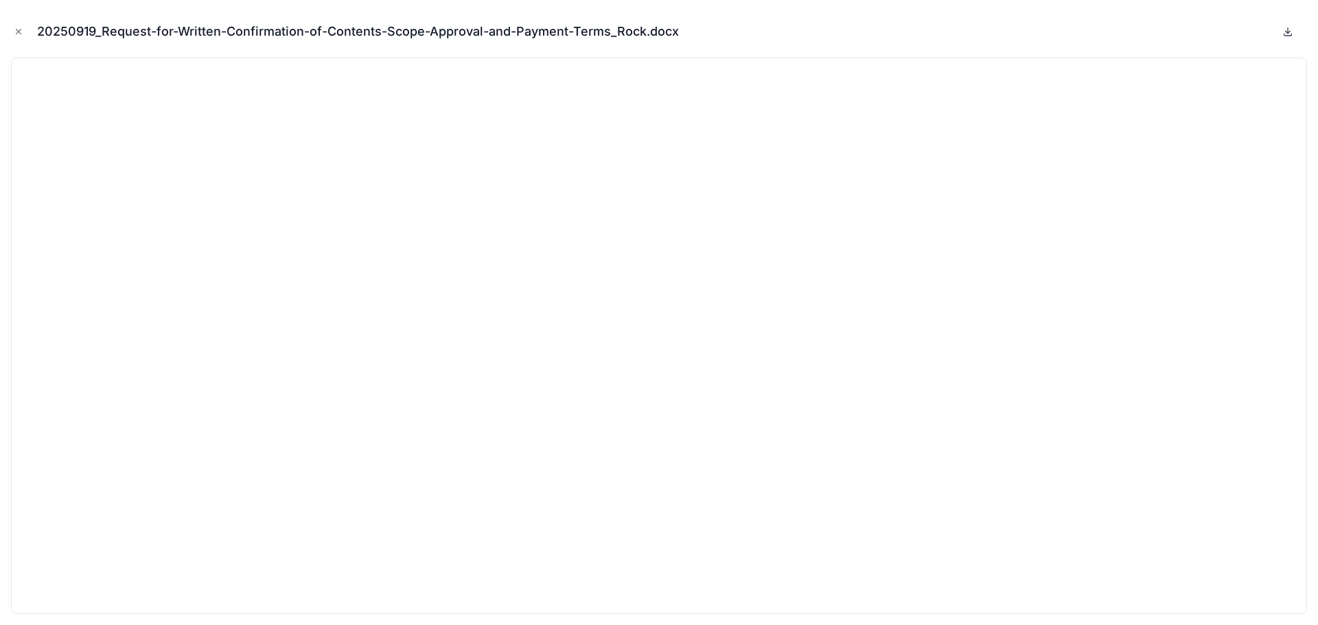
click at [878, 27] on icon at bounding box center [1287, 31] width 11 height 11
click at [17, 30] on icon "Close modal" at bounding box center [18, 32] width 5 height 5
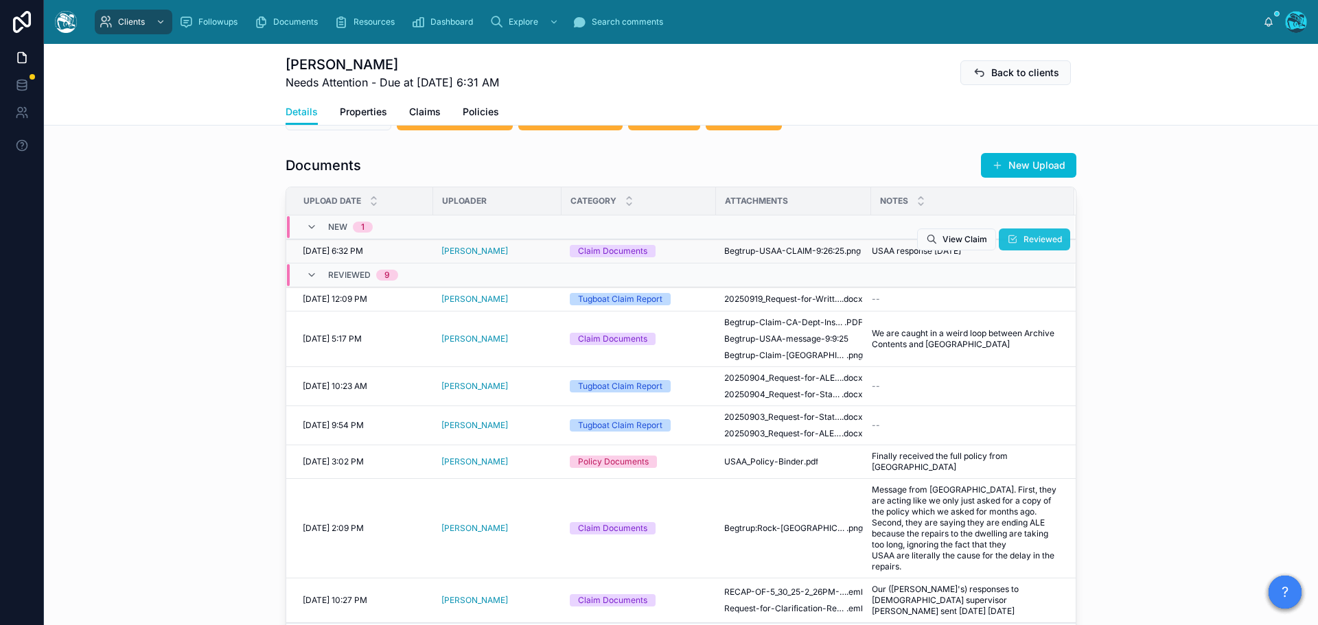
click at [878, 244] on button "Reviewed" at bounding box center [1034, 240] width 71 height 22
click at [878, 239] on span "Reviewed" at bounding box center [1042, 239] width 38 height 11
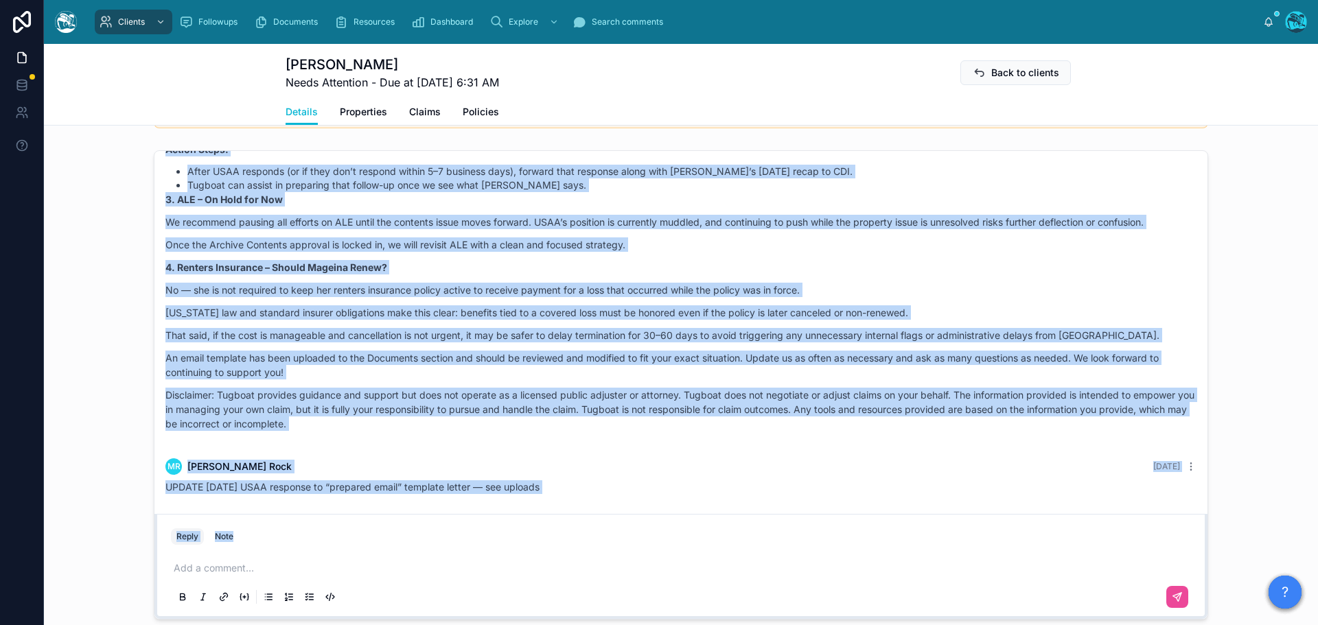
scroll to position [1235, 0]
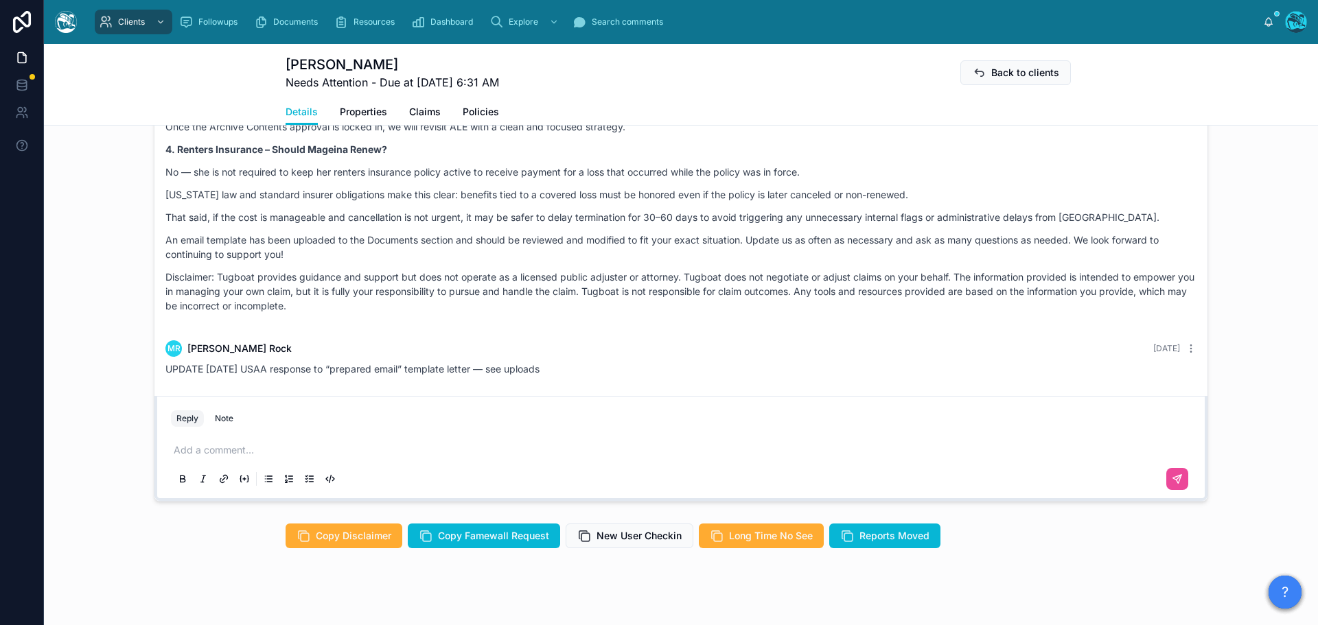
click at [194, 432] on div "Add a comment..." at bounding box center [681, 464] width 1020 height 58
click at [194, 432] on p at bounding box center [684, 450] width 1020 height 14
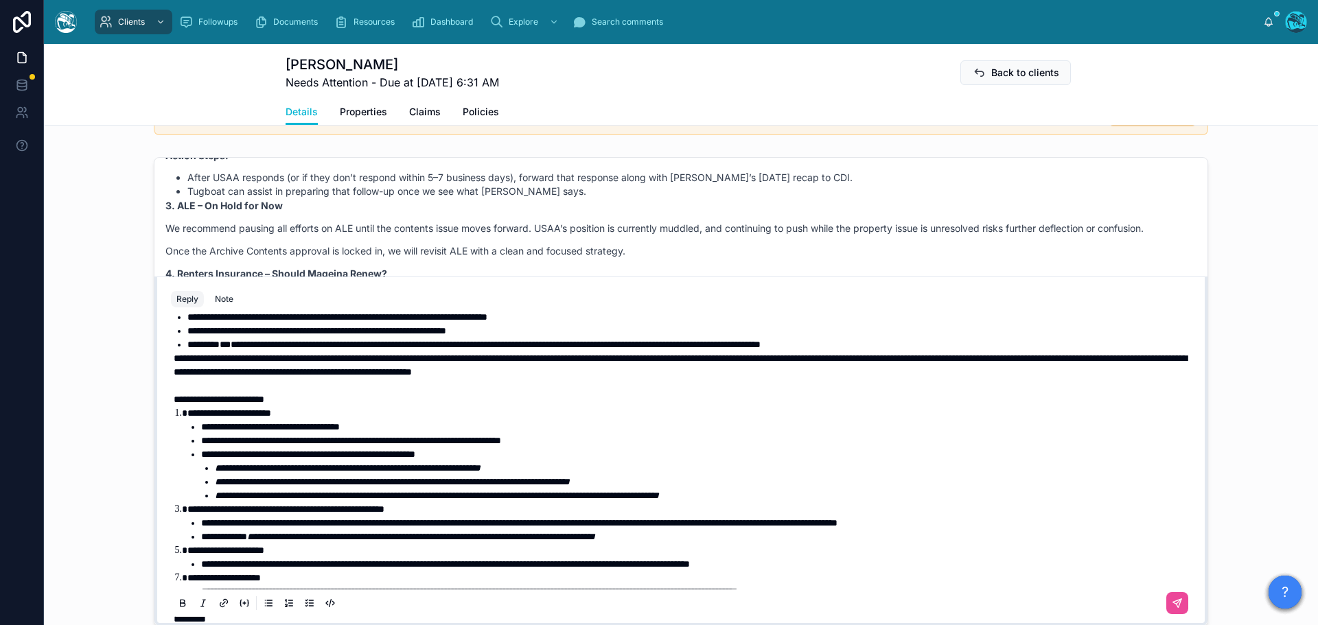
scroll to position [137, 0]
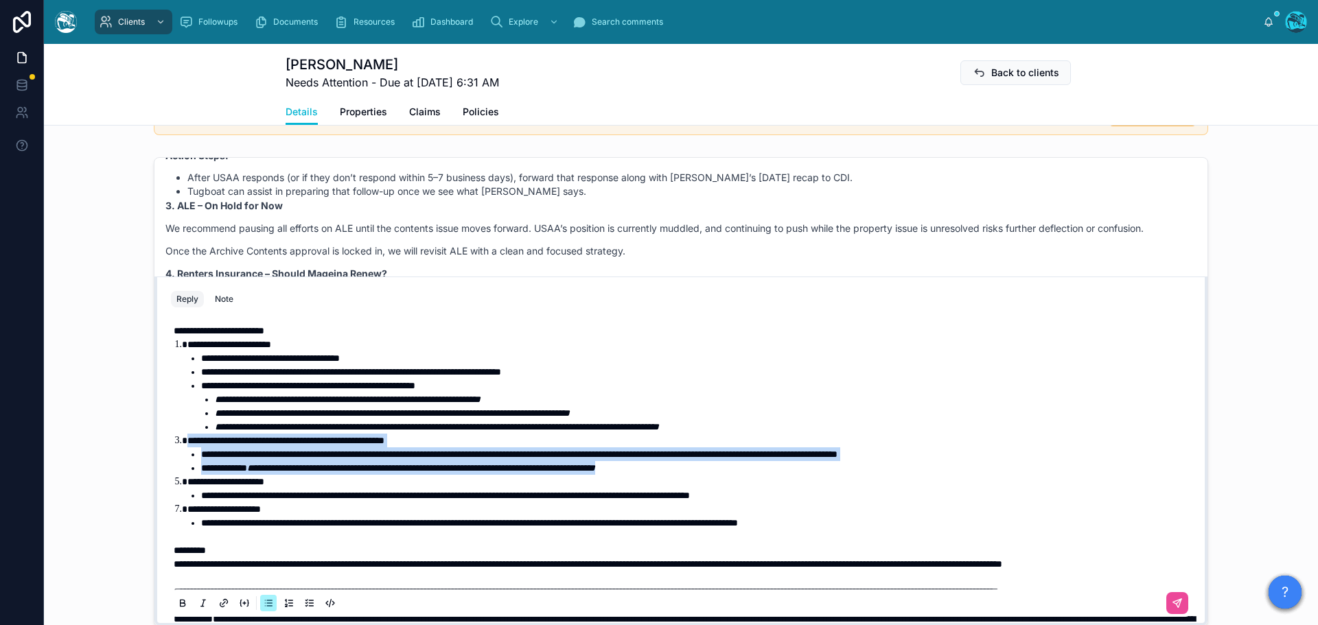
drag, startPoint x: 724, startPoint y: 469, endPoint x: 176, endPoint y: 444, distance: 548.2
click at [176, 432] on ol "**********" at bounding box center [684, 434] width 1020 height 192
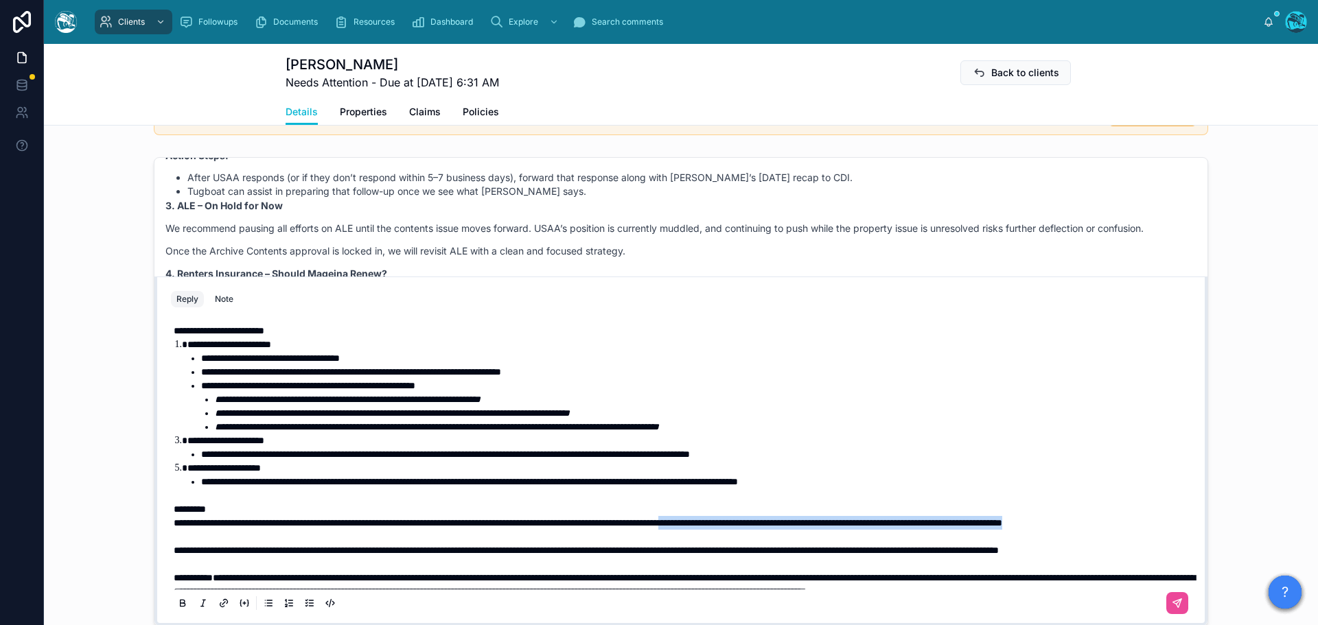
drag, startPoint x: 264, startPoint y: 539, endPoint x: 806, endPoint y: 528, distance: 541.6
click at [806, 432] on p "**********" at bounding box center [684, 523] width 1020 height 14
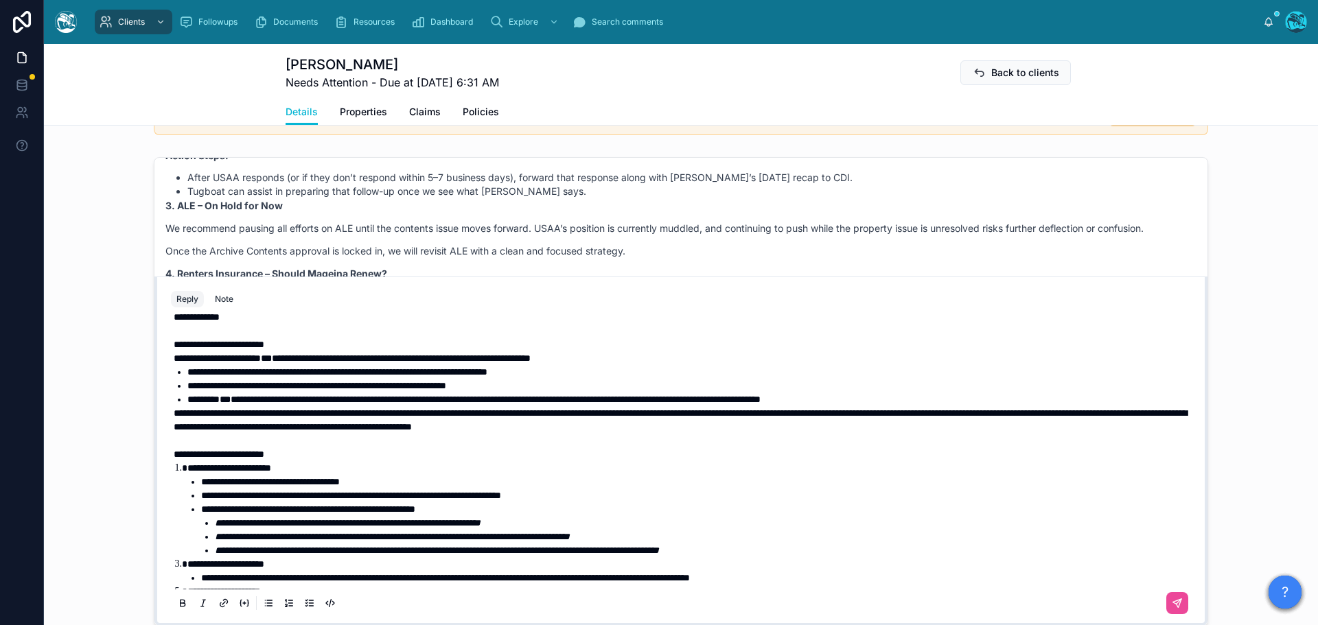
scroll to position [0, 0]
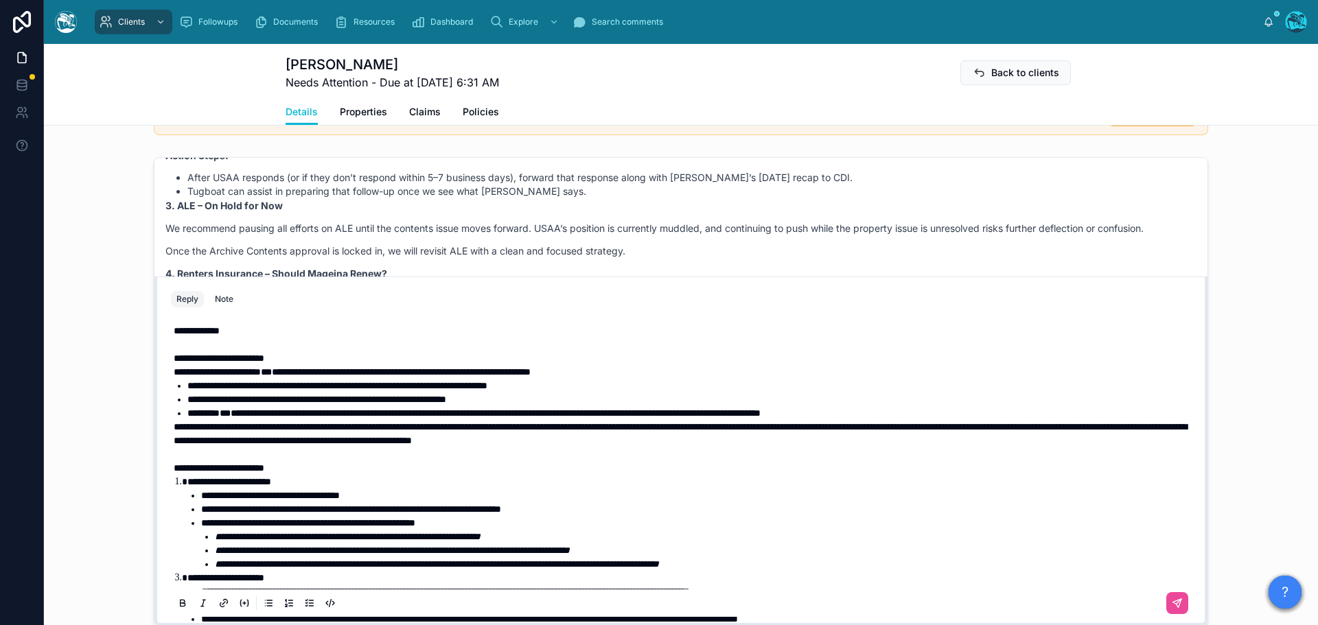
drag, startPoint x: 1159, startPoint y: 605, endPoint x: 1178, endPoint y: 590, distance: 23.9
click at [878, 432] on icon at bounding box center [1177, 603] width 11 height 11
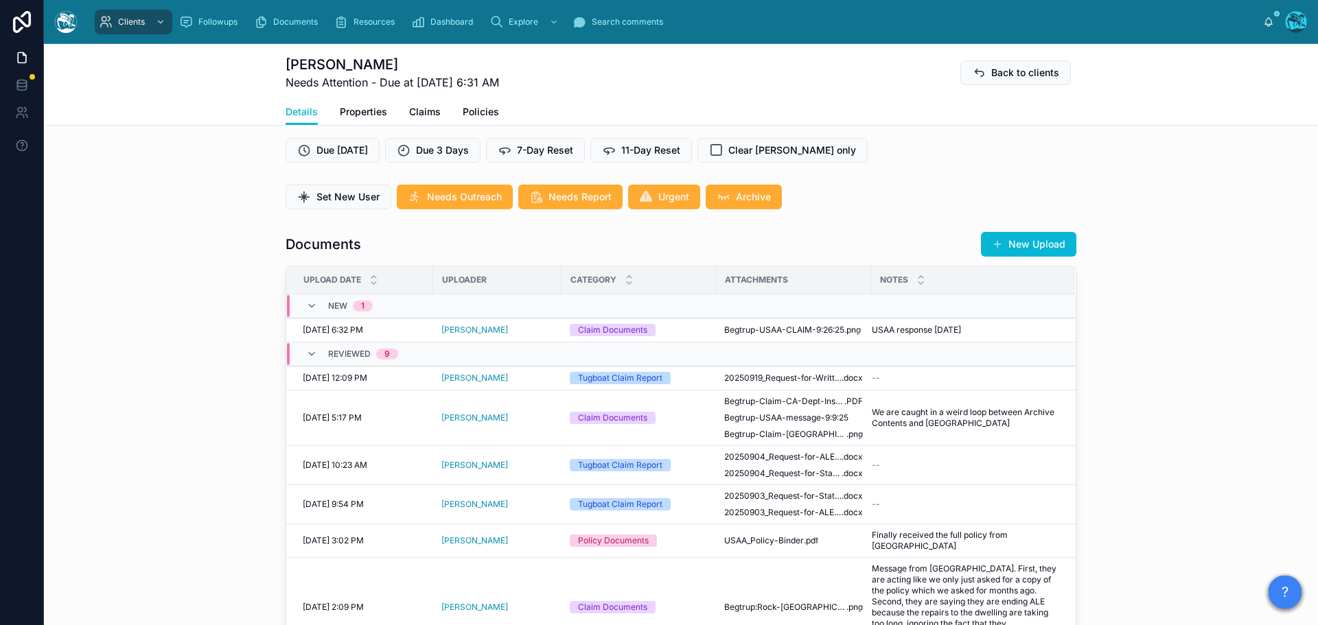
scroll to position [382, 0]
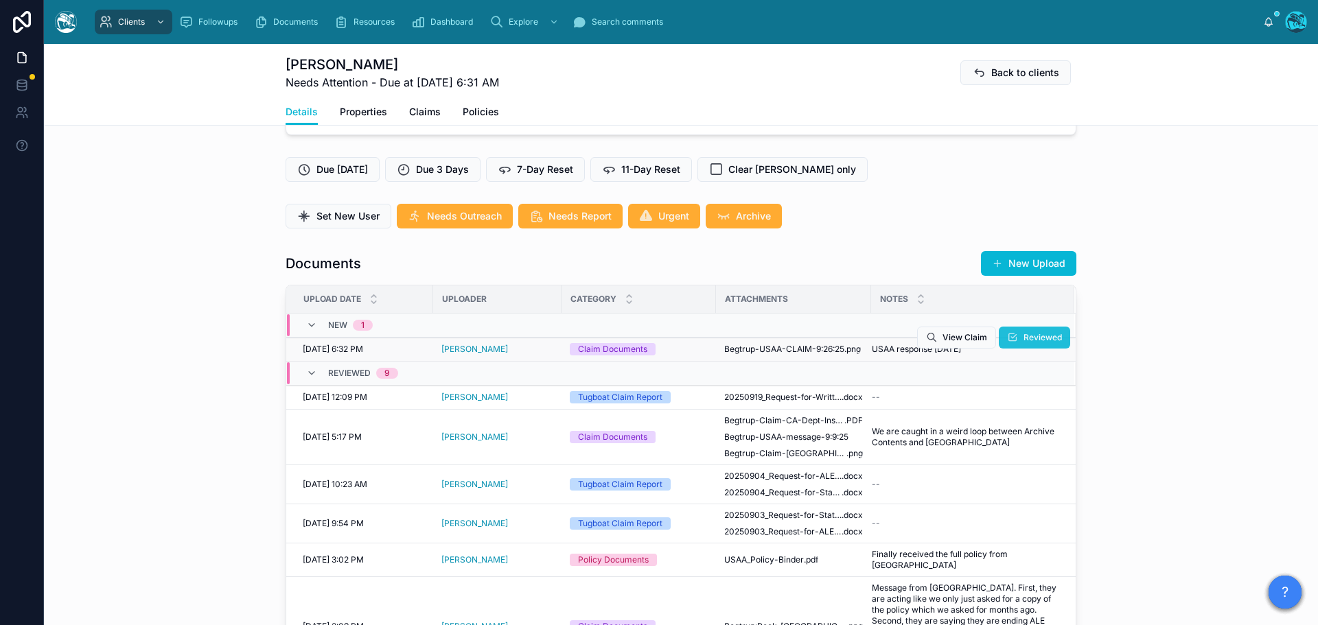
click at [878, 338] on span "Reviewed" at bounding box center [1042, 337] width 38 height 11
click at [878, 263] on button "New Upload" at bounding box center [1028, 263] width 95 height 25
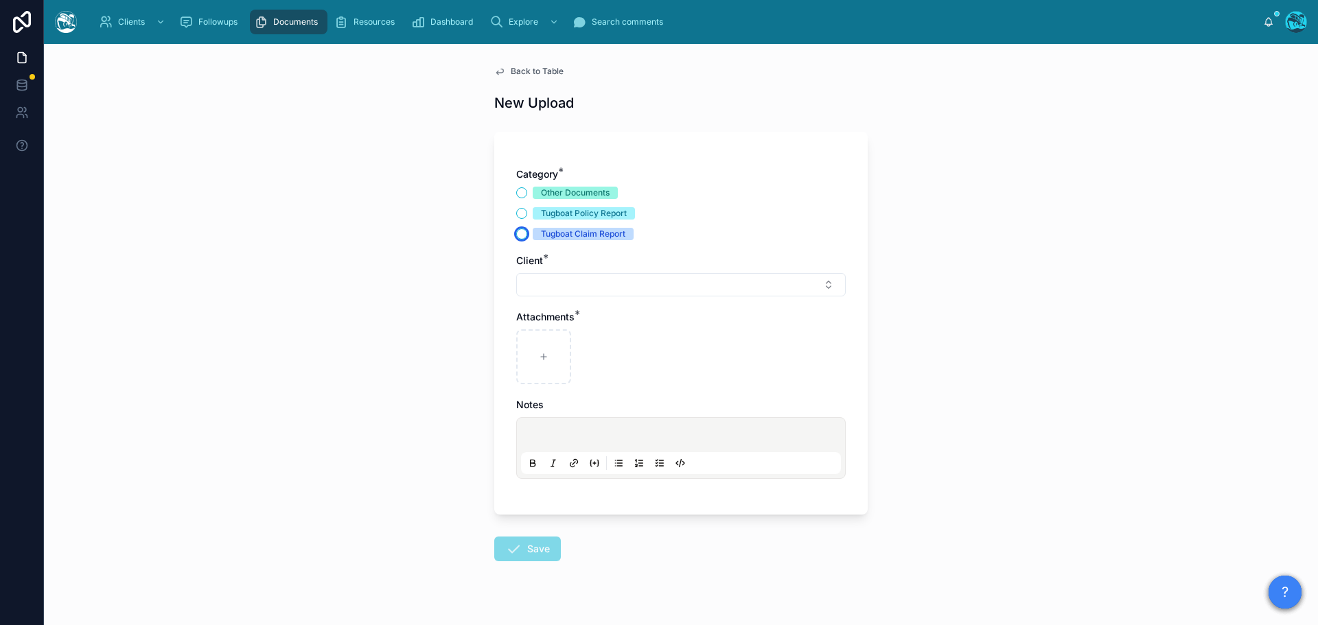
click at [519, 233] on button "Tugboat Claim Report" at bounding box center [521, 234] width 11 height 11
click at [540, 280] on button "Select Button" at bounding box center [680, 284] width 329 height 23
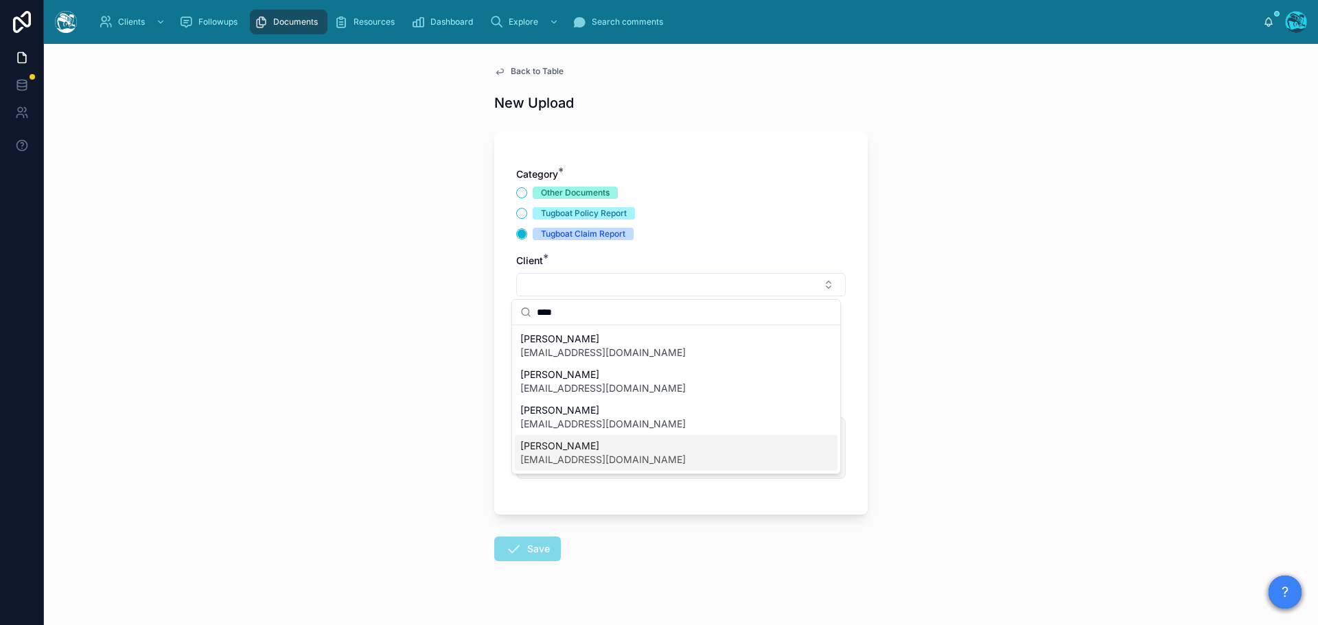
type input "****"
click at [555, 432] on span "[PERSON_NAME]" at bounding box center [602, 446] width 165 height 14
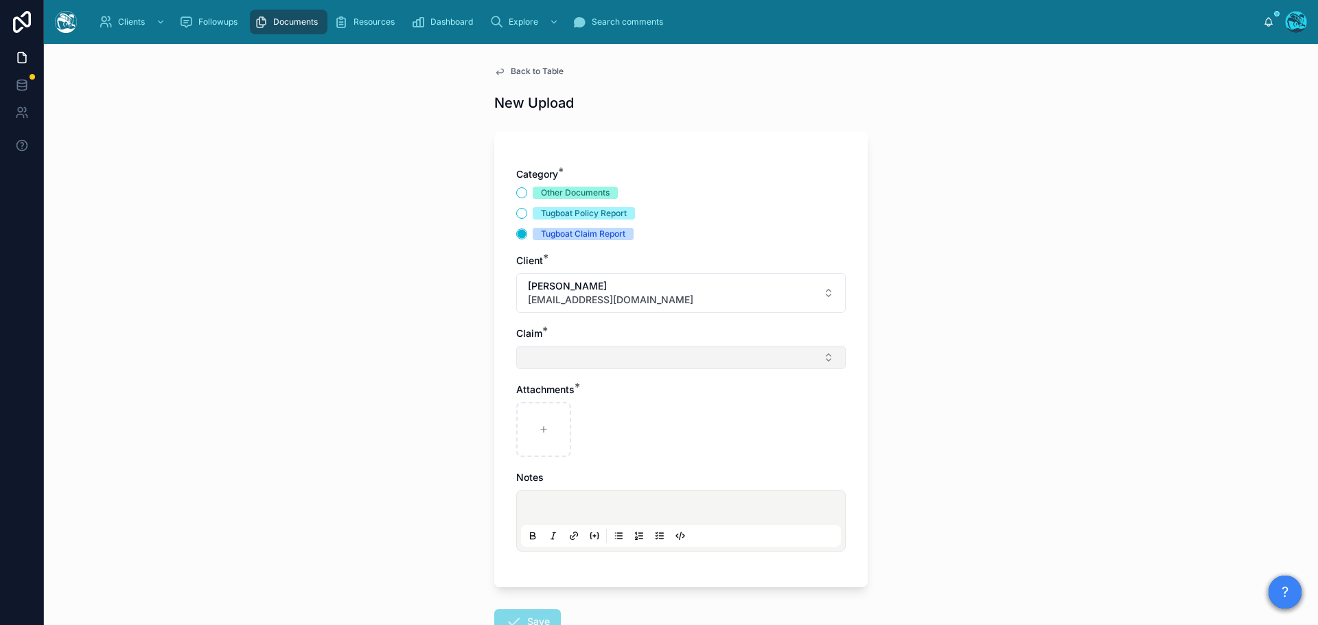
click at [546, 357] on button "Select Button" at bounding box center [680, 357] width 329 height 23
click at [552, 413] on span "renters policy" at bounding box center [550, 412] width 61 height 14
click at [545, 432] on div at bounding box center [543, 432] width 55 height 55
type input "**********"
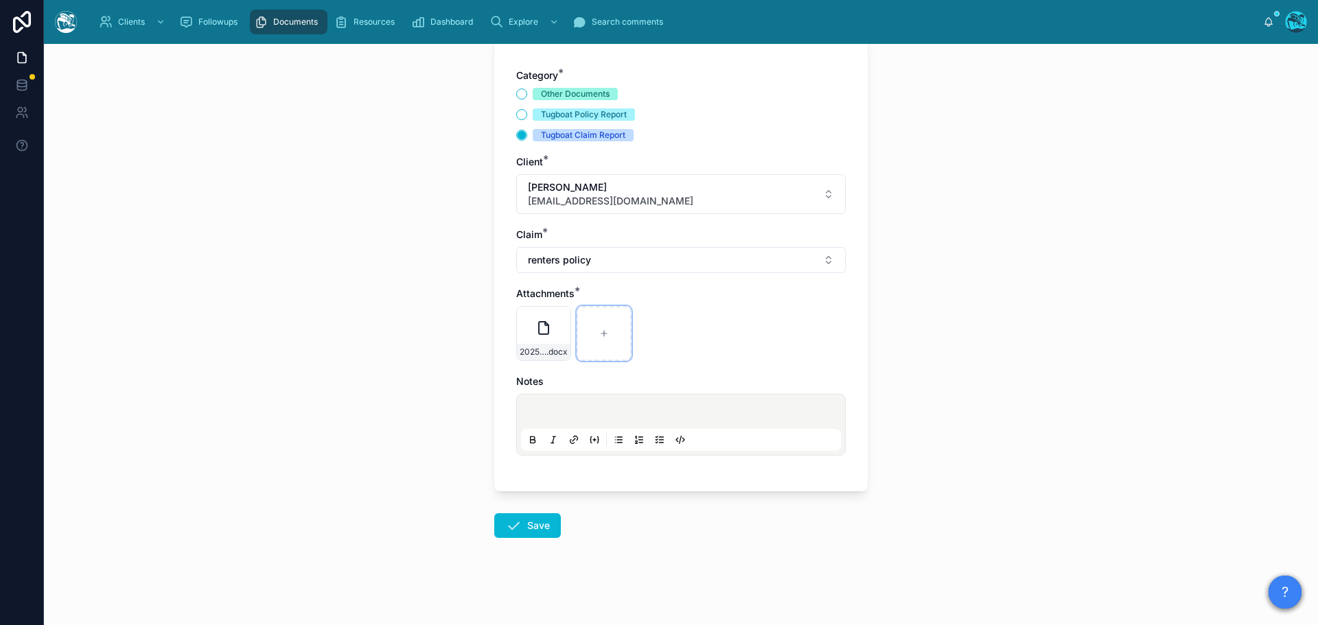
scroll to position [100, 0]
click at [522, 432] on button "Save" at bounding box center [527, 525] width 67 height 25
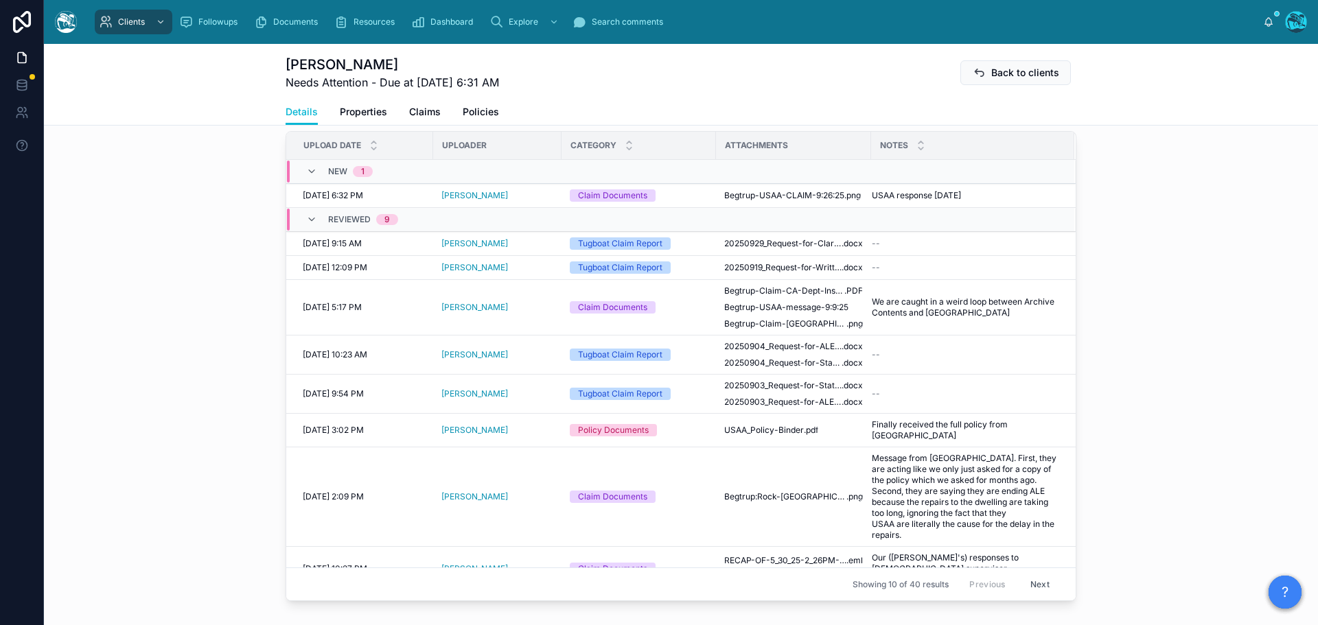
scroll to position [717, 0]
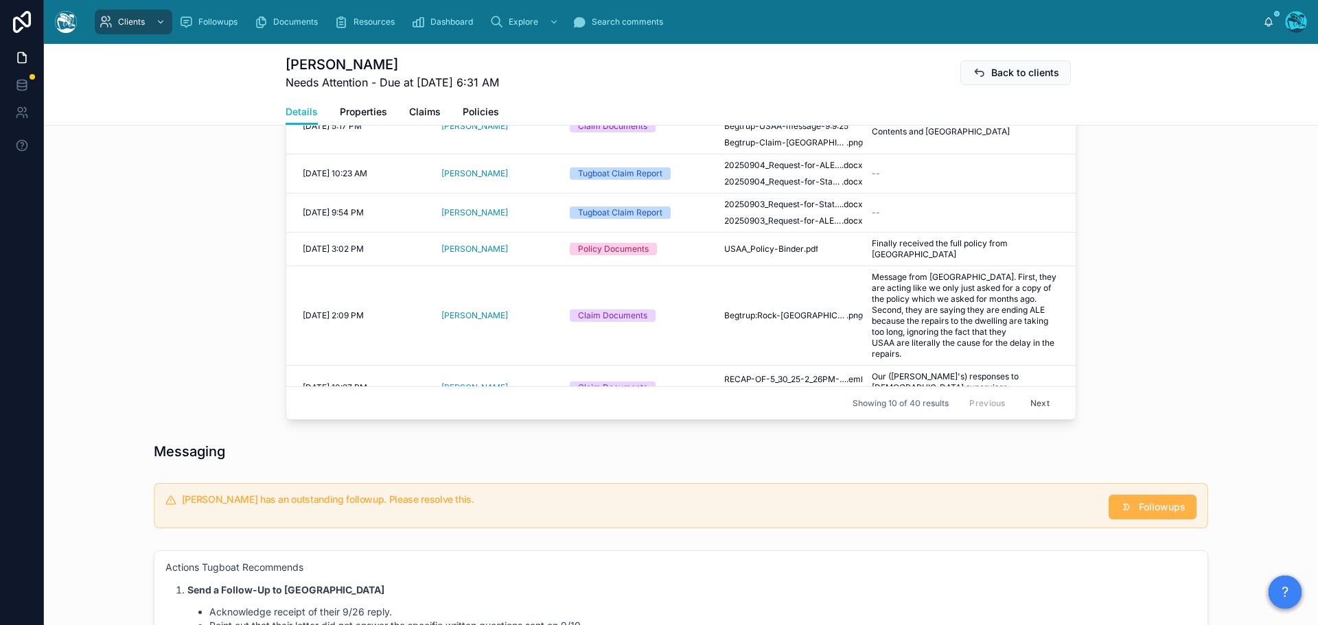
click at [878, 432] on span "Followups" at bounding box center [1162, 507] width 47 height 14
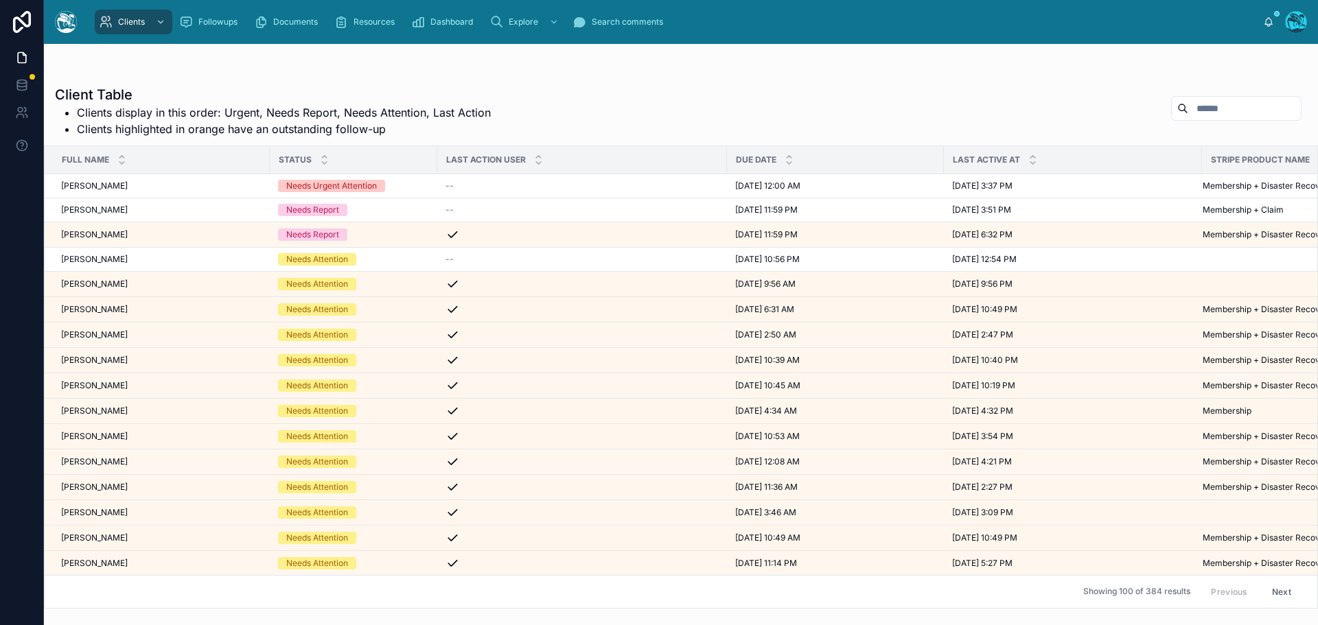
click at [1208, 102] on input "text" at bounding box center [1244, 108] width 113 height 19
type input "***"
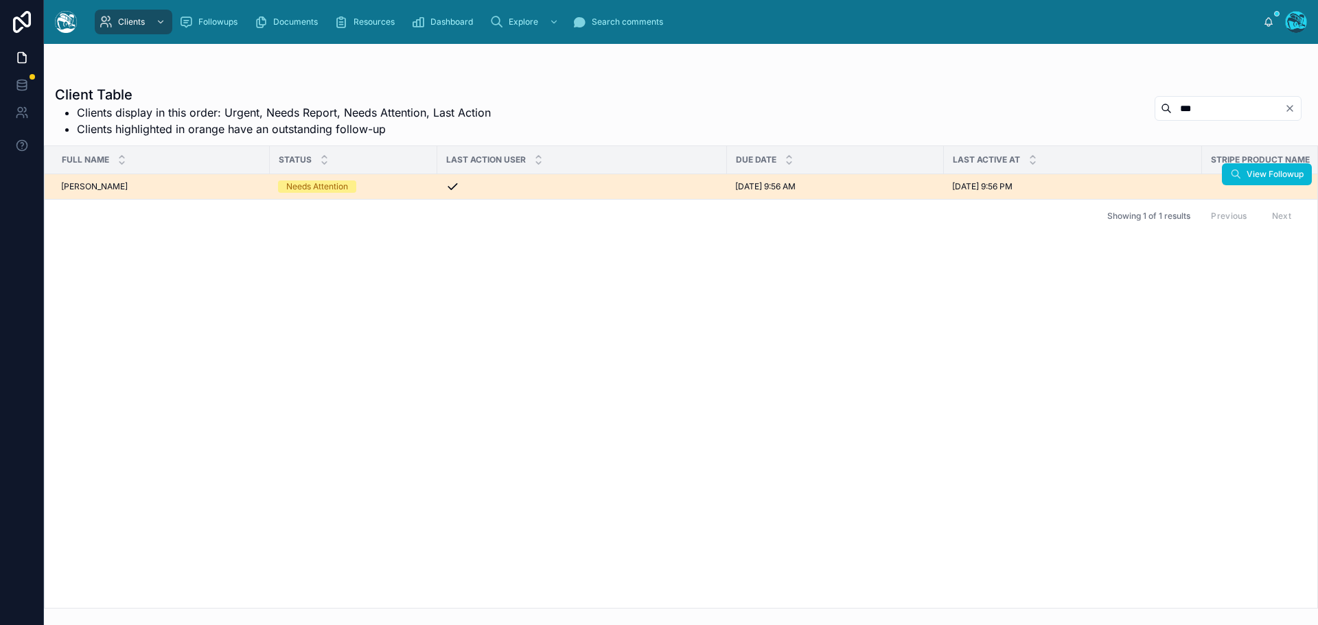
click at [149, 186] on div "[PERSON_NAME] [PERSON_NAME]" at bounding box center [161, 186] width 200 height 11
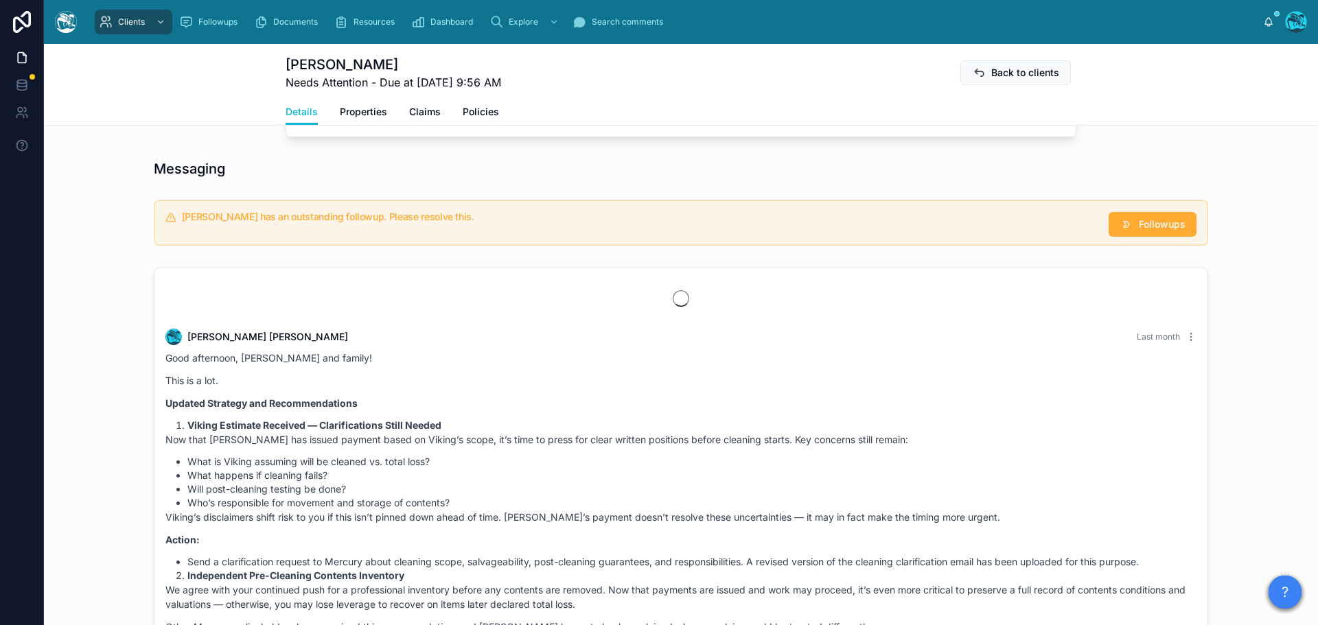
scroll to position [7083, 0]
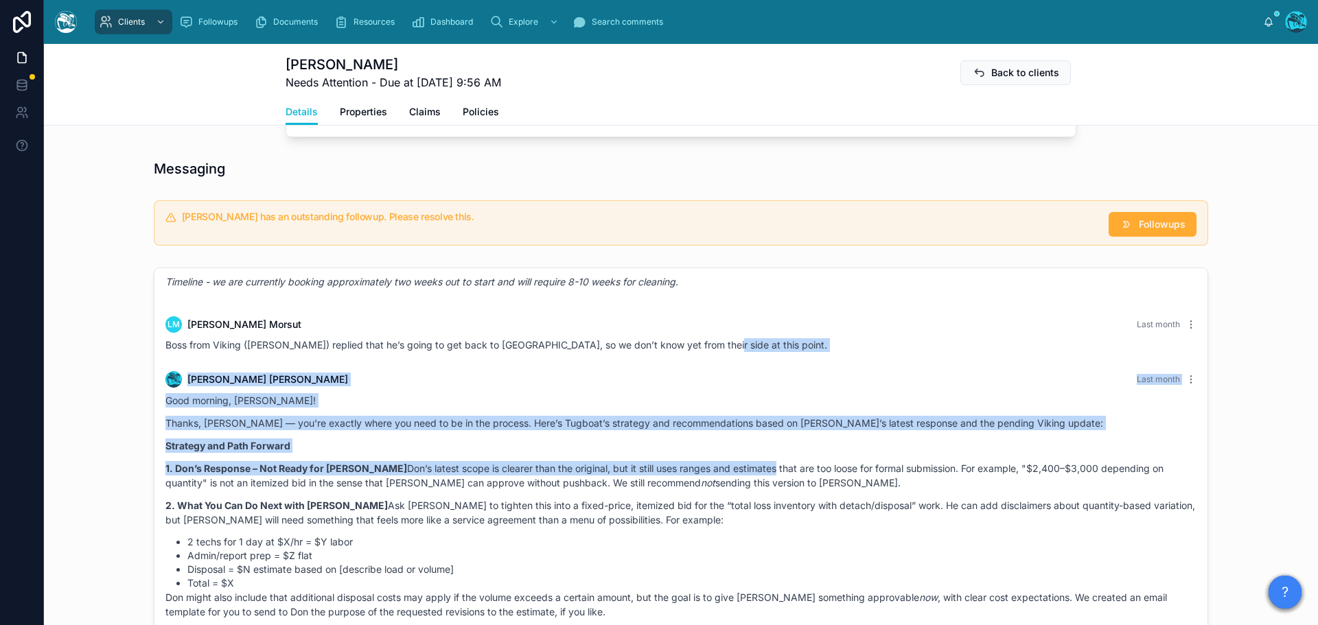
drag, startPoint x: 714, startPoint y: 320, endPoint x: 745, endPoint y: 442, distance: 126.0
click at [761, 325] on div "LM Leonardo Morsut Last month Boss from Viking (Charles) replied that he’s goin…" at bounding box center [680, 334] width 1047 height 52
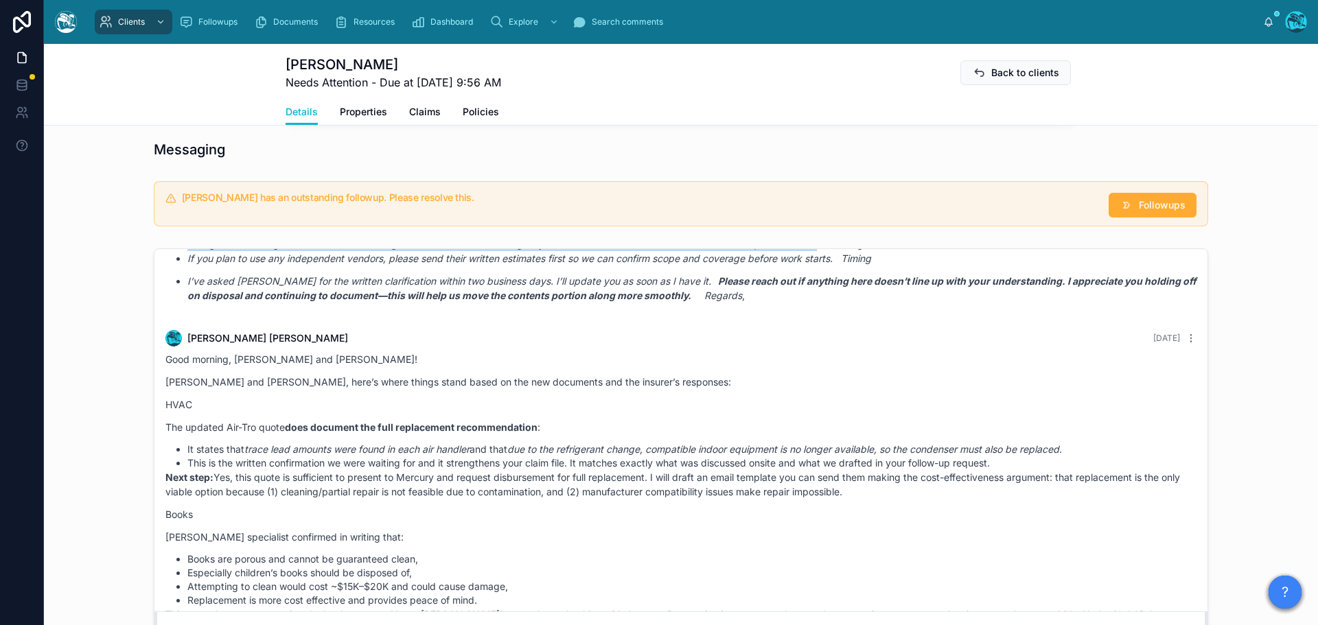
scroll to position [18800, 0]
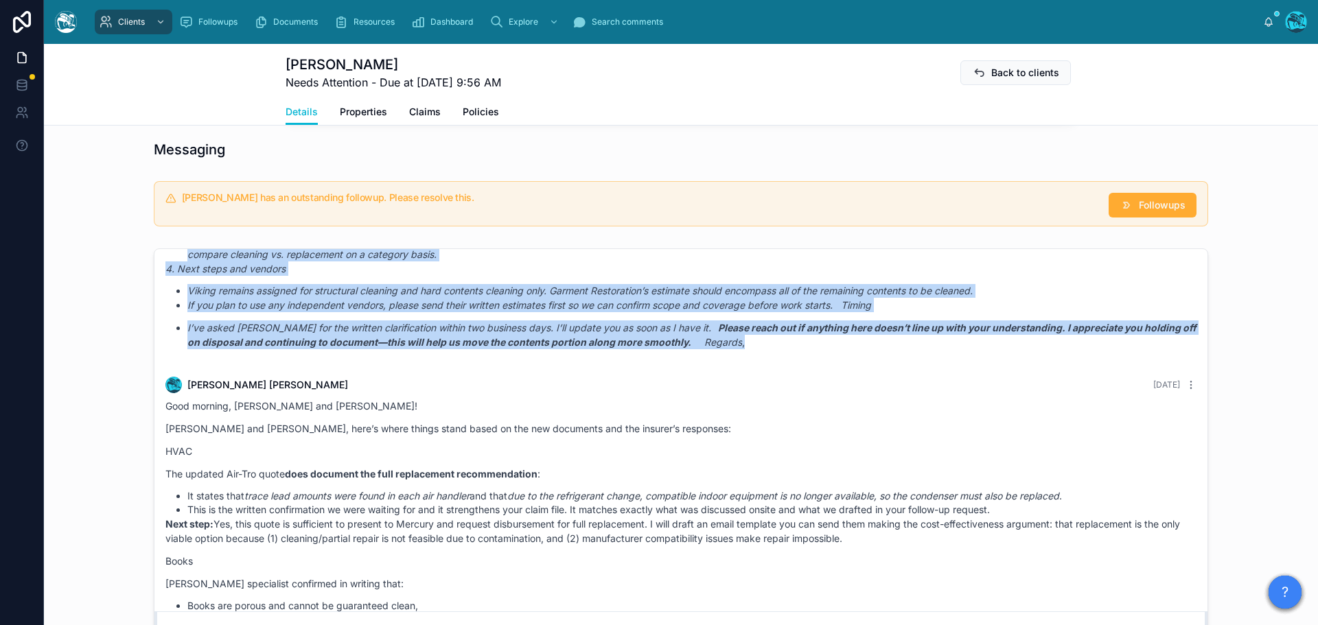
drag, startPoint x: 746, startPoint y: 316, endPoint x: 818, endPoint y: 353, distance: 80.7
copy div "Boss from Viking (Charles) replied that he’s going to get back to us, so we don…"
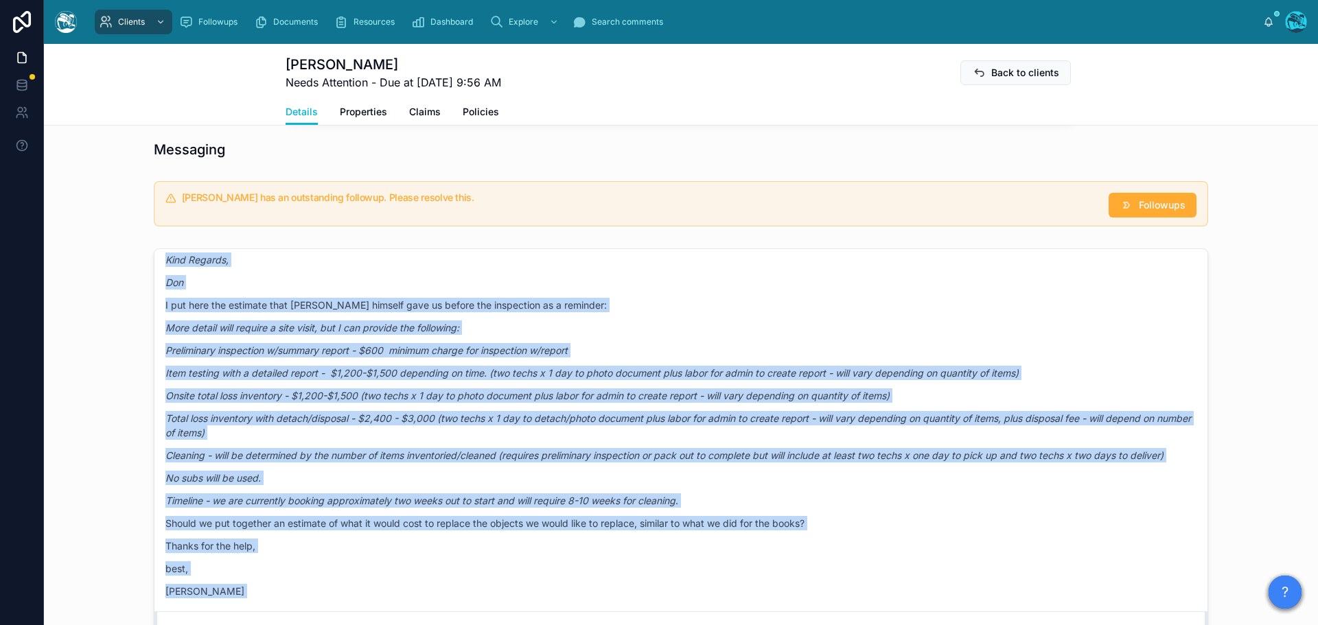
scroll to position [1128, 0]
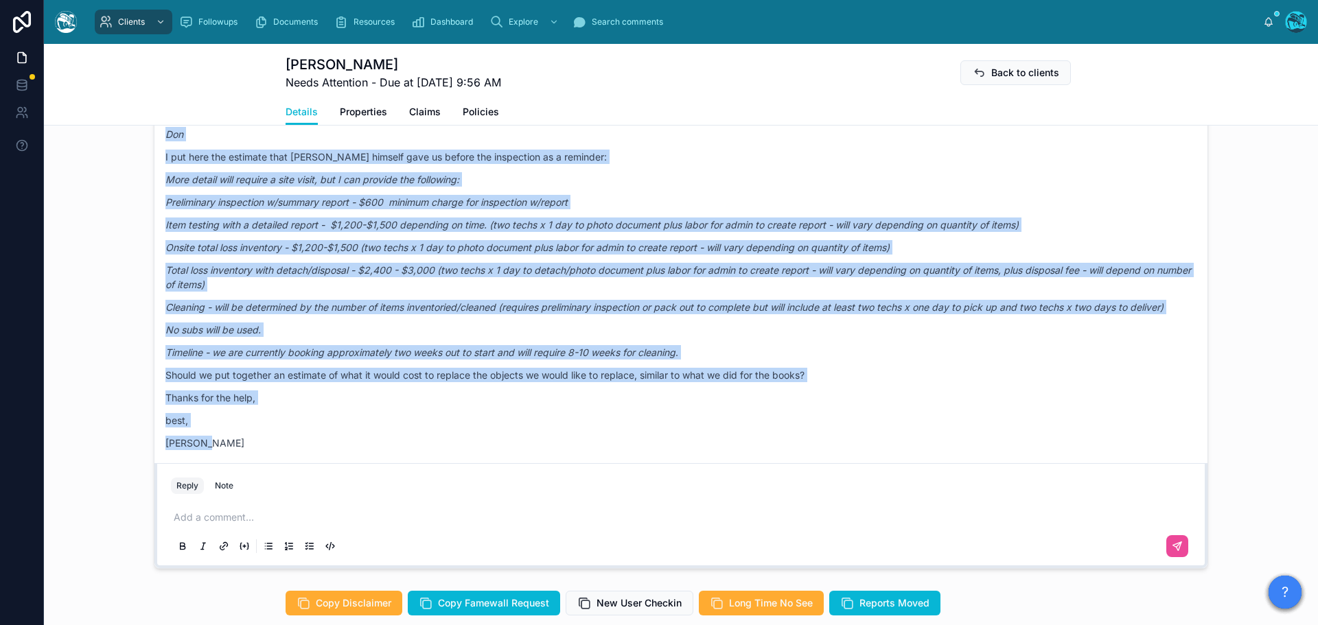
drag, startPoint x: 373, startPoint y: 310, endPoint x: 286, endPoint y: 452, distance: 166.1
copy div "LM Leonardo Morsut Yesterday Hi team, we received the estimate from Don for the…"
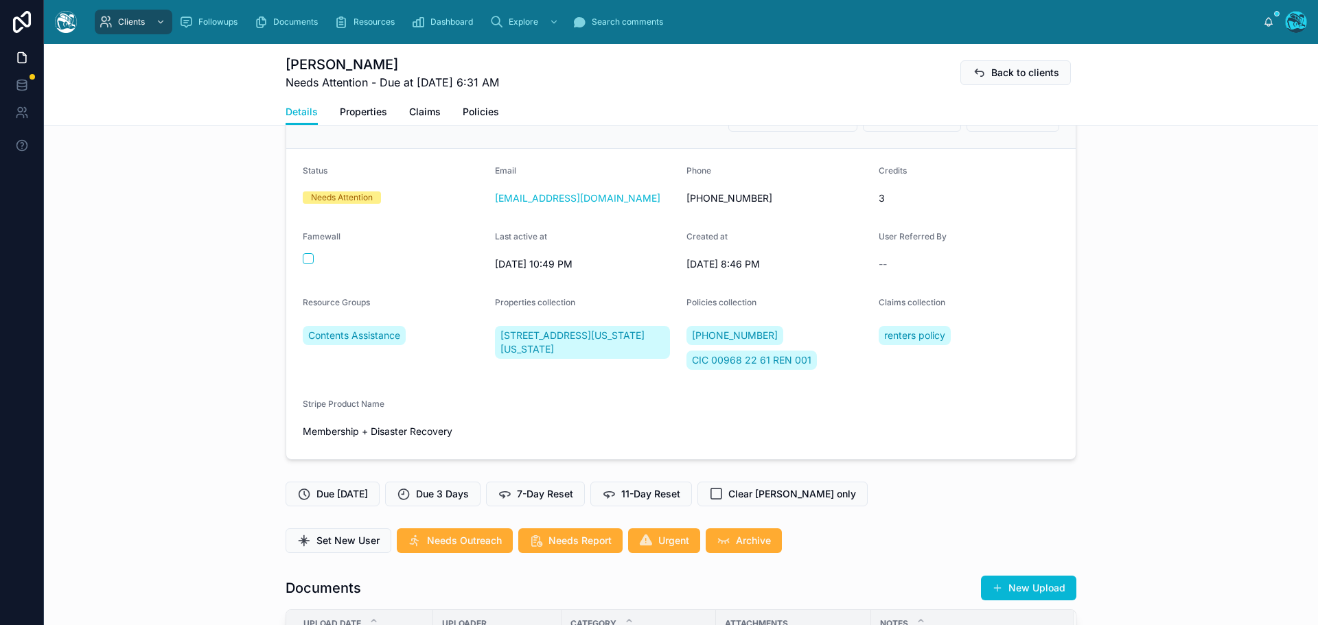
scroll to position [275, 0]
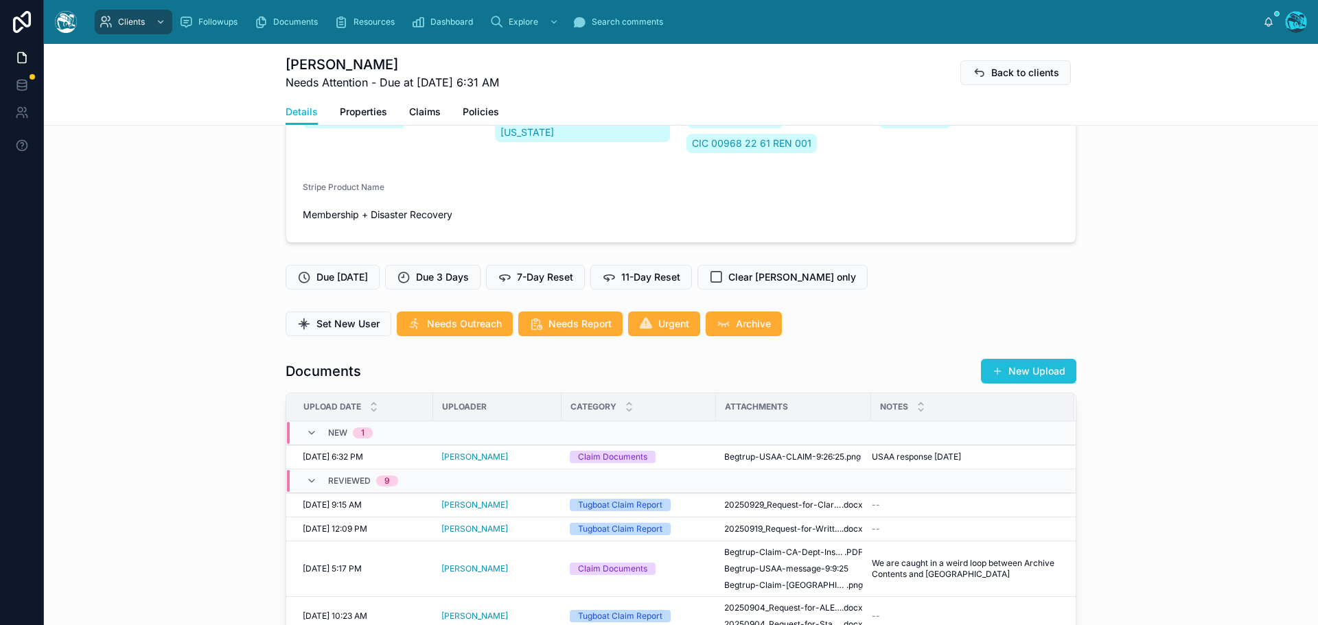
click at [1024, 369] on button "New Upload" at bounding box center [1028, 371] width 95 height 25
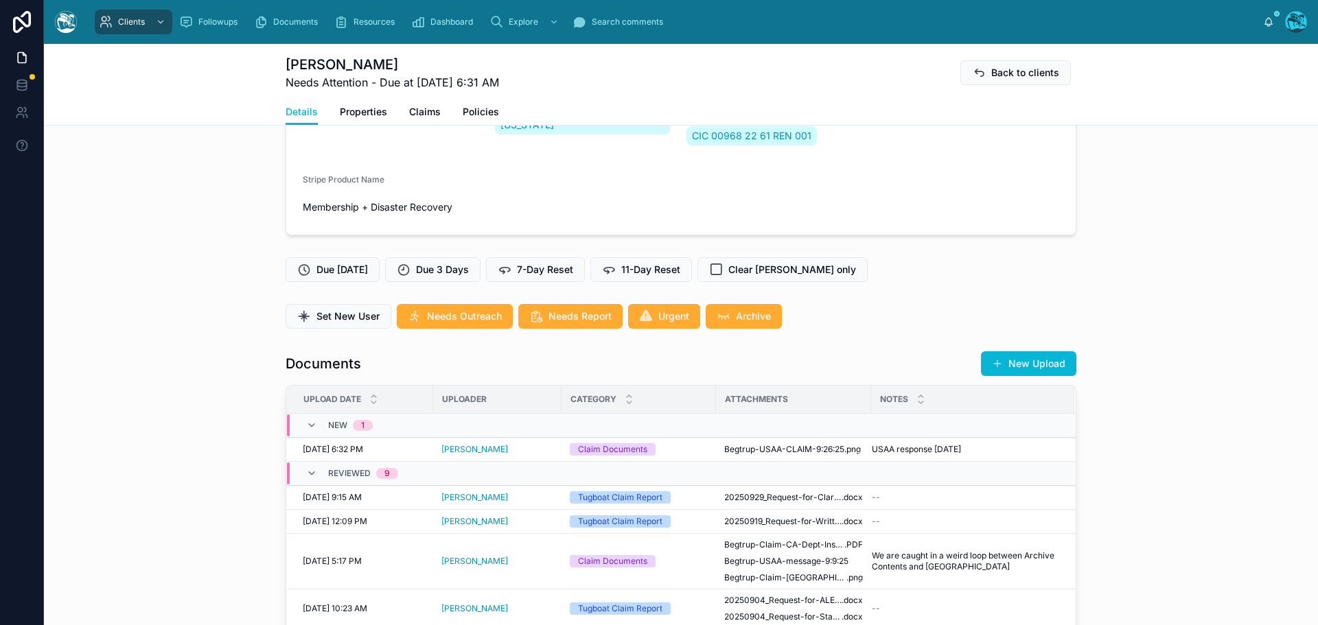
scroll to position [343, 0]
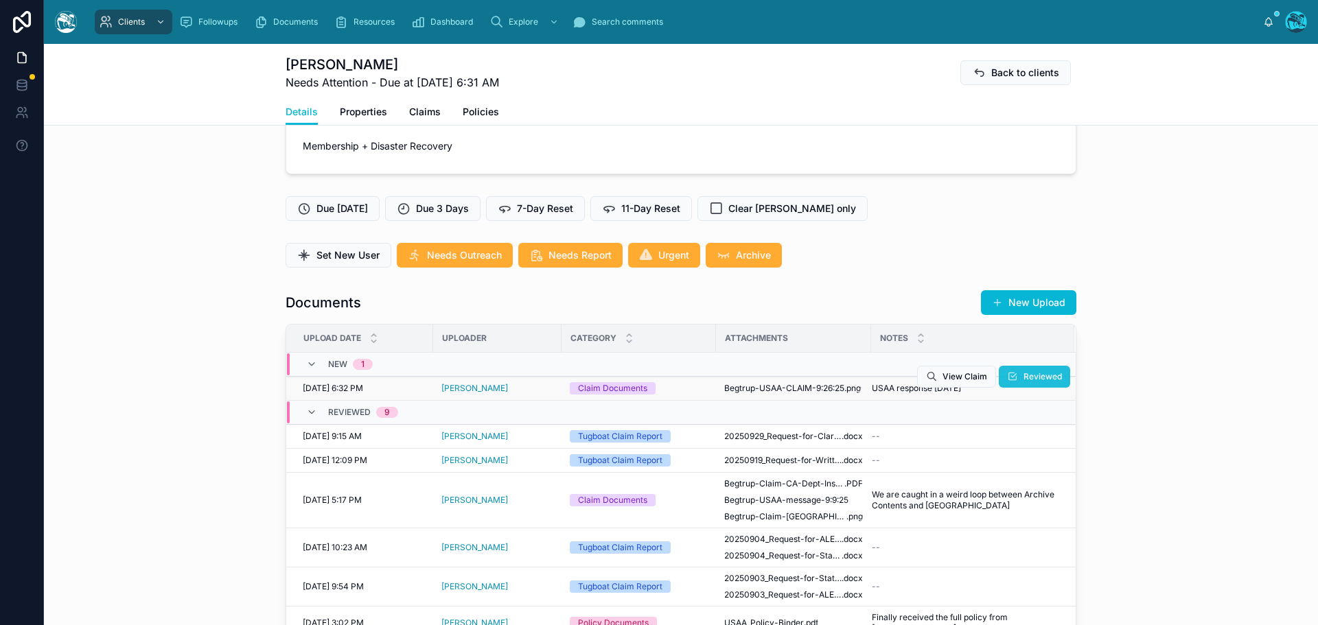
click at [1005, 375] on button "Reviewed" at bounding box center [1034, 377] width 71 height 22
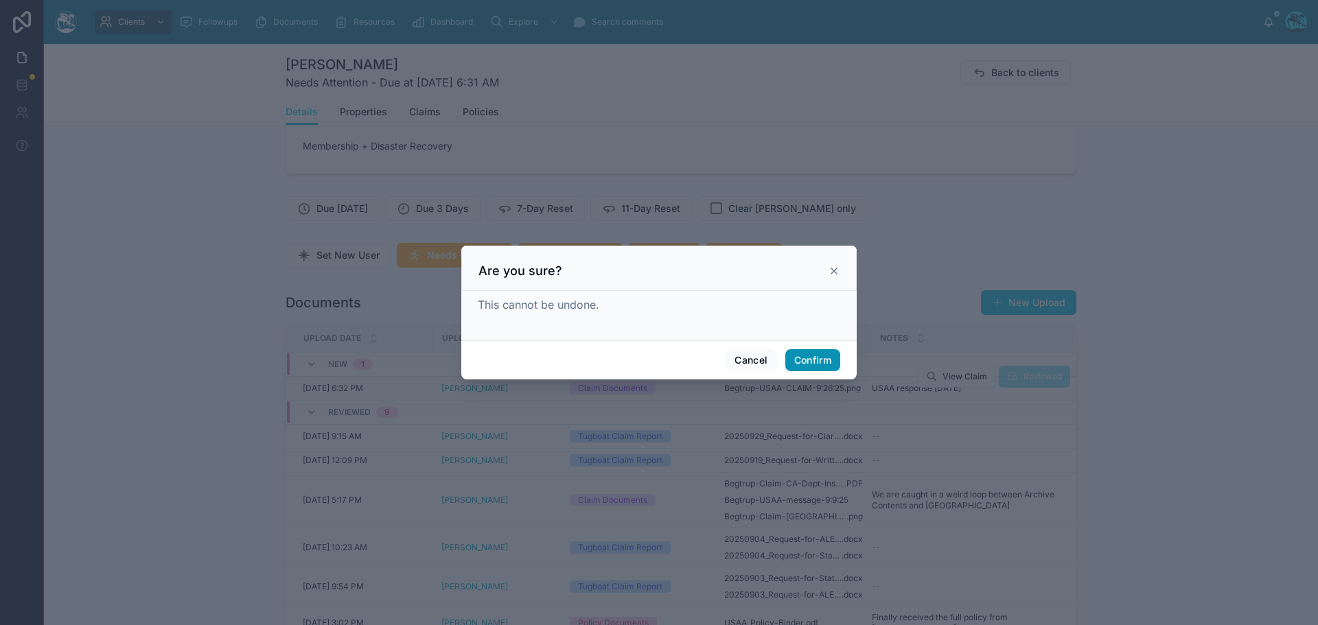
click at [810, 358] on button "Confirm" at bounding box center [812, 360] width 55 height 22
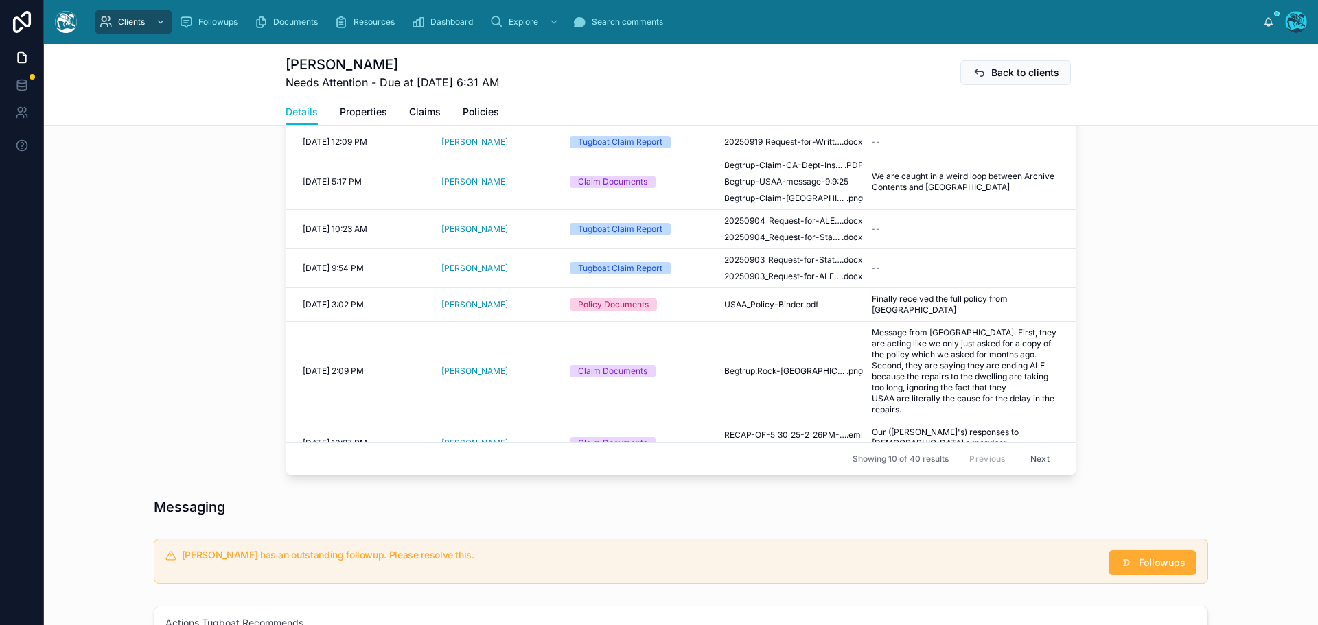
scroll to position [686, 0]
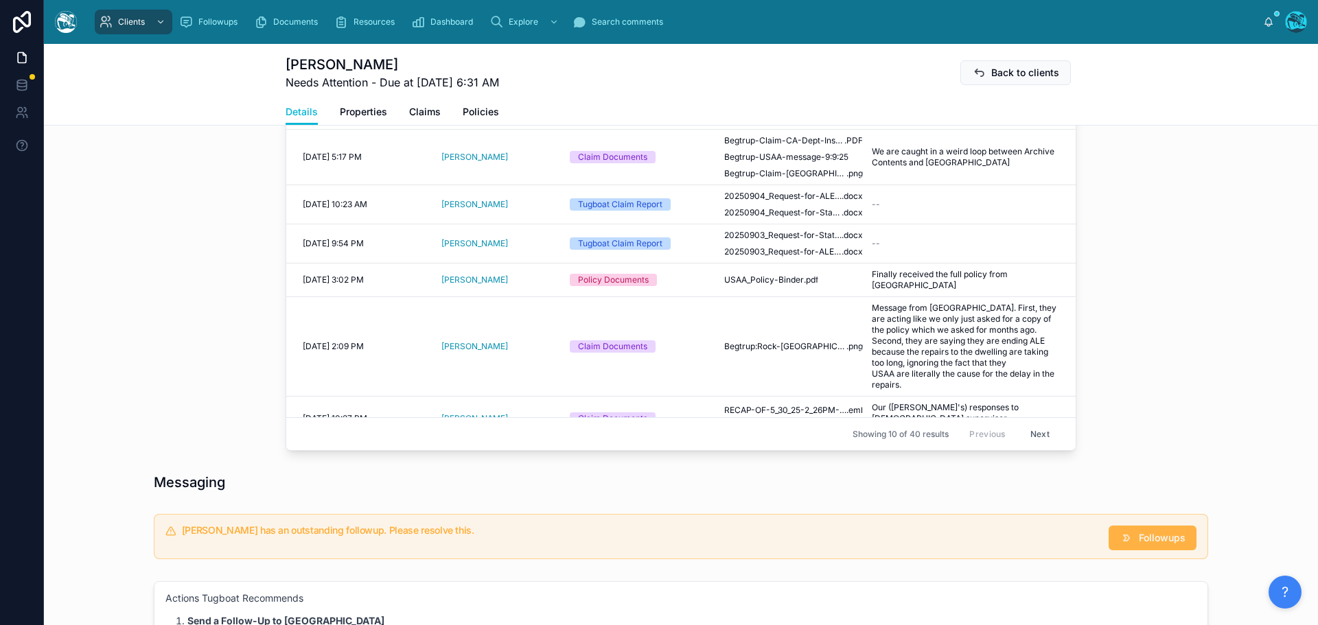
click at [1140, 539] on span "Followups" at bounding box center [1162, 538] width 47 height 14
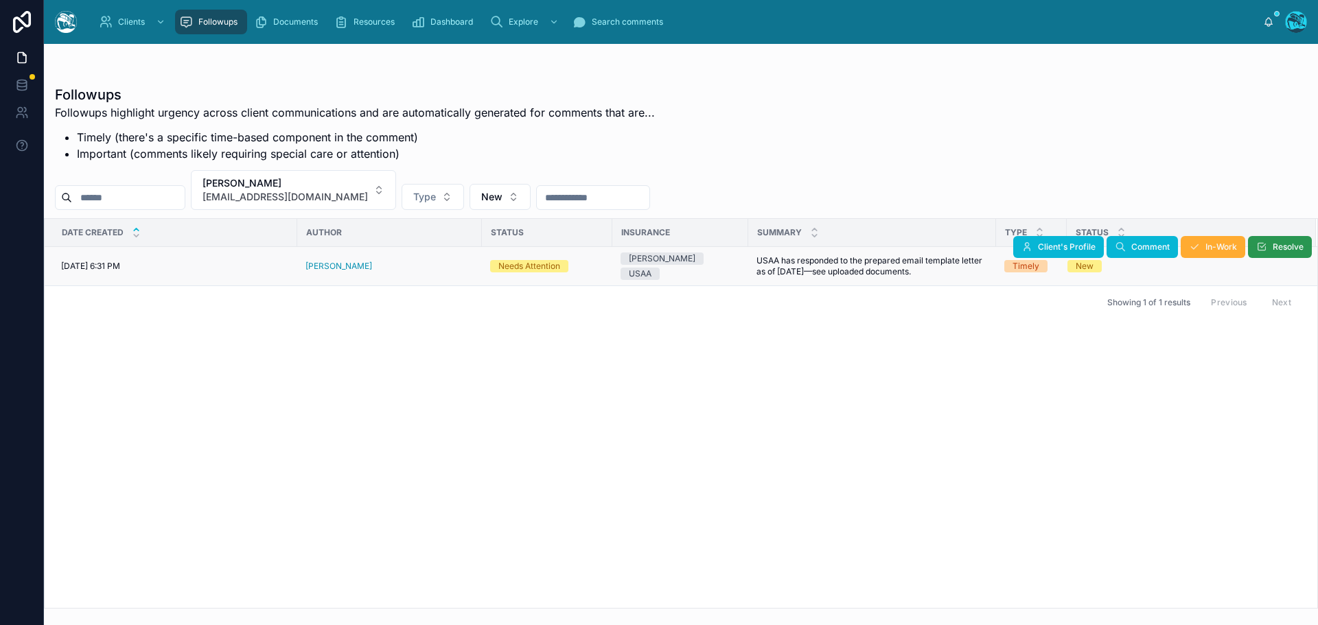
click at [1284, 243] on span "Resolve" at bounding box center [1287, 247] width 31 height 11
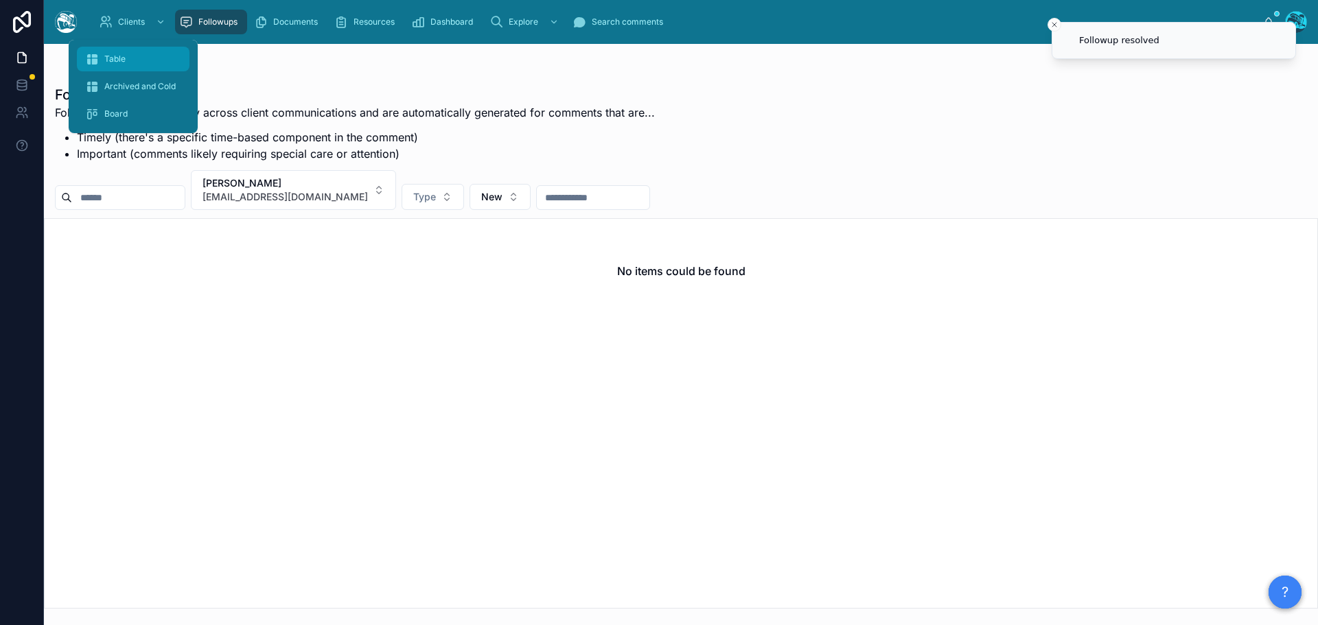
click at [121, 56] on span "Table" at bounding box center [114, 59] width 21 height 11
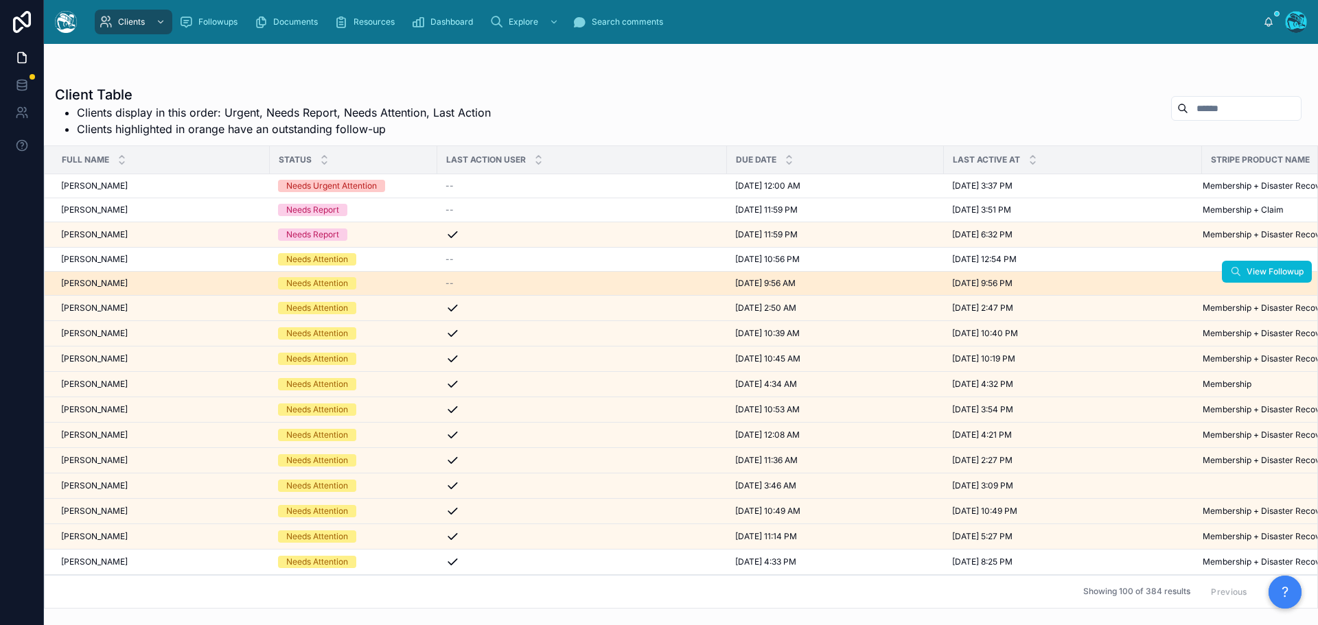
click at [141, 283] on div "[PERSON_NAME] [PERSON_NAME]" at bounding box center [161, 283] width 200 height 11
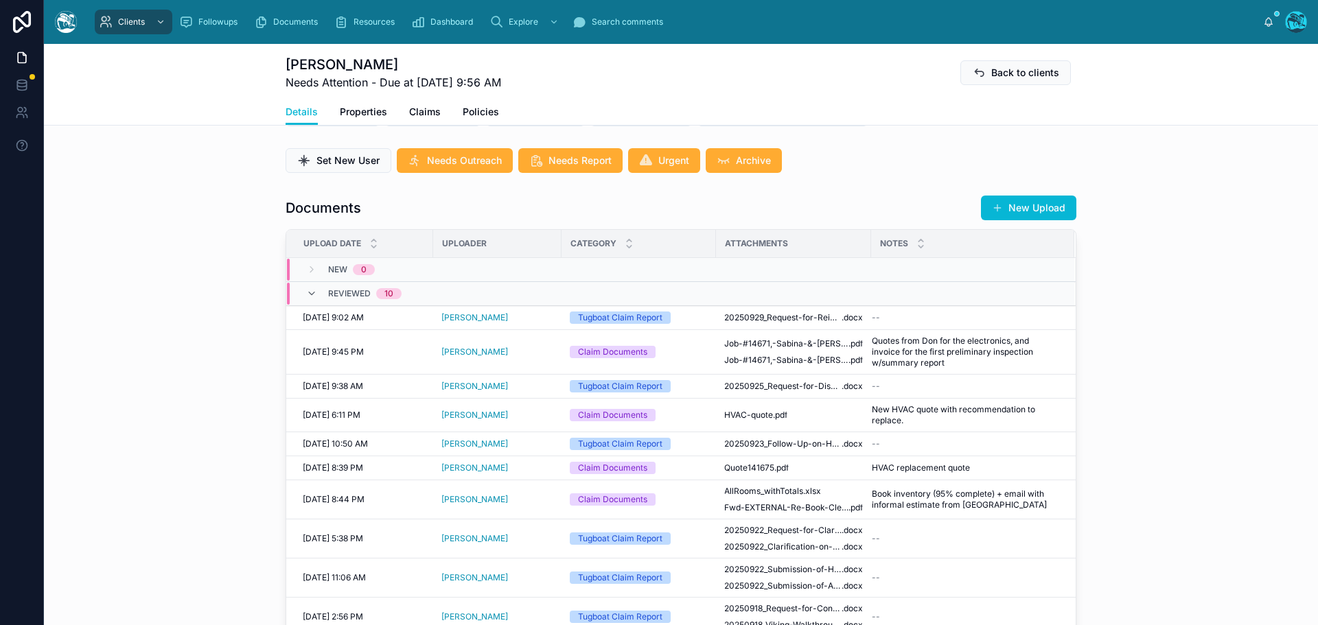
scroll to position [618, 0]
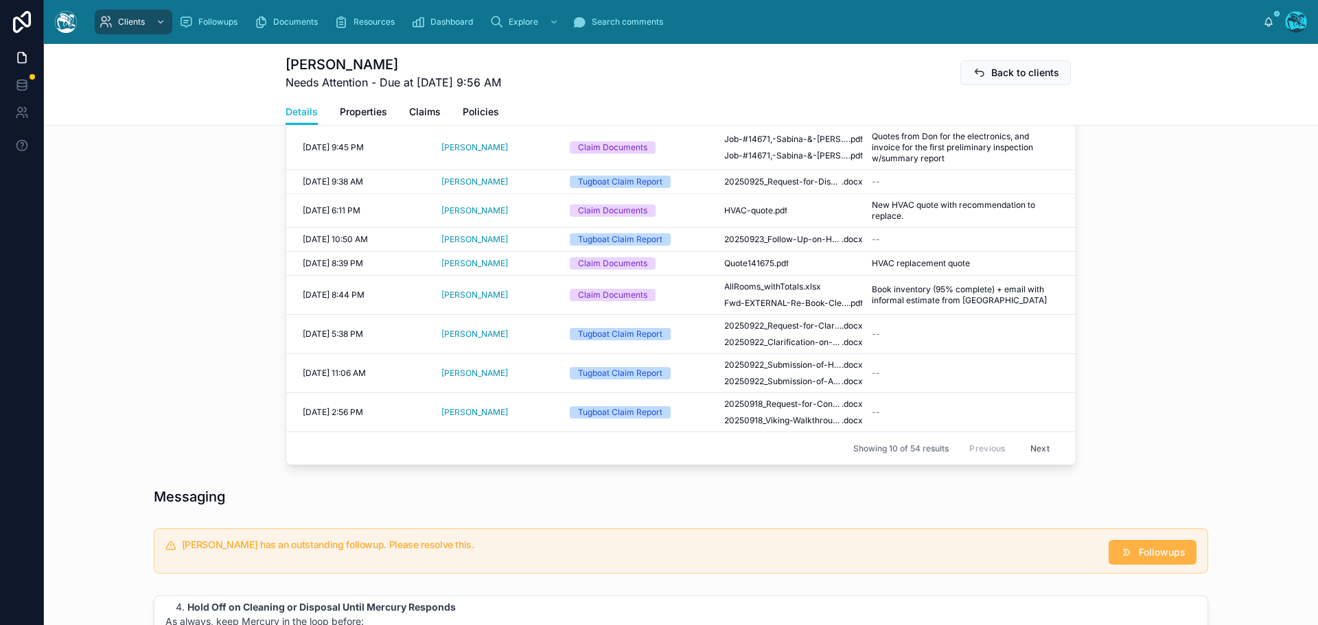
click at [1151, 559] on span "Followups" at bounding box center [1162, 553] width 47 height 14
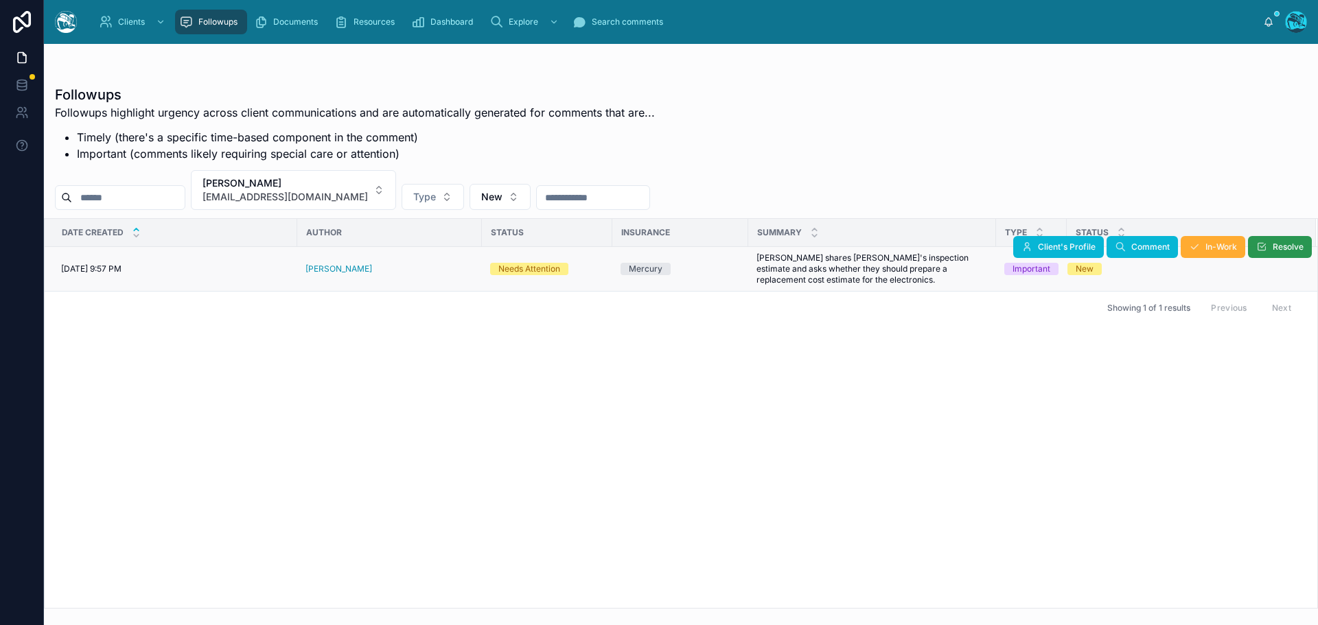
click at [1275, 248] on span "Resolve" at bounding box center [1287, 247] width 31 height 11
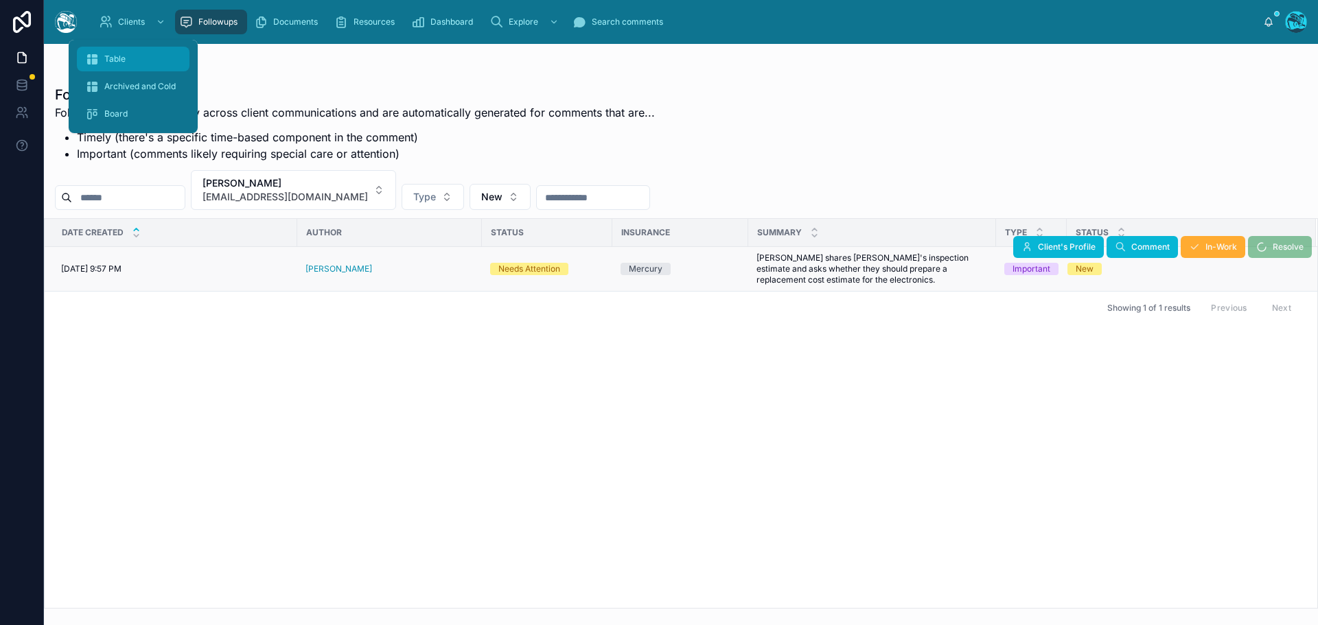
click at [124, 62] on span "Table" at bounding box center [114, 59] width 21 height 11
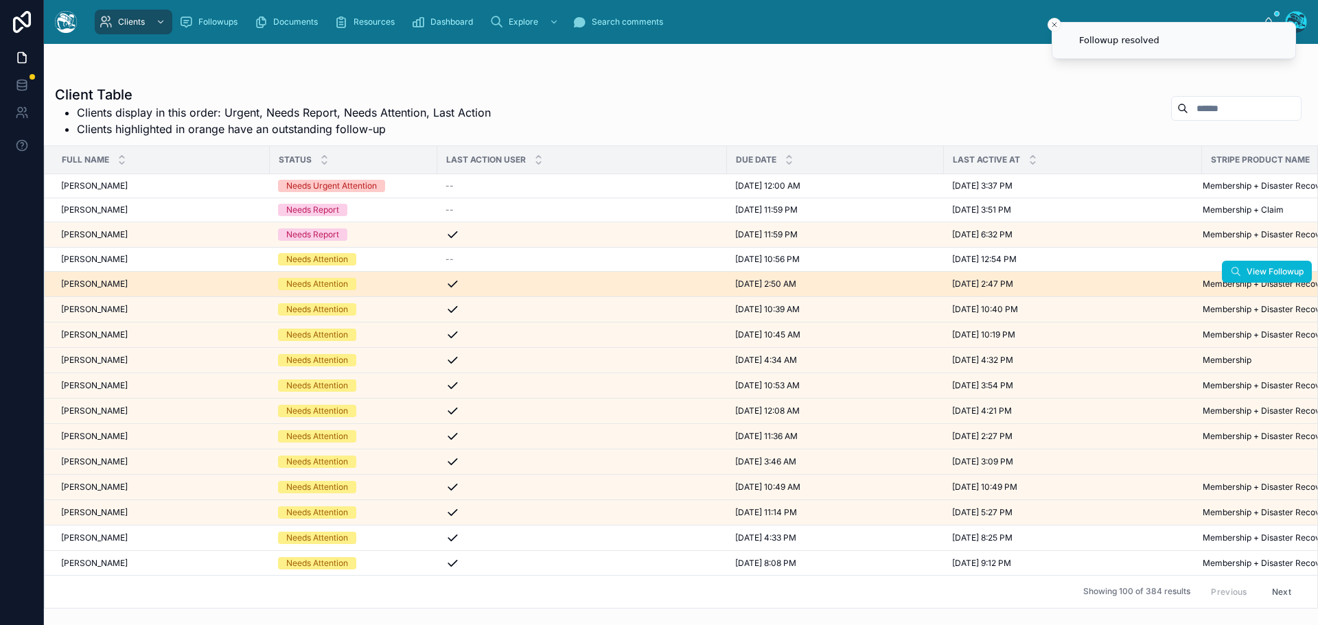
click at [144, 284] on div "Ellen Rippberger Ellen Rippberger" at bounding box center [161, 284] width 200 height 11
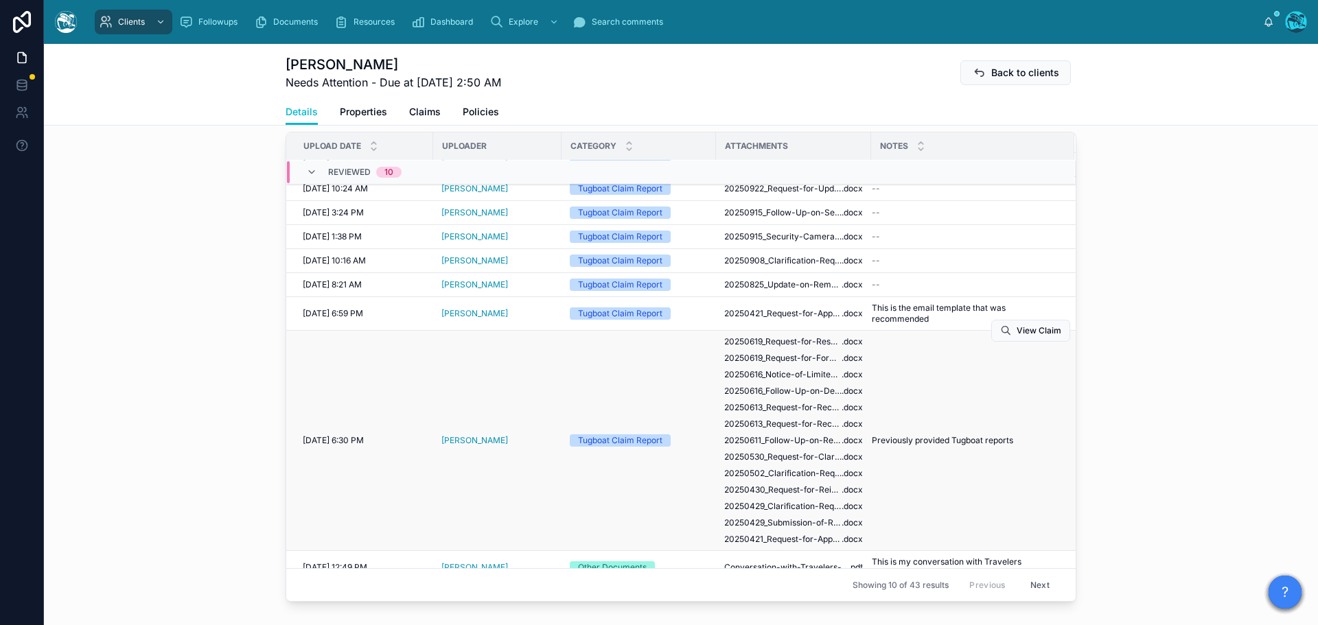
scroll to position [95, 0]
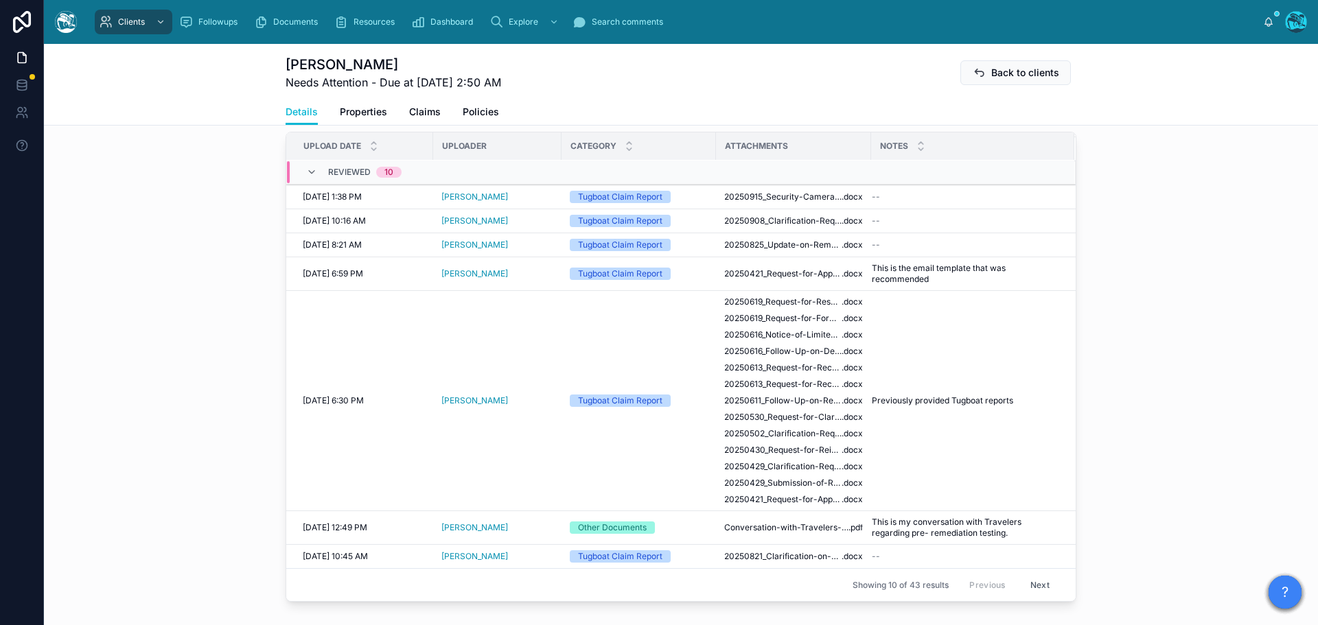
drag, startPoint x: 1028, startPoint y: 587, endPoint x: 1030, endPoint y: 578, distance: 9.2
click at [1028, 587] on button "Next" at bounding box center [1040, 584] width 38 height 21
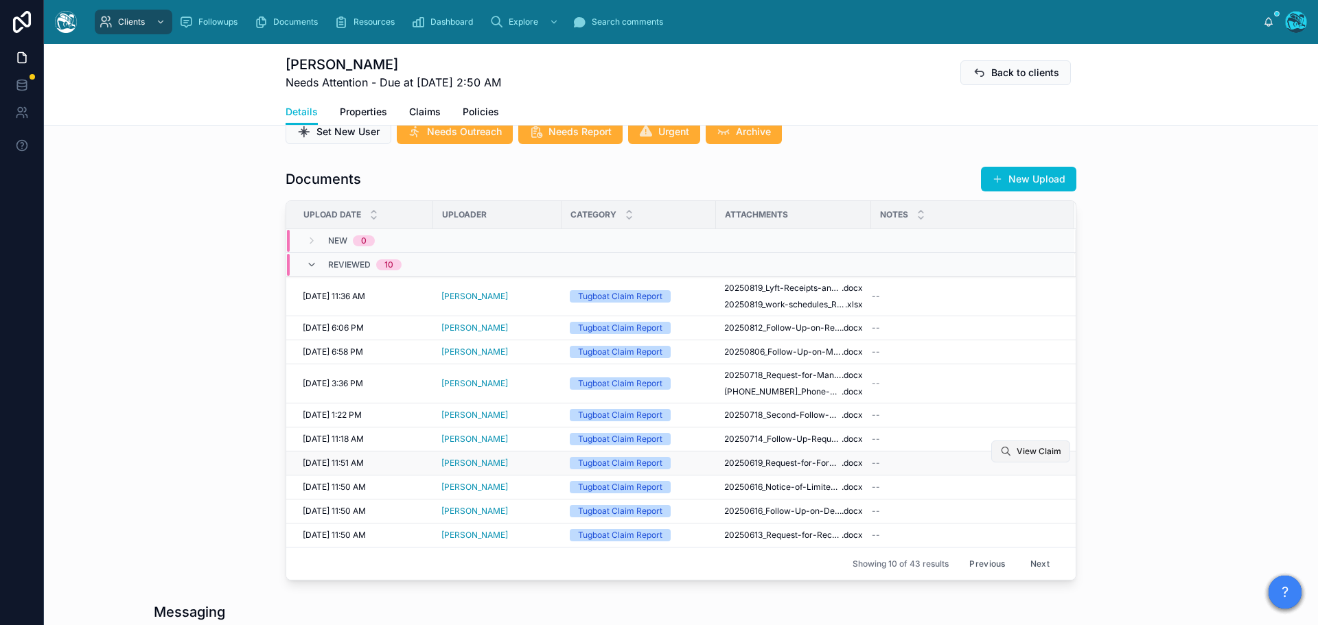
scroll to position [549, 0]
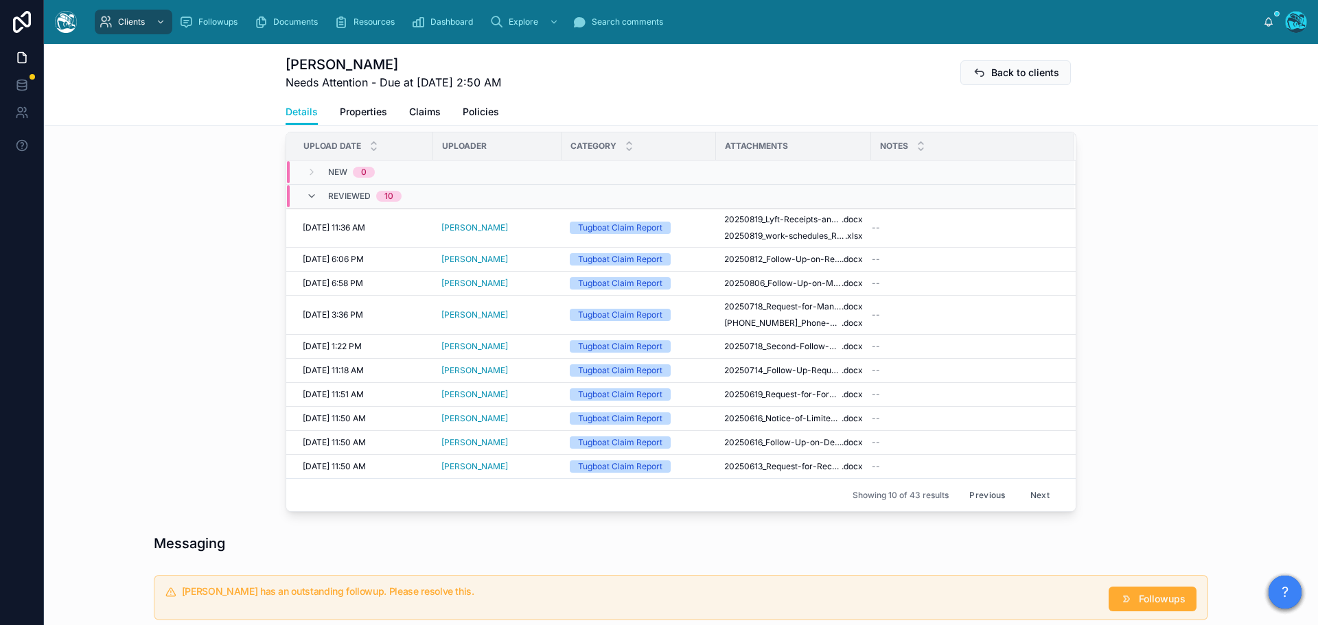
click at [1031, 496] on button "Next" at bounding box center [1040, 495] width 38 height 21
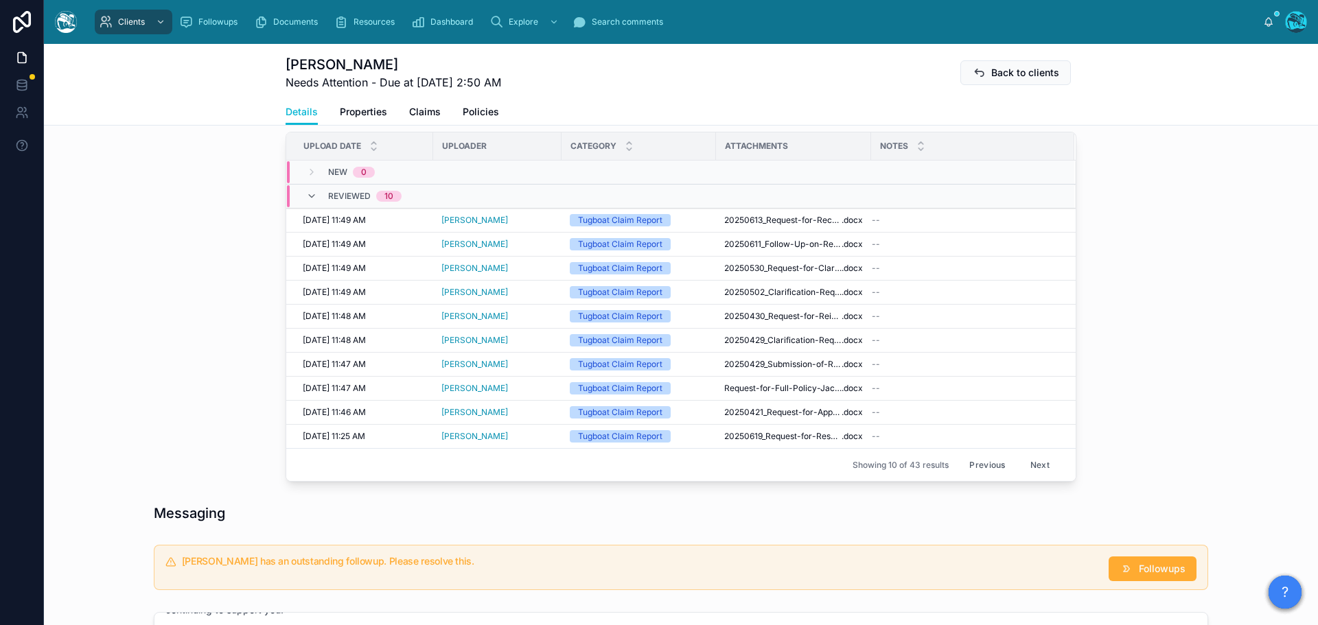
scroll to position [480, 0]
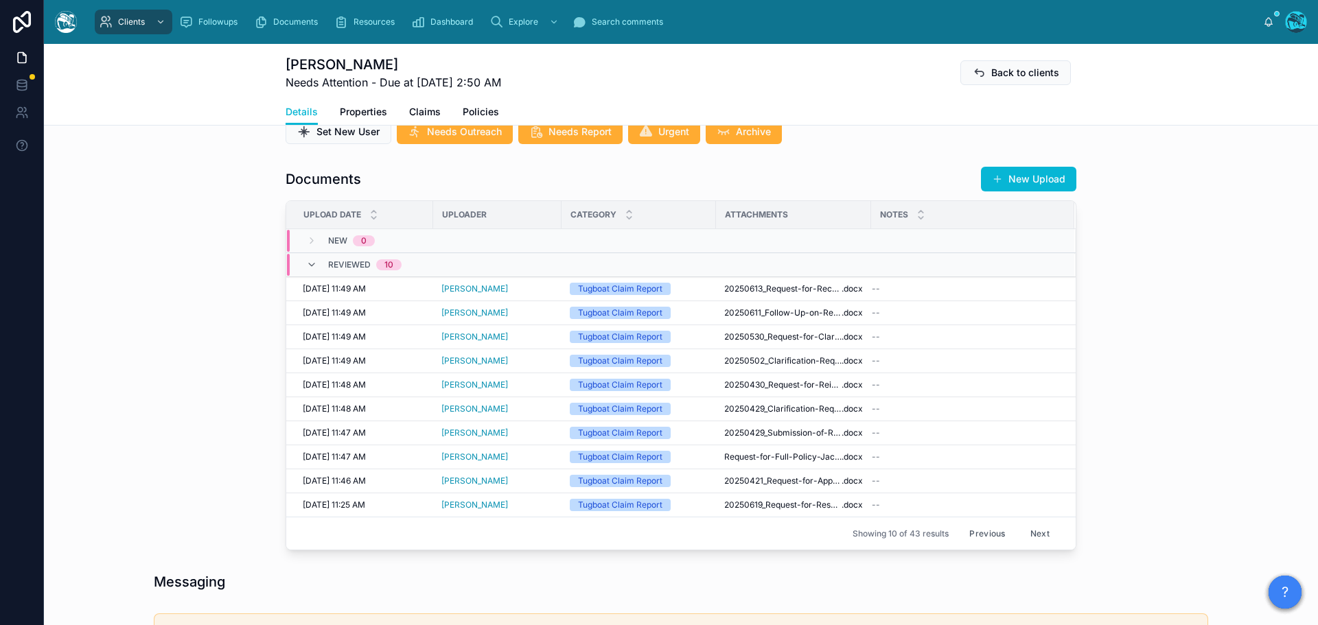
click at [1034, 529] on button "Next" at bounding box center [1040, 533] width 38 height 21
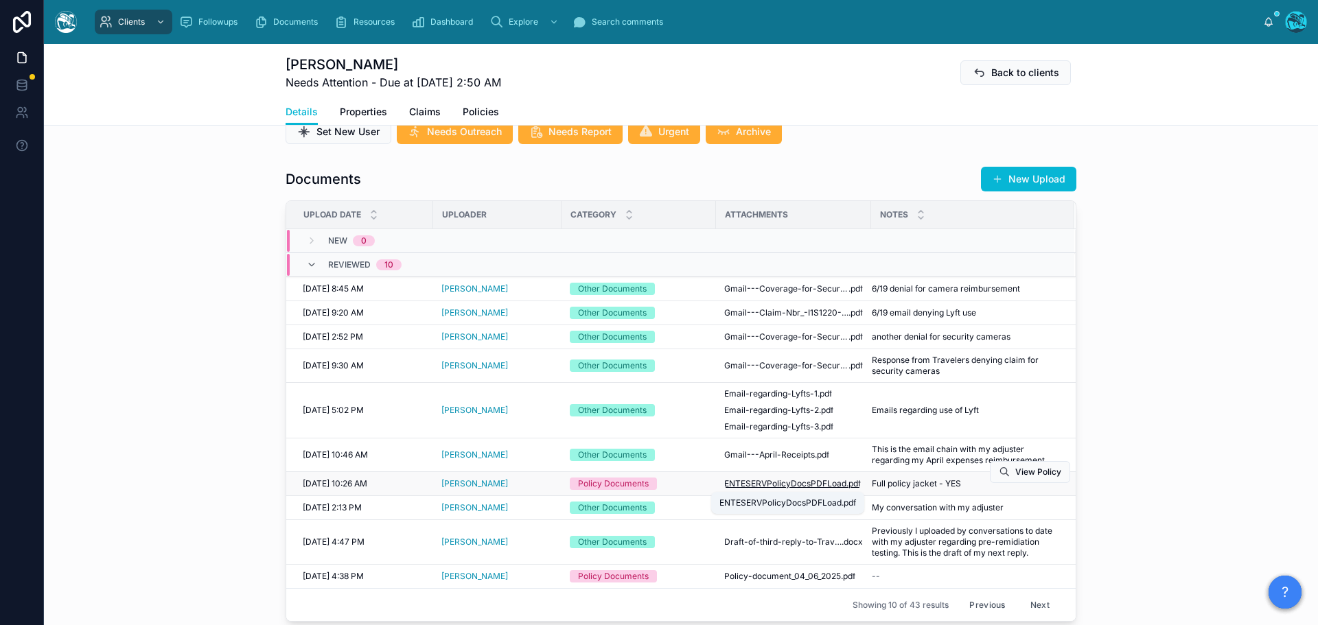
click at [815, 480] on span "ENTESERVPolicyDocsPDFLoad" at bounding box center [785, 483] width 122 height 11
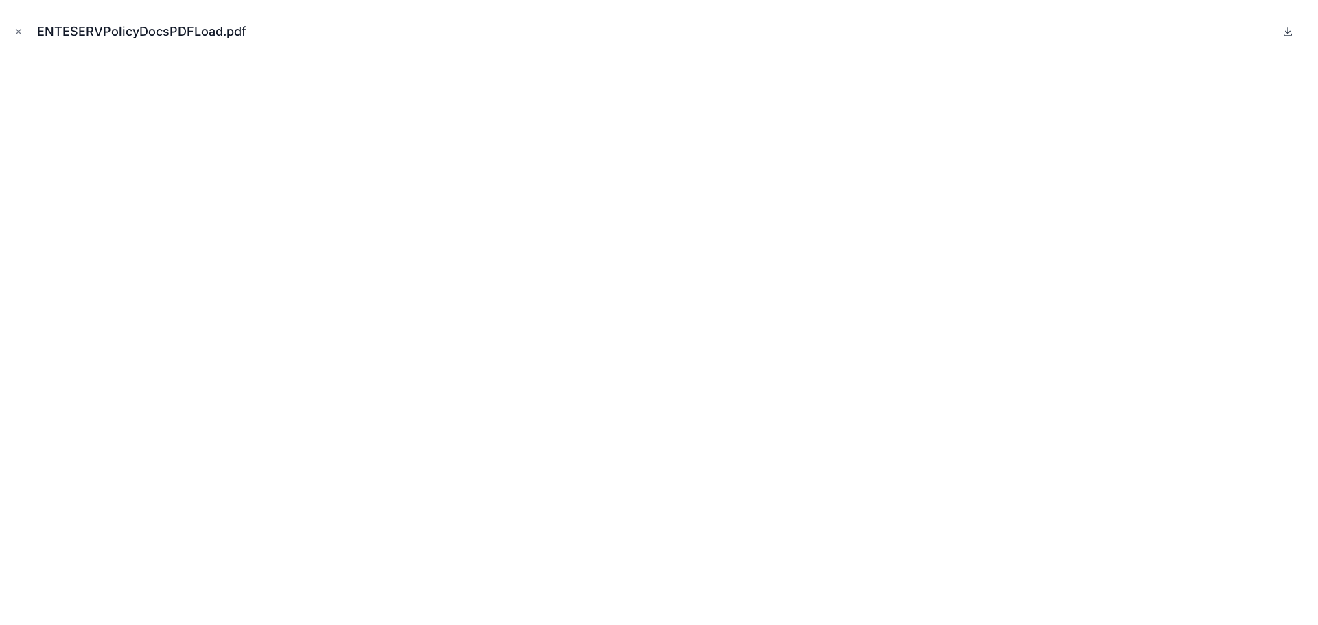
click at [1285, 31] on icon at bounding box center [1287, 31] width 11 height 11
click at [19, 32] on icon "Close modal" at bounding box center [19, 32] width 10 height 10
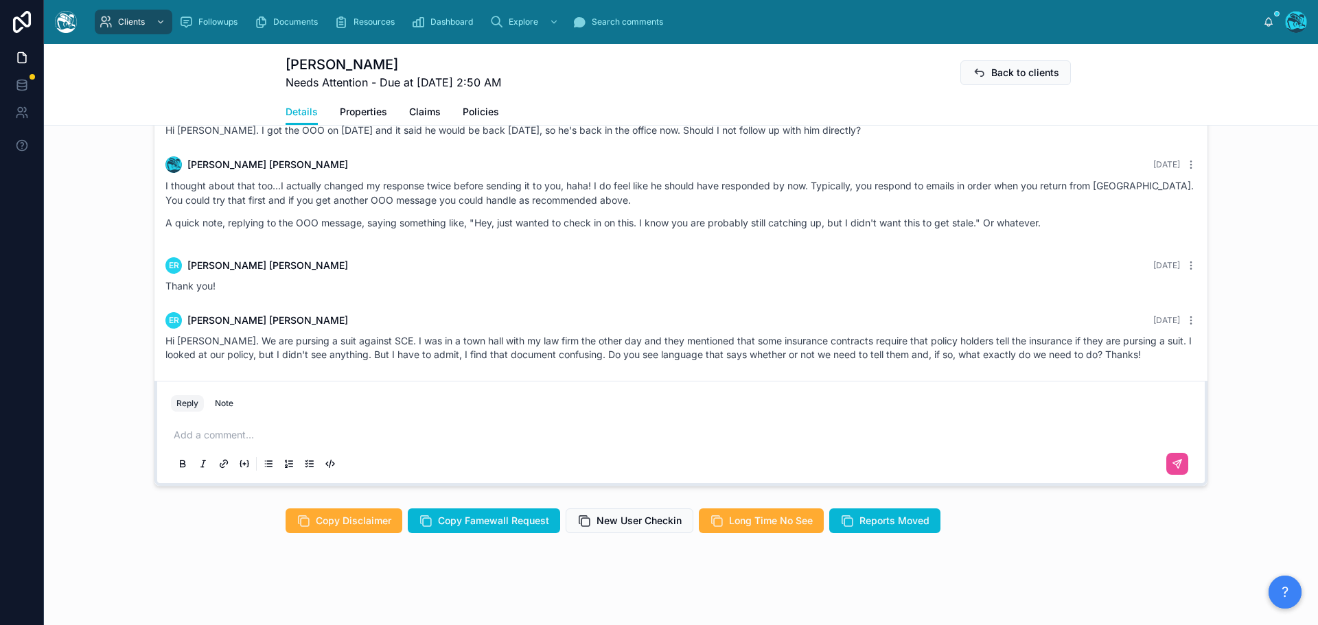
scroll to position [1216, 0]
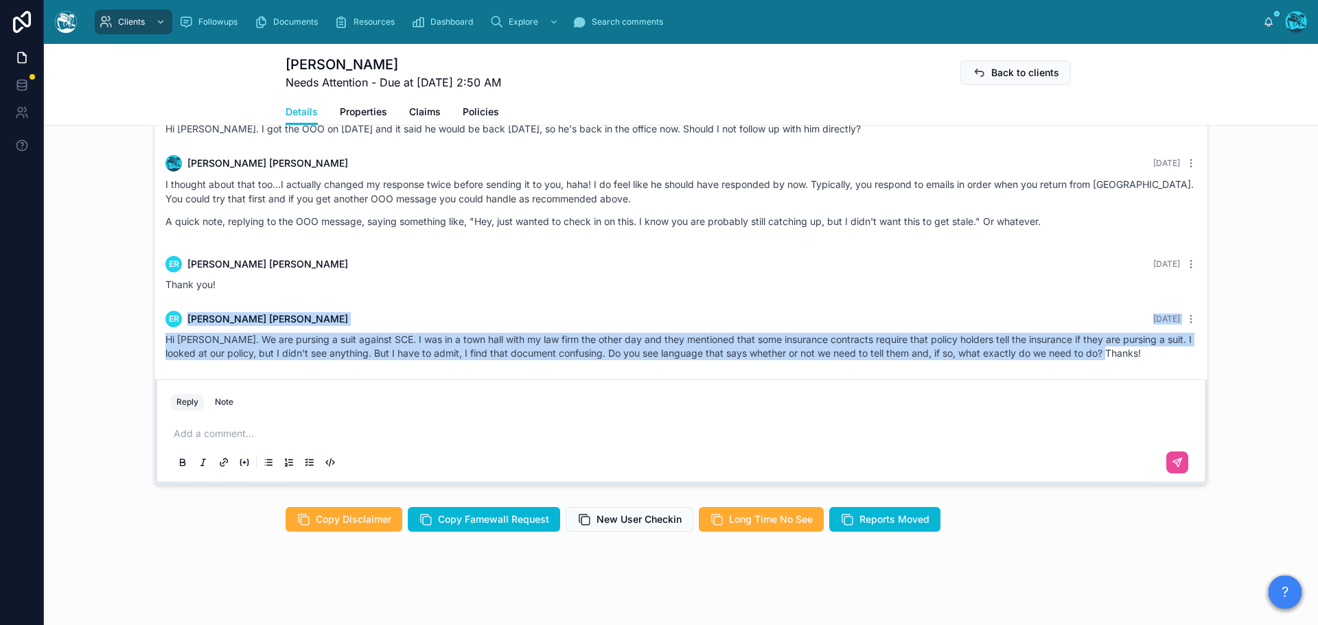
drag, startPoint x: 303, startPoint y: 277, endPoint x: 1146, endPoint y: 361, distance: 847.7
copy div "ER Ellen Rippberger Yesterday Hi Rachel. We are pursing a suit against SCE. I w…"
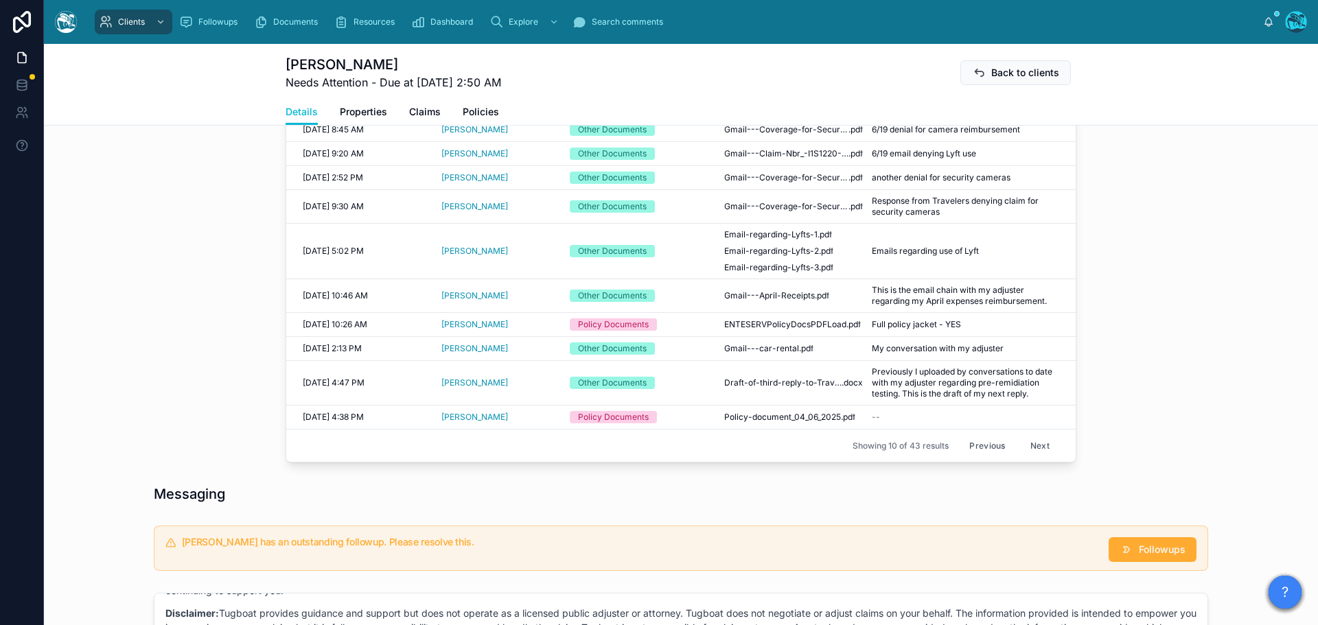
scroll to position [598, 0]
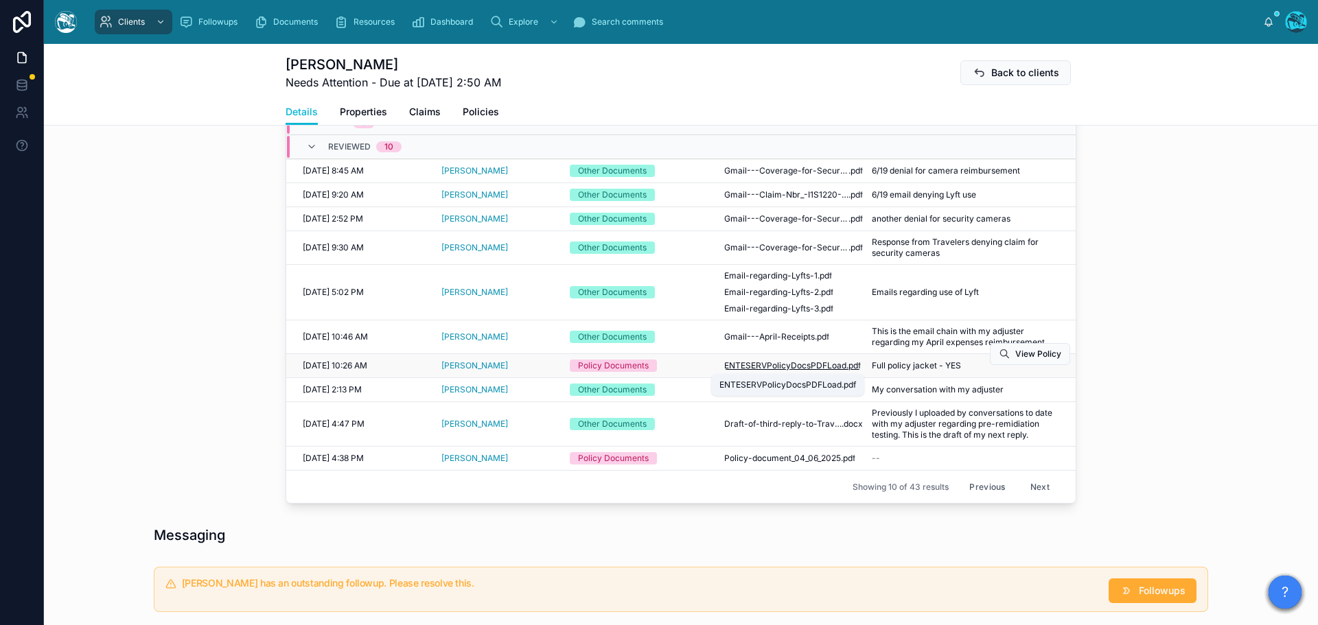
click at [816, 365] on span "ENTESERVPolicyDocsPDFLoad" at bounding box center [785, 365] width 122 height 11
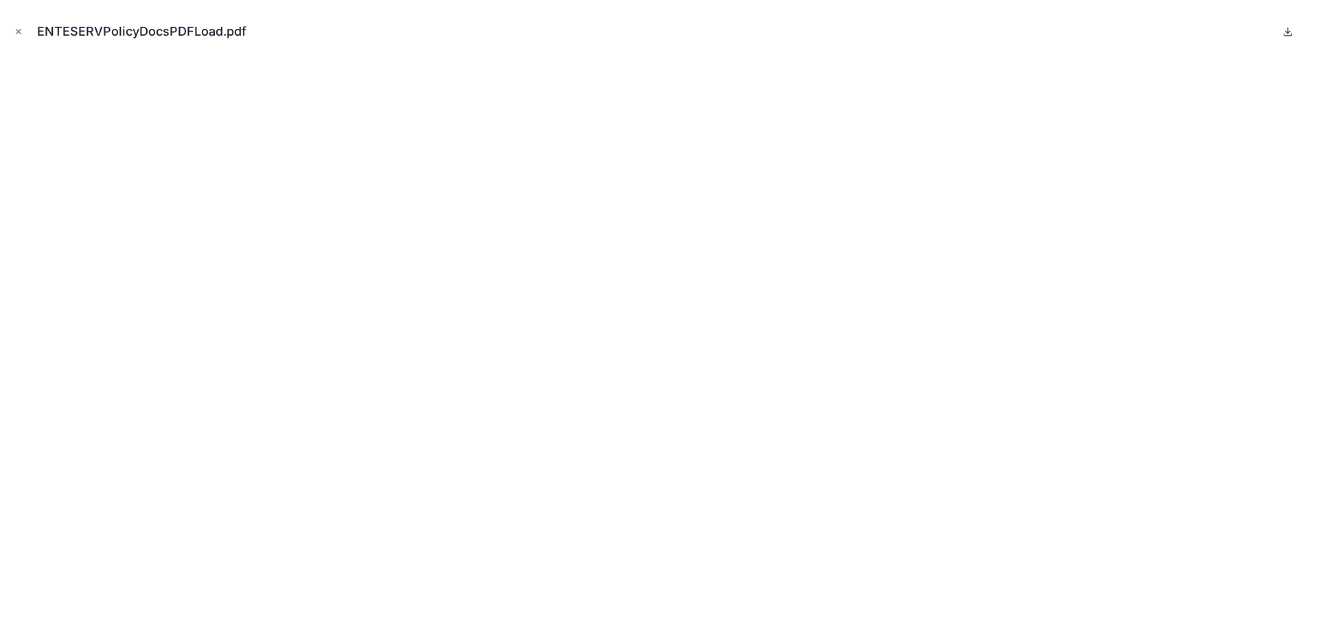
click at [1285, 32] on icon at bounding box center [1287, 31] width 11 height 11
click at [21, 34] on icon "Close modal" at bounding box center [19, 32] width 10 height 10
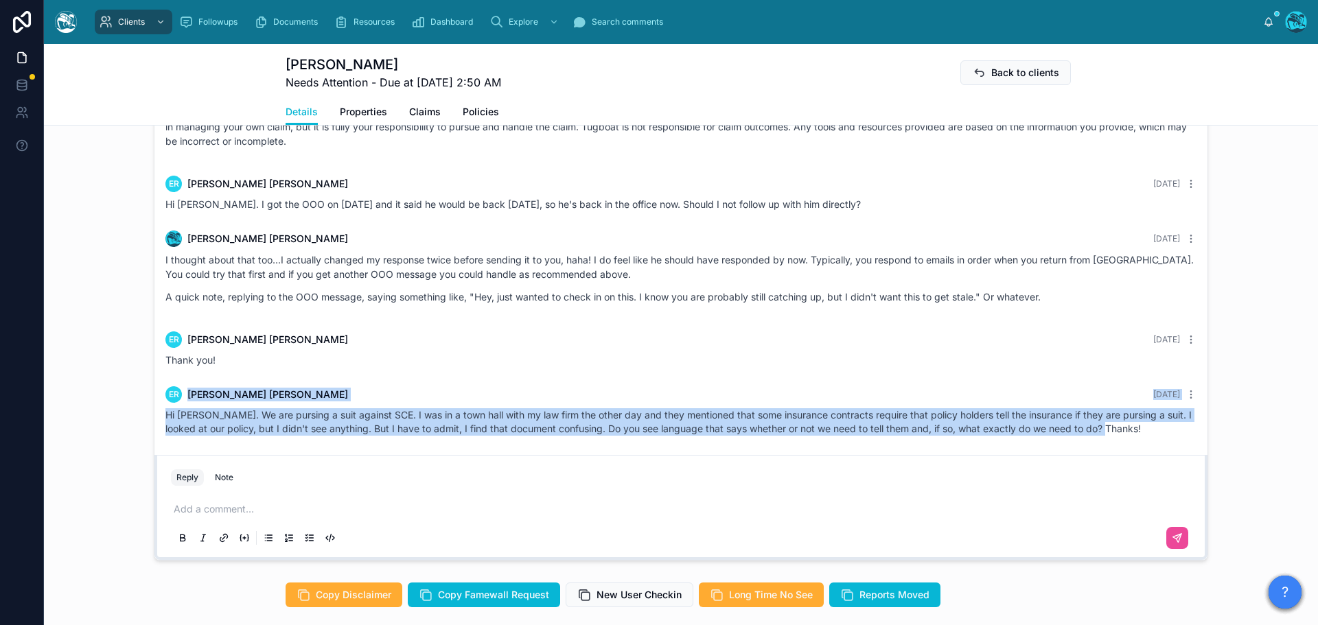
scroll to position [1147, 0]
